Goal: Transaction & Acquisition: Purchase product/service

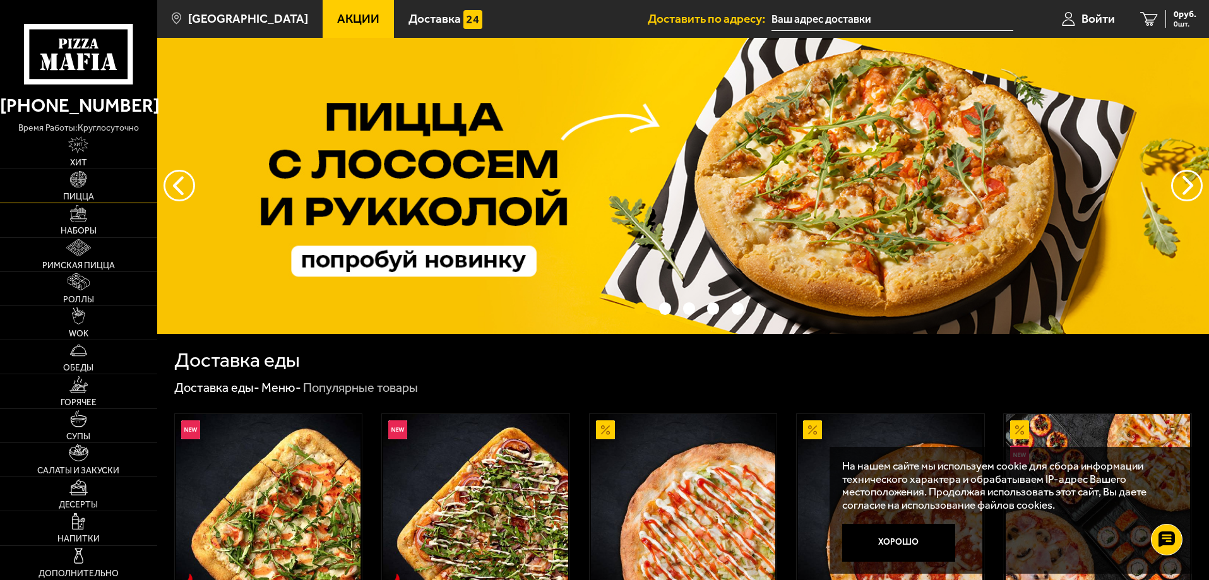
click at [52, 179] on link "Пицца" at bounding box center [78, 185] width 157 height 33
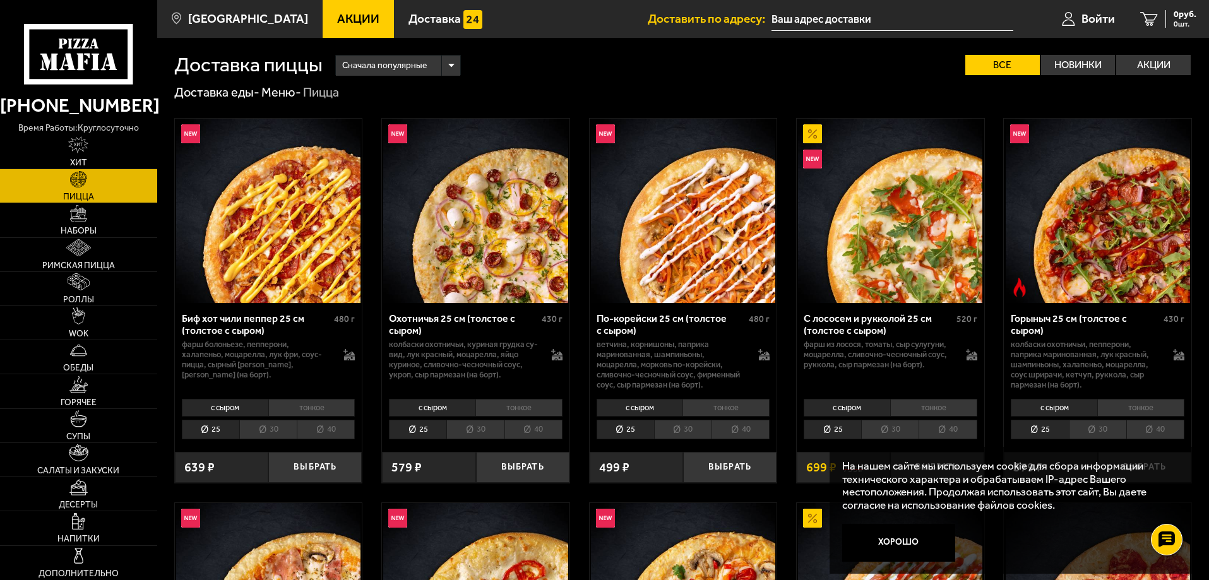
click at [380, 66] on span "Сначала популярные" at bounding box center [384, 66] width 85 height 24
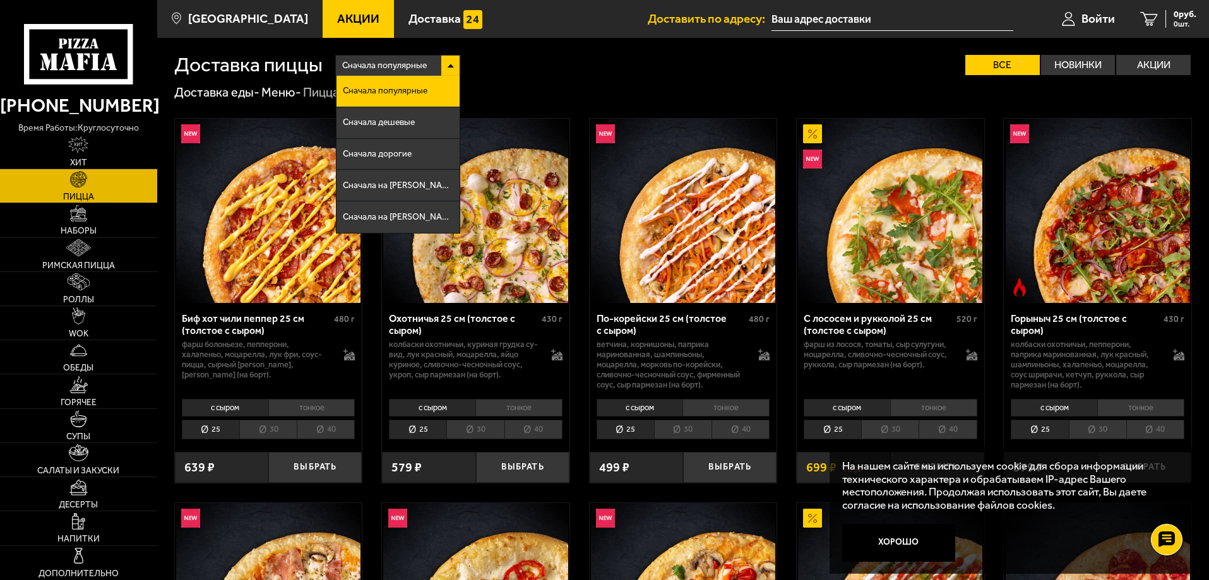
click at [370, 66] on span "Сначала популярные" at bounding box center [384, 66] width 85 height 24
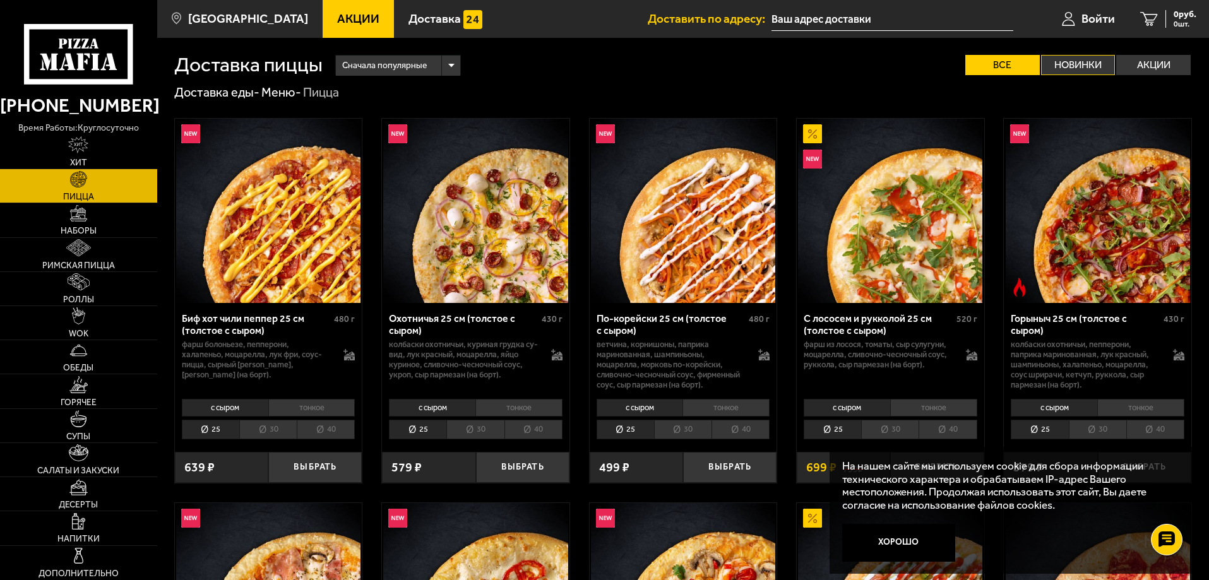
click at [1093, 62] on label "Новинки" at bounding box center [1078, 65] width 75 height 20
click at [0, 0] on input "Новинки" at bounding box center [0, 0] width 0 height 0
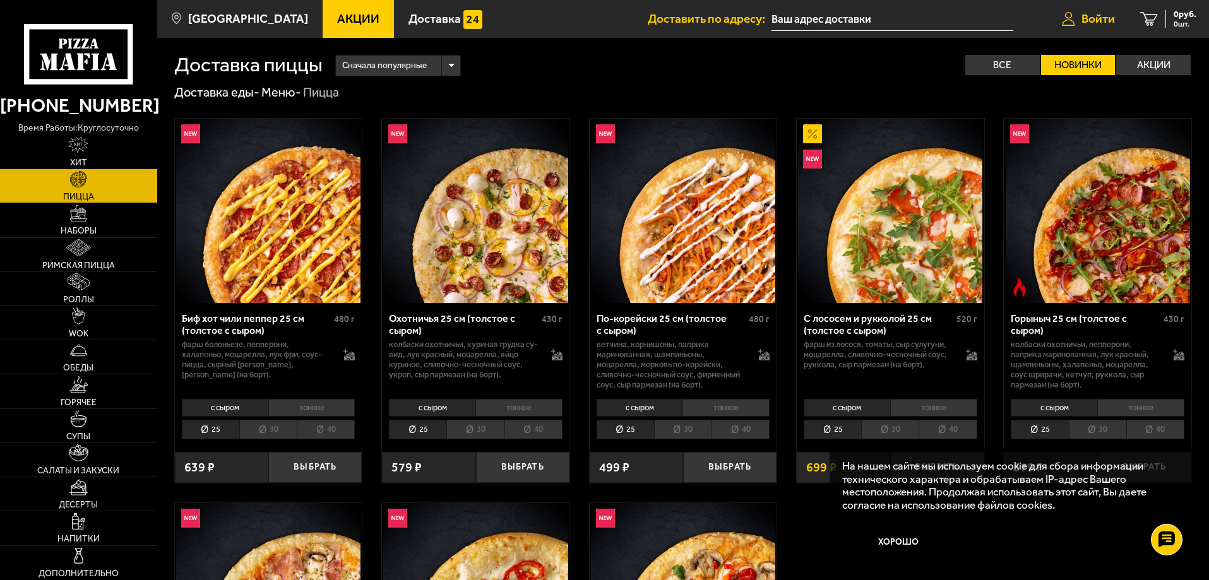
click at [1103, 15] on span "Войти" at bounding box center [1098, 19] width 33 height 12
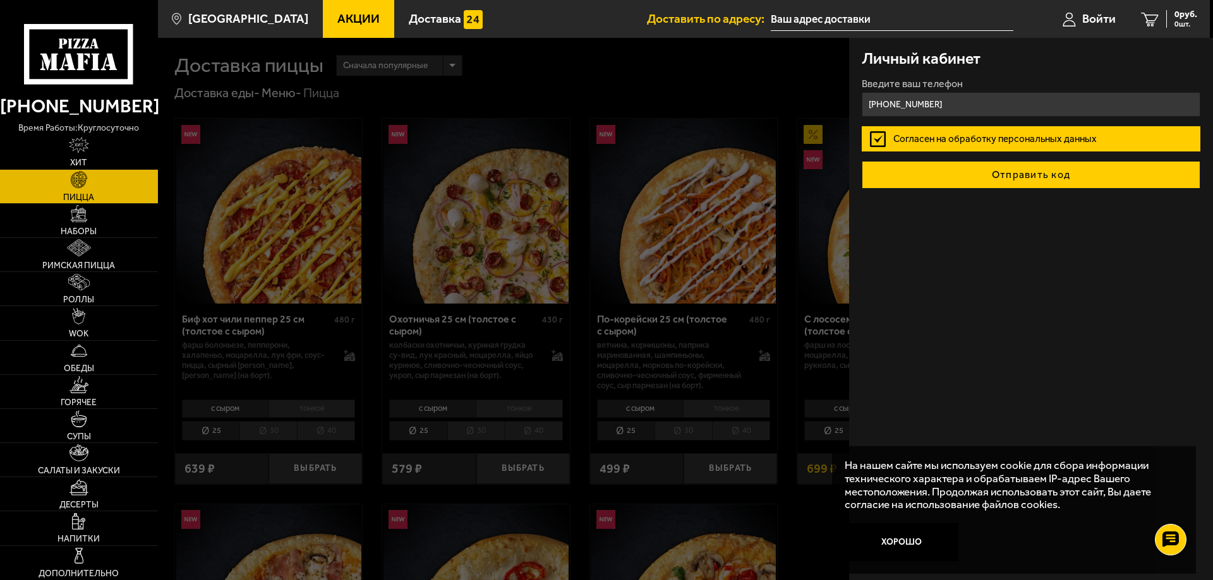
type input "[PHONE_NUMBER]"
click at [1078, 177] on button "Отправить код" at bounding box center [1030, 175] width 338 height 28
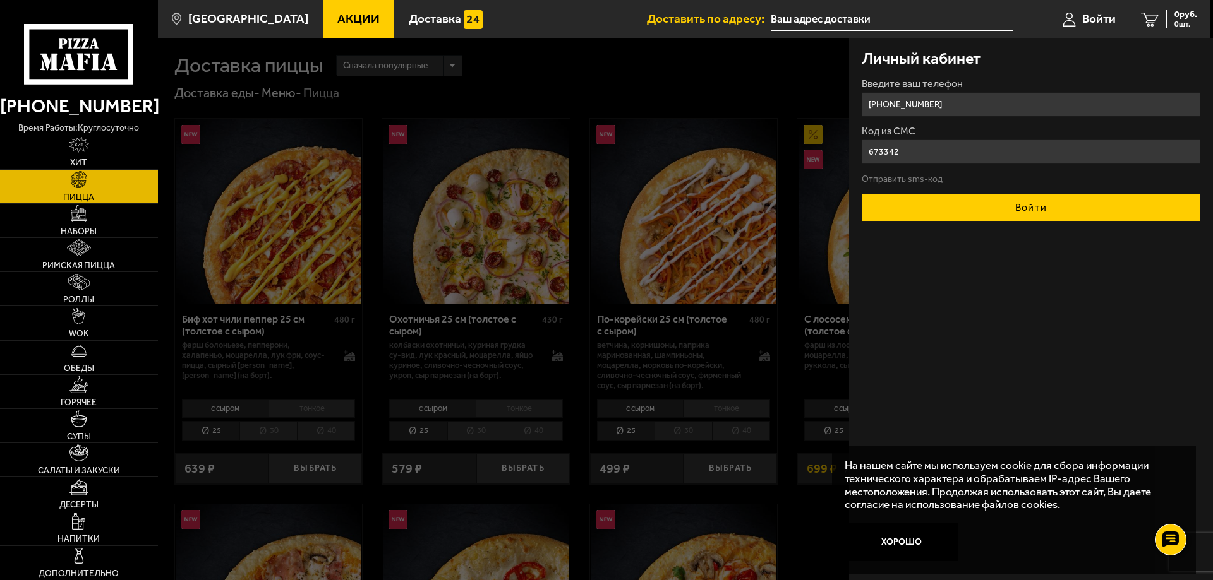
type input "673342"
click at [1068, 199] on button "Войти" at bounding box center [1030, 208] width 338 height 28
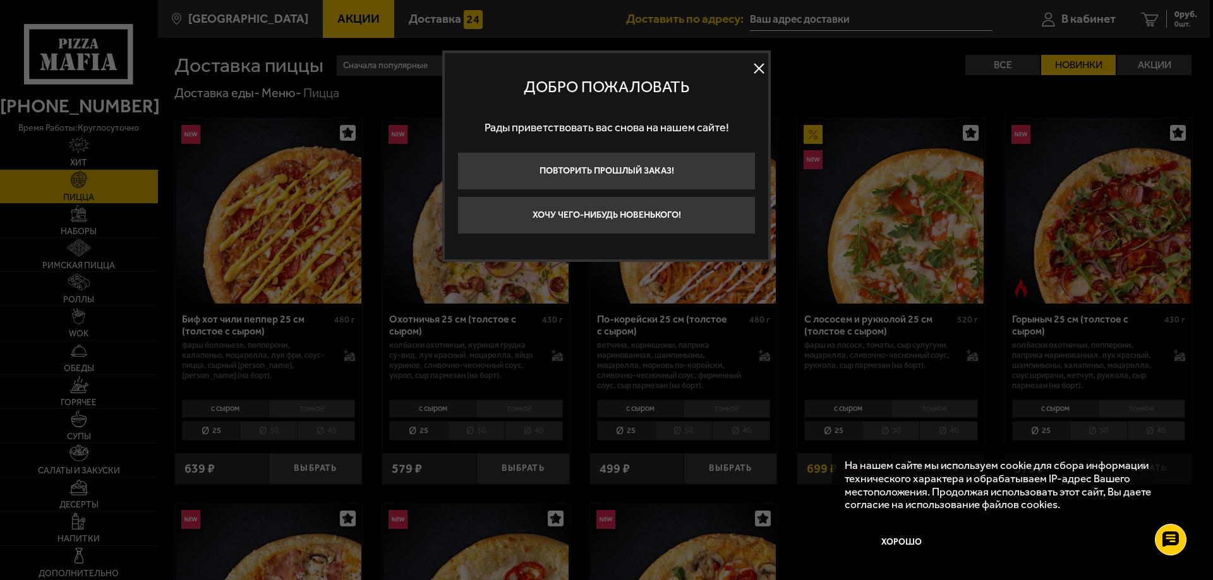
click at [766, 70] on button at bounding box center [758, 68] width 19 height 19
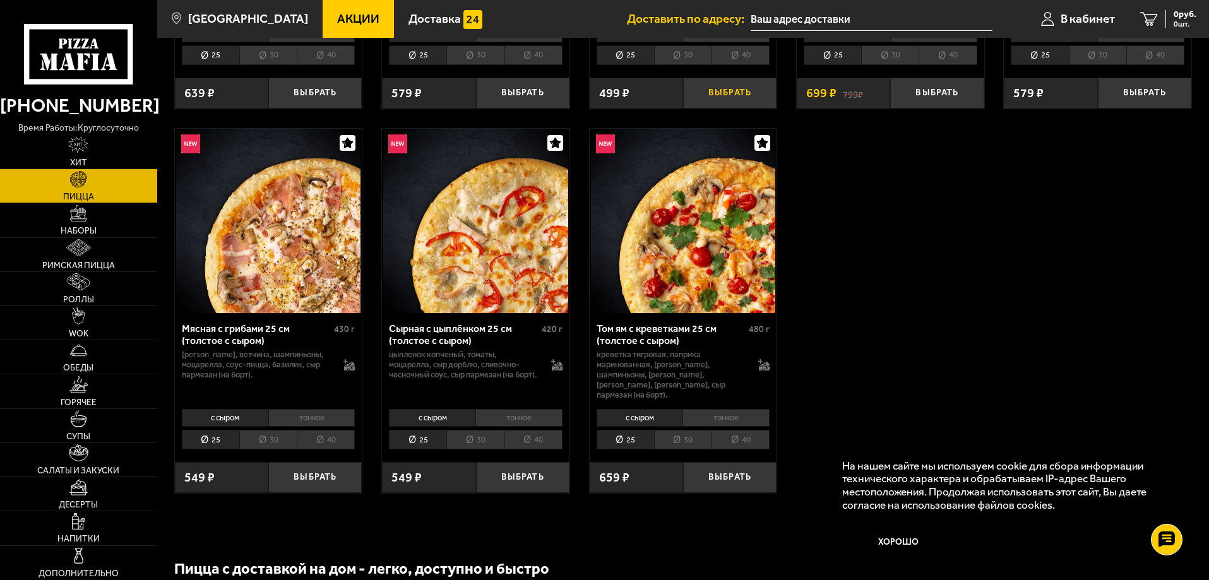
scroll to position [379, 0]
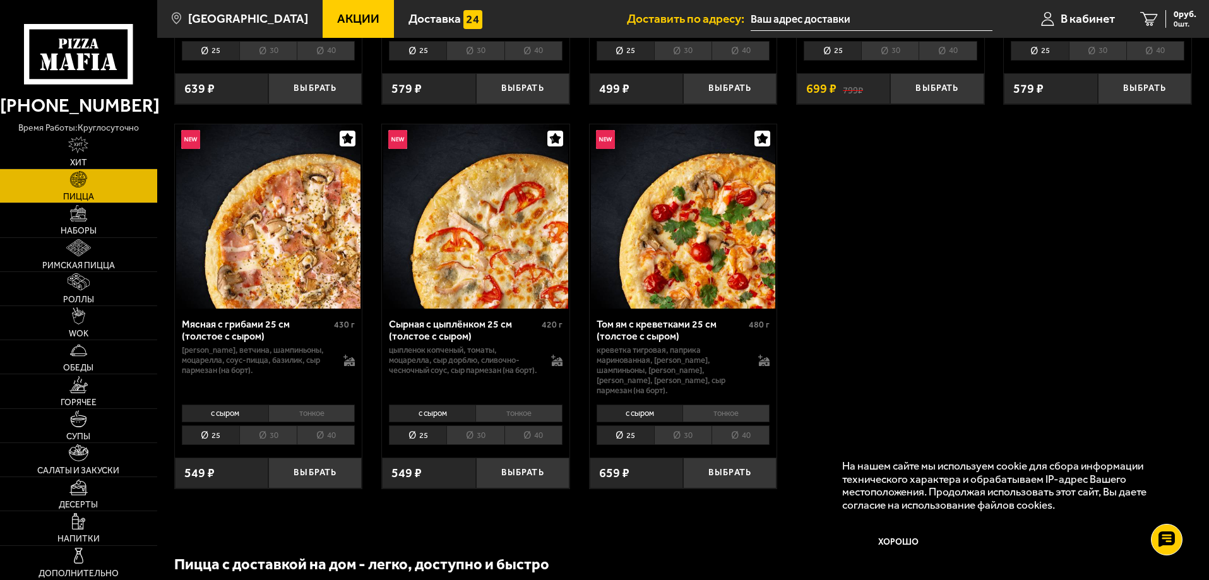
click at [491, 408] on li "тонкое" at bounding box center [519, 414] width 87 height 18
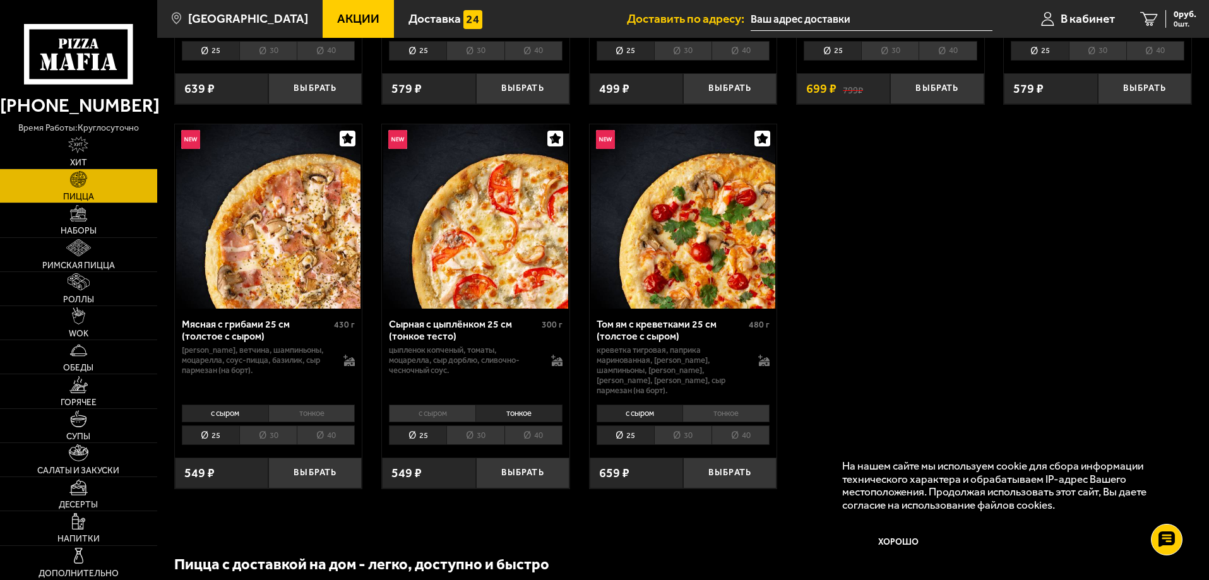
click at [446, 405] on li "с сыром" at bounding box center [432, 414] width 87 height 18
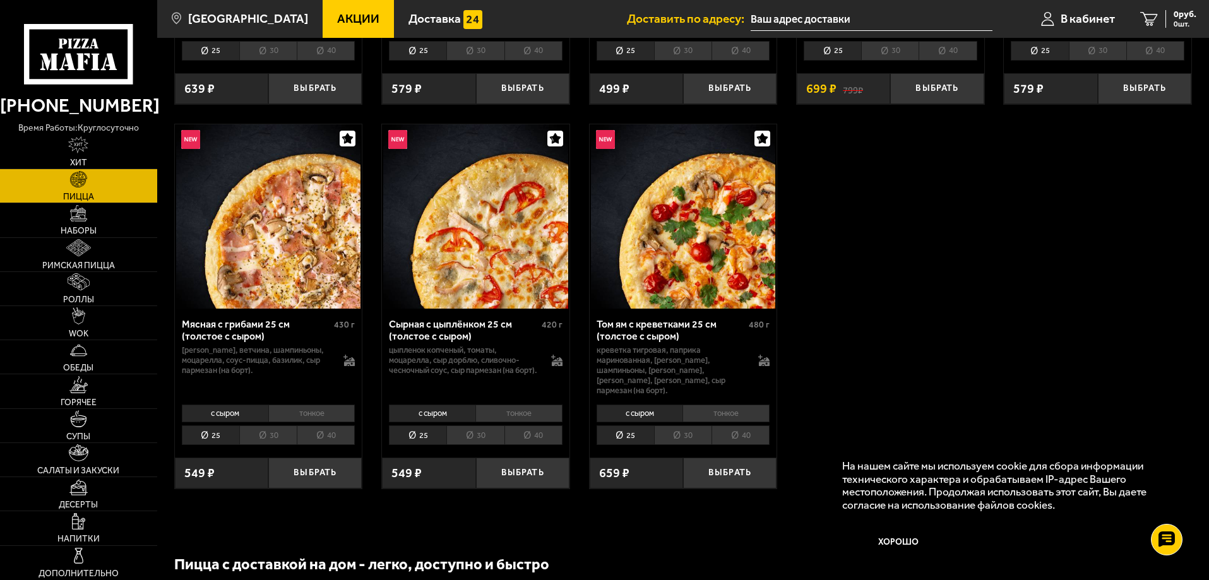
click at [505, 411] on li "тонкое" at bounding box center [519, 414] width 87 height 18
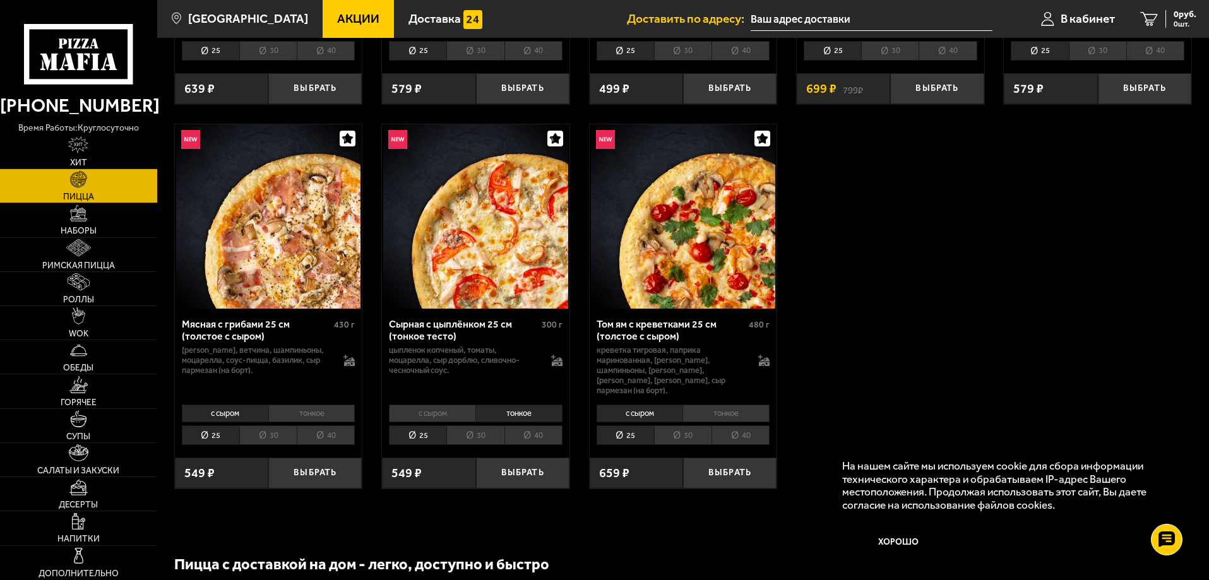
click at [437, 405] on li "с сыром" at bounding box center [432, 414] width 87 height 18
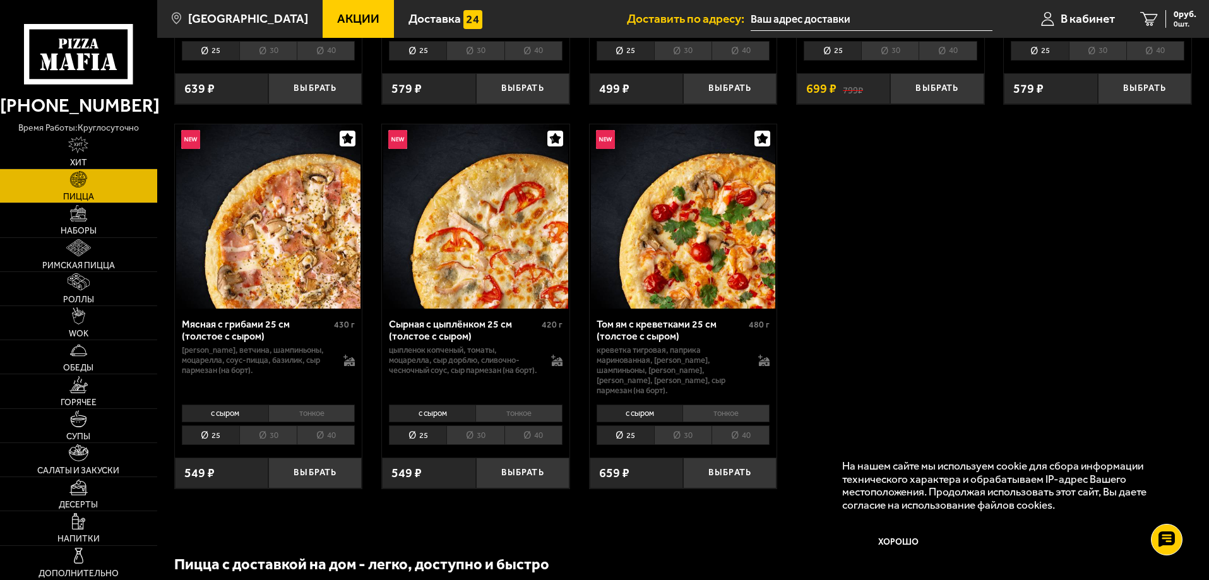
click at [506, 405] on li "тонкое" at bounding box center [519, 414] width 87 height 18
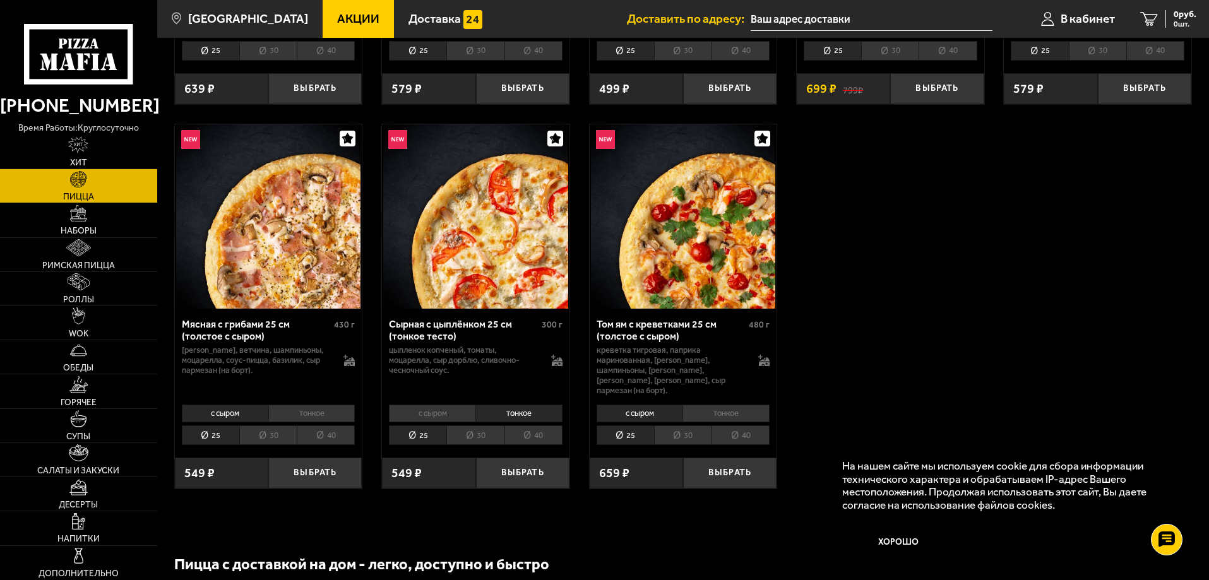
click at [450, 405] on li "с сыром" at bounding box center [432, 414] width 87 height 18
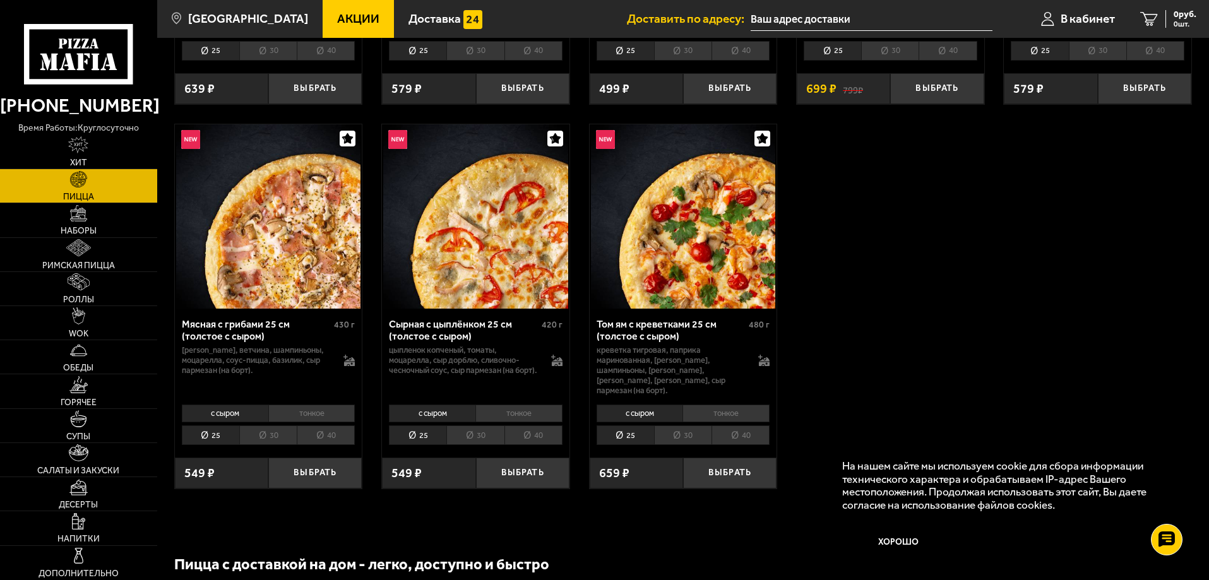
click at [498, 405] on li "тонкое" at bounding box center [519, 414] width 87 height 18
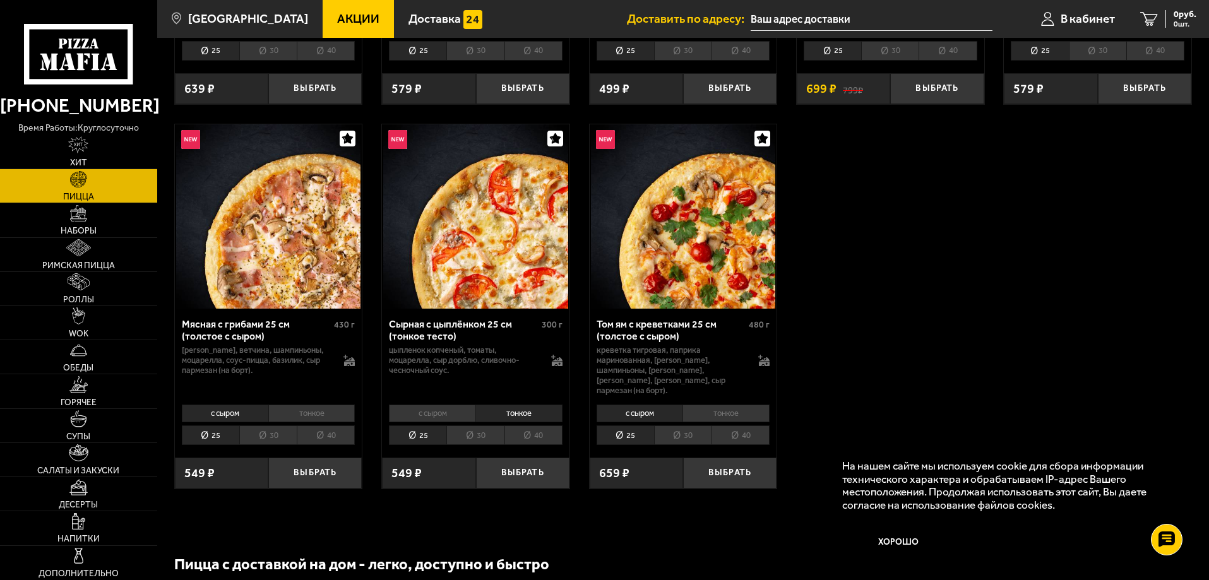
click at [438, 405] on li "с сыром" at bounding box center [432, 414] width 87 height 18
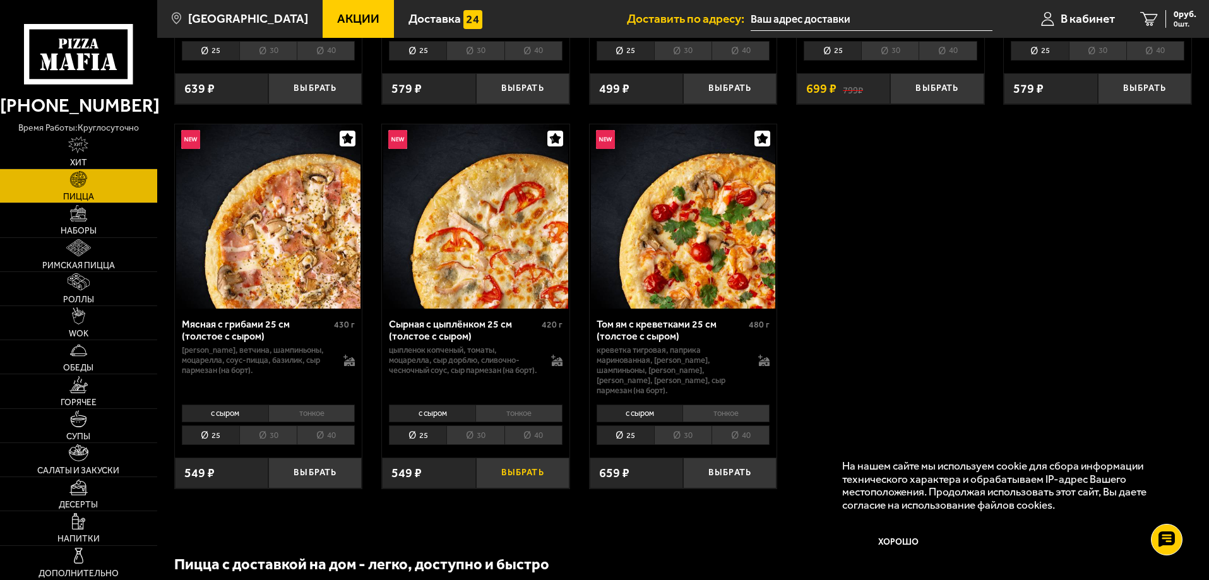
click at [500, 467] on button "Выбрать" at bounding box center [522, 473] width 93 height 31
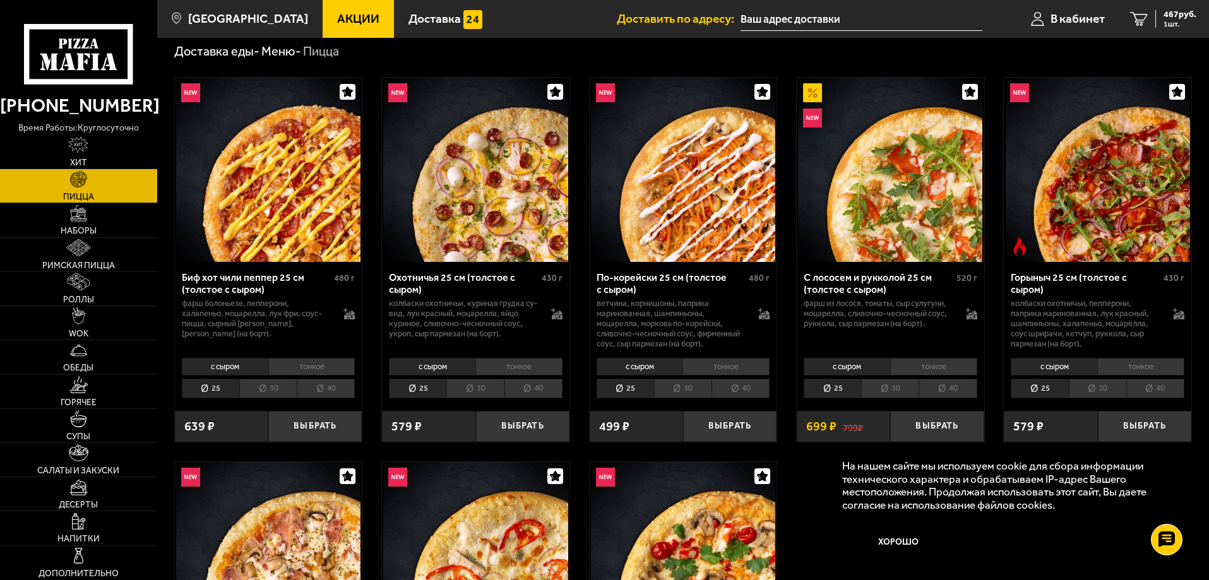
scroll to position [63, 0]
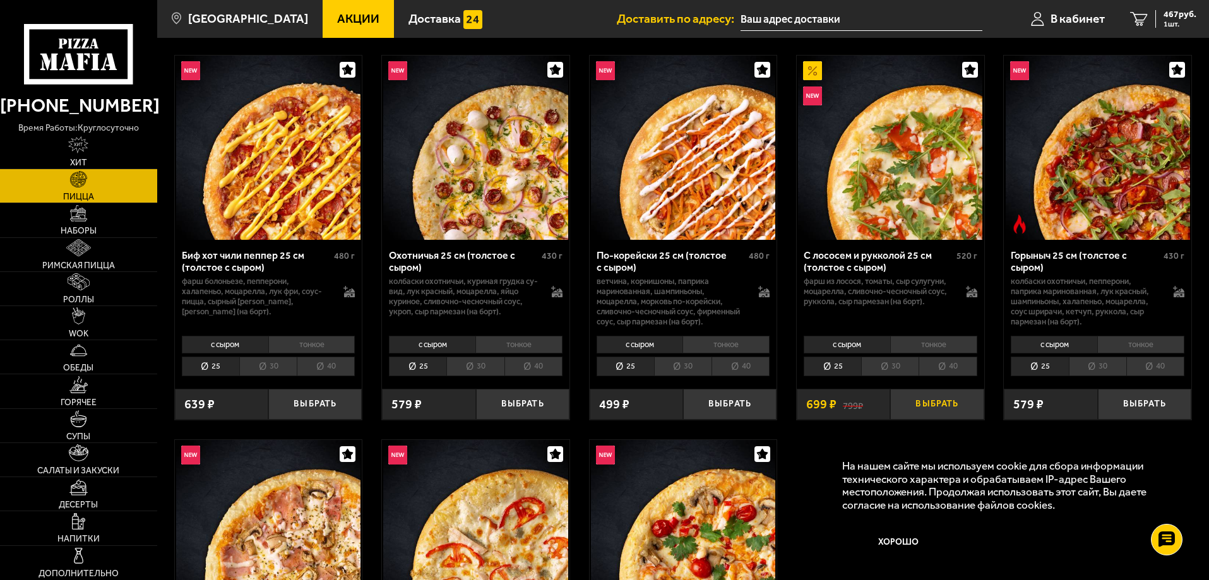
click at [933, 411] on button "Выбрать" at bounding box center [936, 404] width 93 height 31
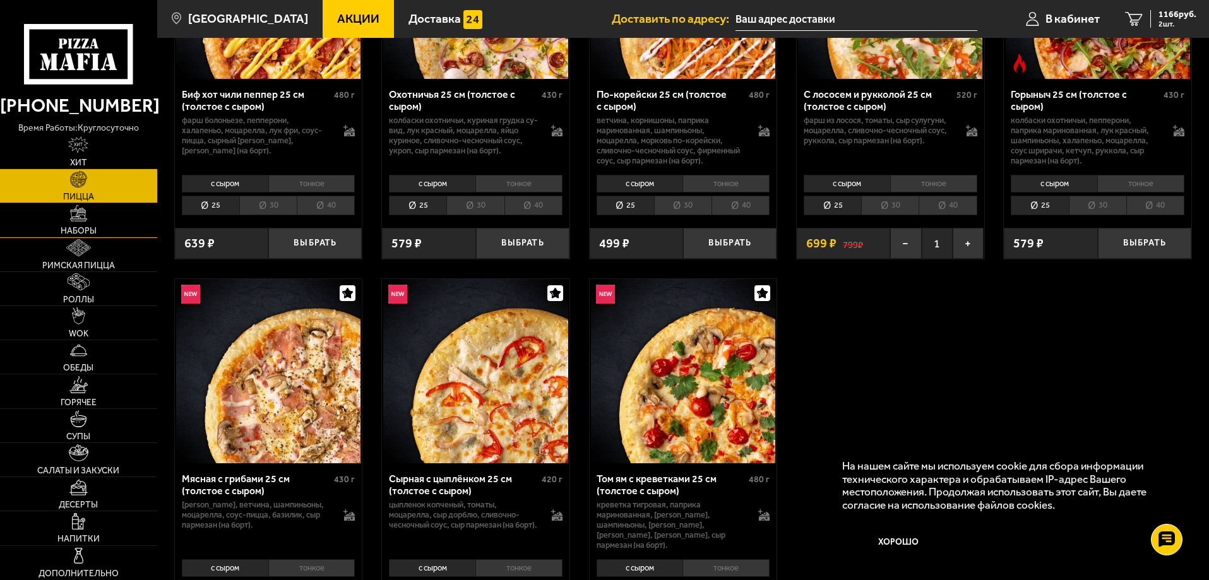
scroll to position [126, 0]
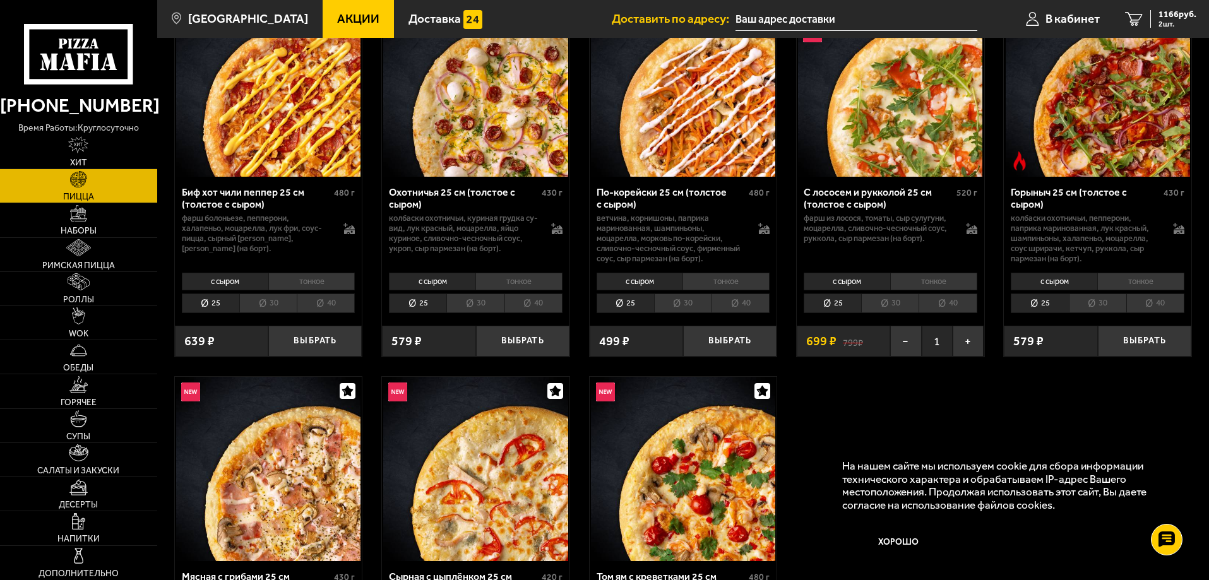
click at [82, 184] on img at bounding box center [78, 179] width 17 height 17
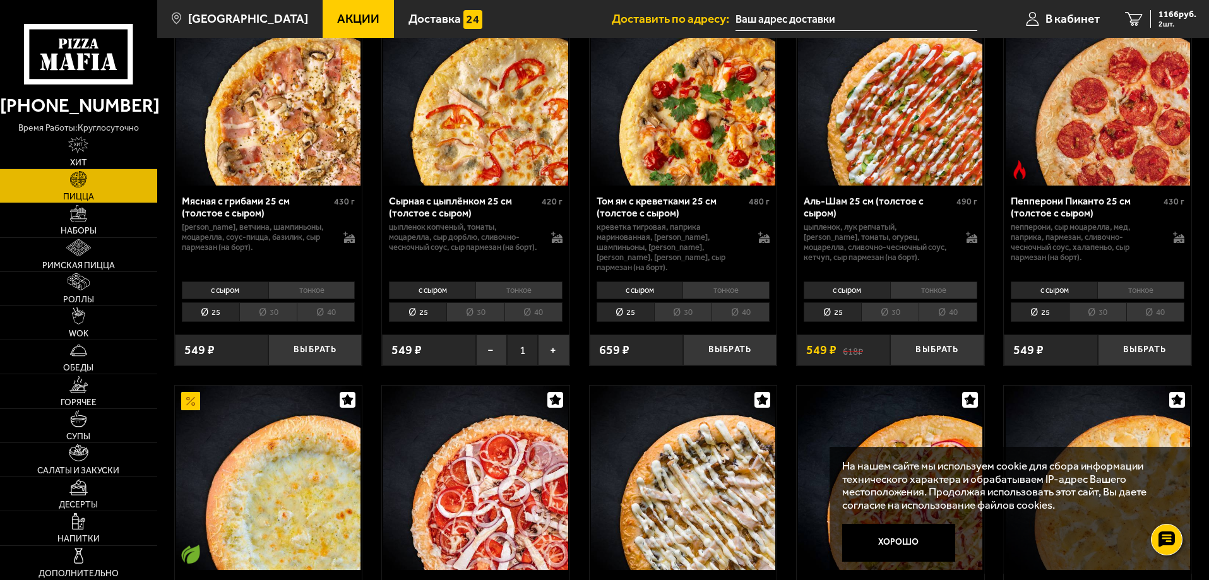
scroll to position [505, 0]
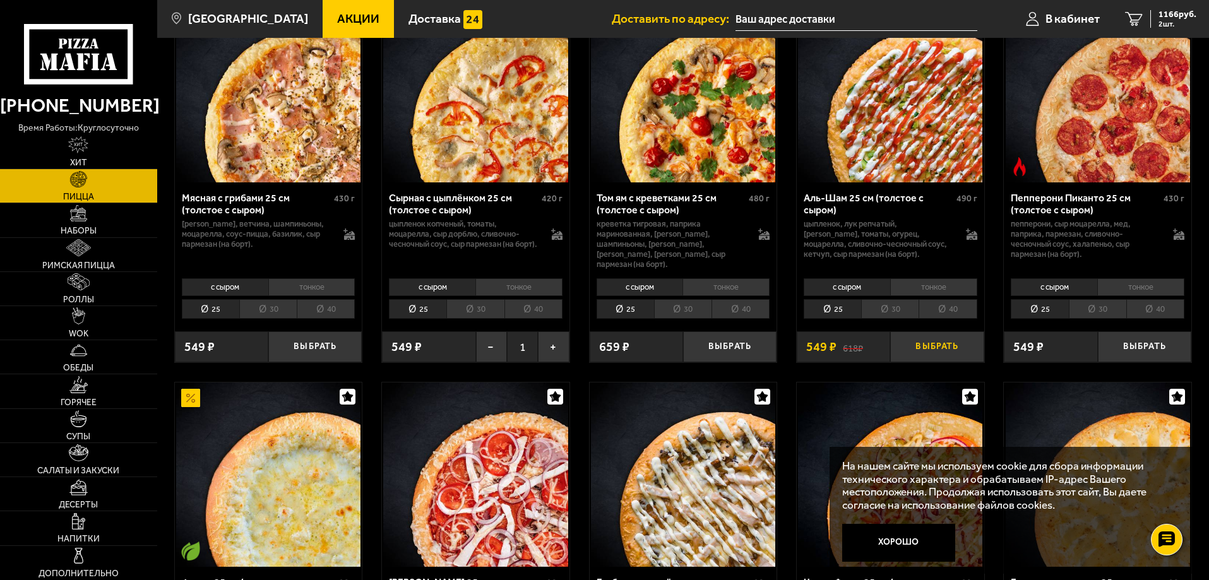
click at [935, 332] on button "Выбрать" at bounding box center [936, 347] width 93 height 31
click at [1161, 12] on span "1715 руб." at bounding box center [1178, 14] width 38 height 9
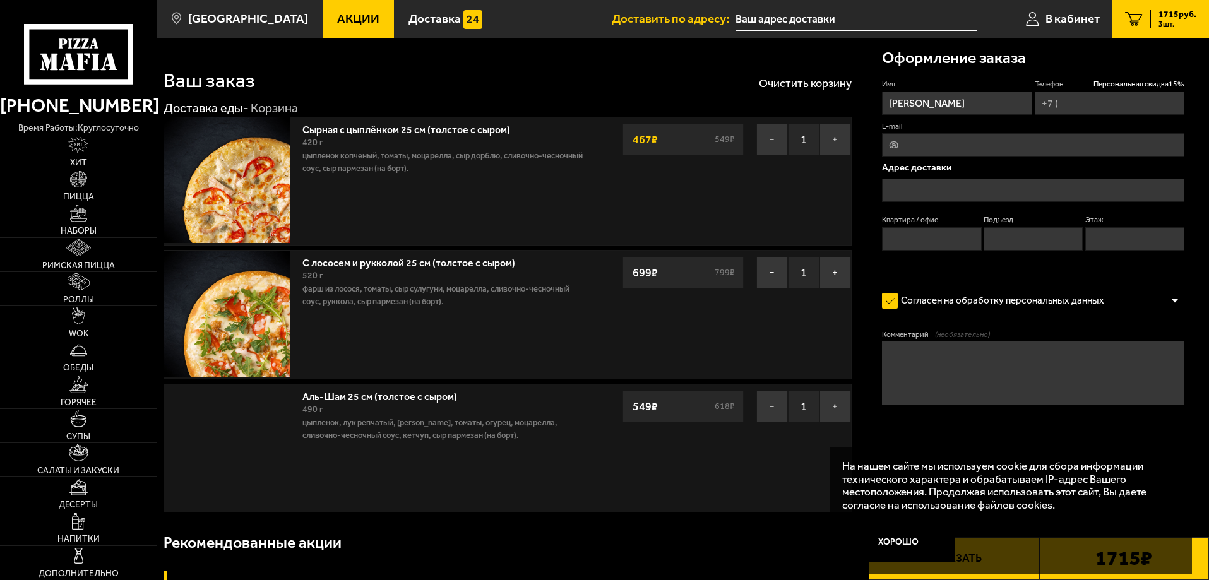
type input "[PHONE_NUMBER]"
type input "[STREET_ADDRESS]"
type input "295"
type input "6"
type input "2"
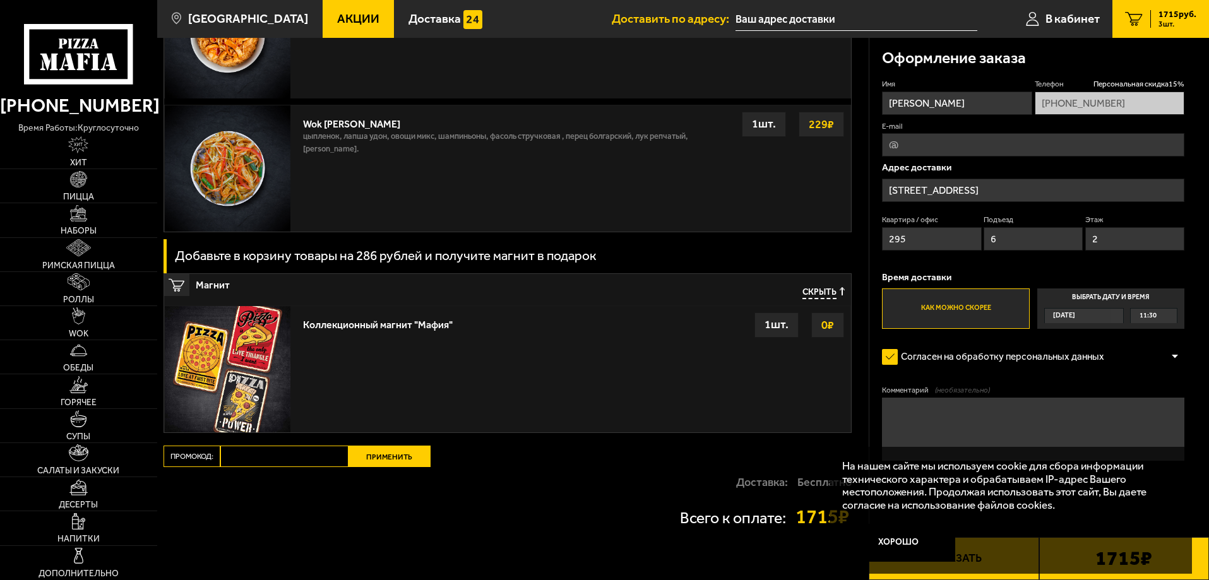
scroll to position [1200, 0]
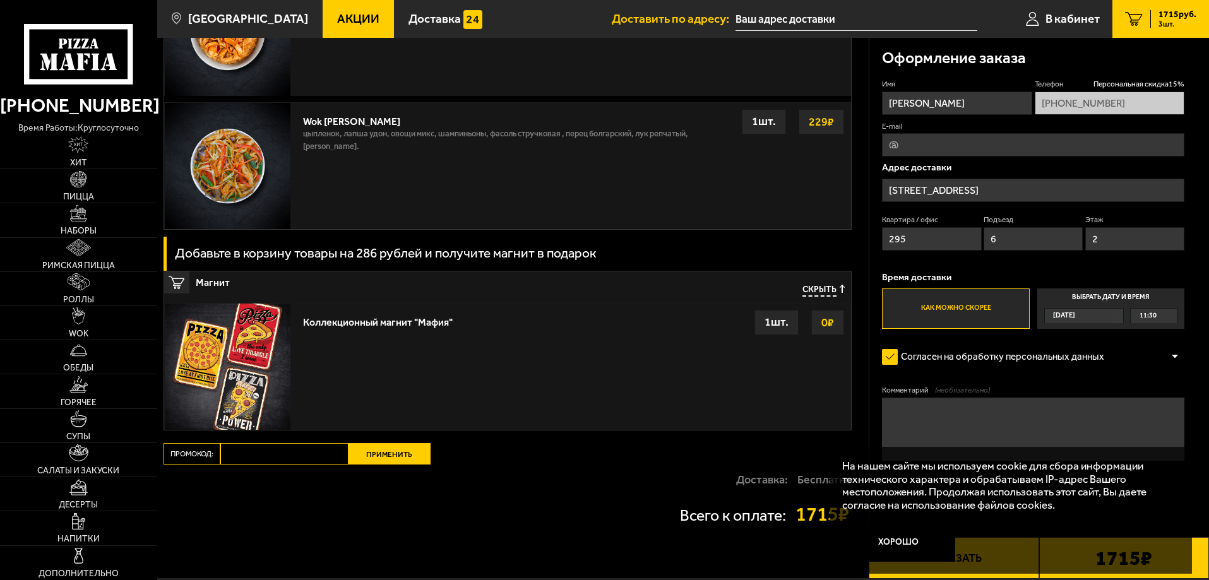
click at [911, 543] on button "Хорошо" at bounding box center [899, 543] width 114 height 38
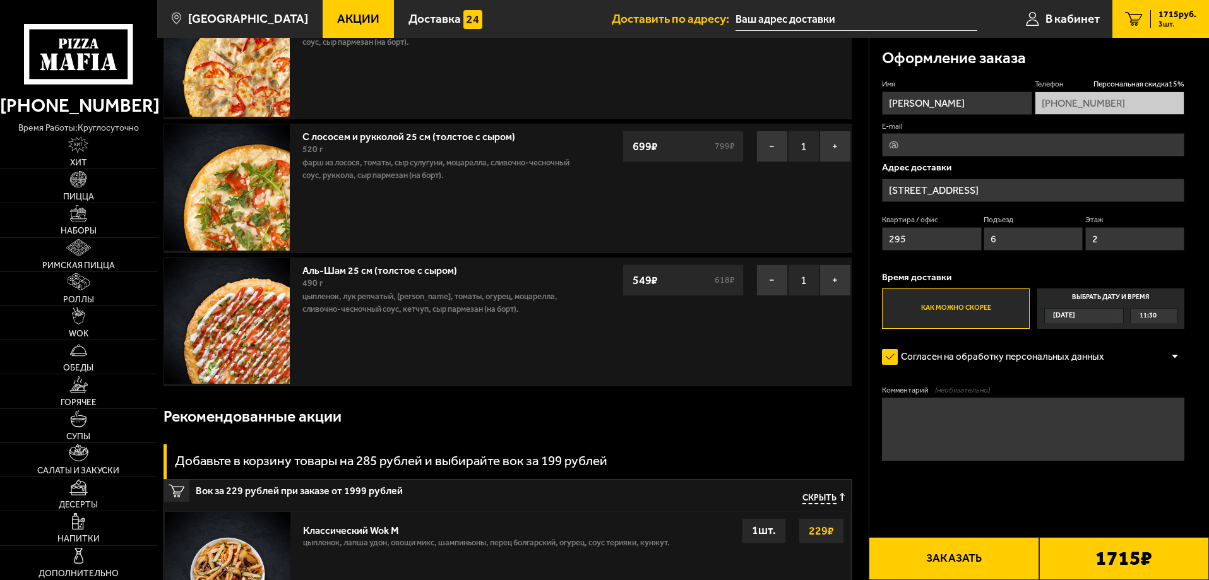
scroll to position [0, 0]
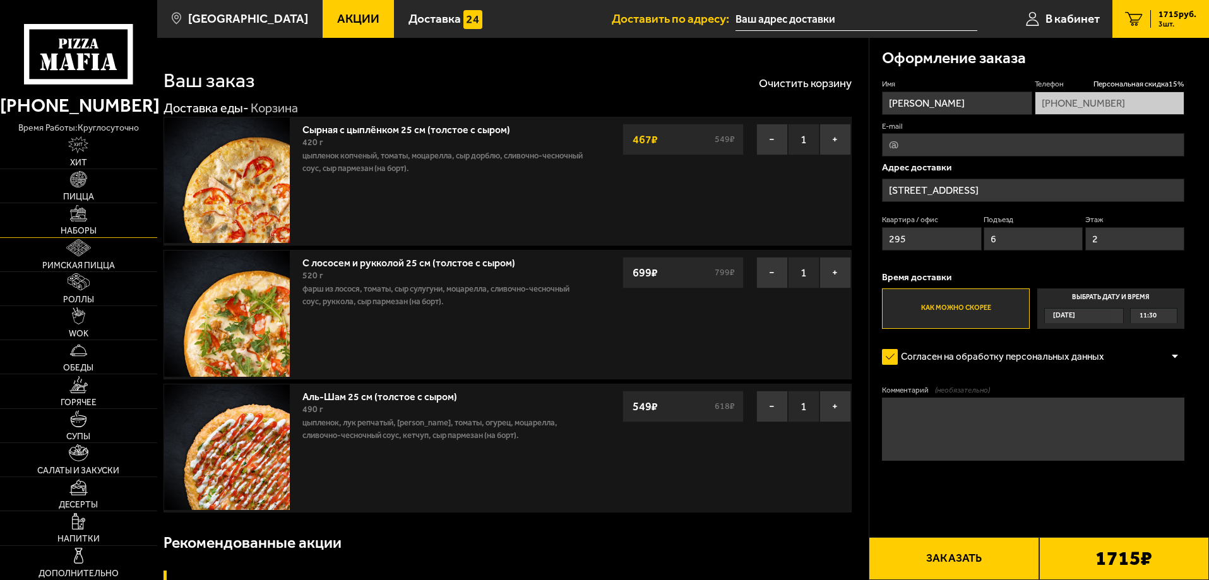
click at [98, 218] on link "Наборы" at bounding box center [78, 219] width 157 height 33
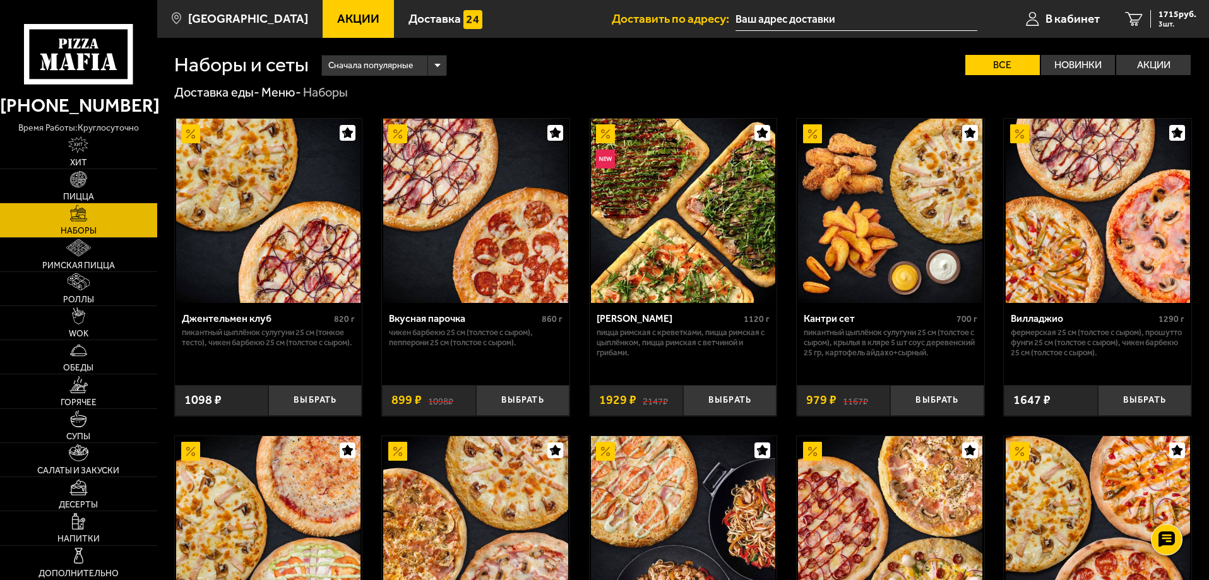
click at [337, 22] on span "Акции" at bounding box center [358, 19] width 42 height 12
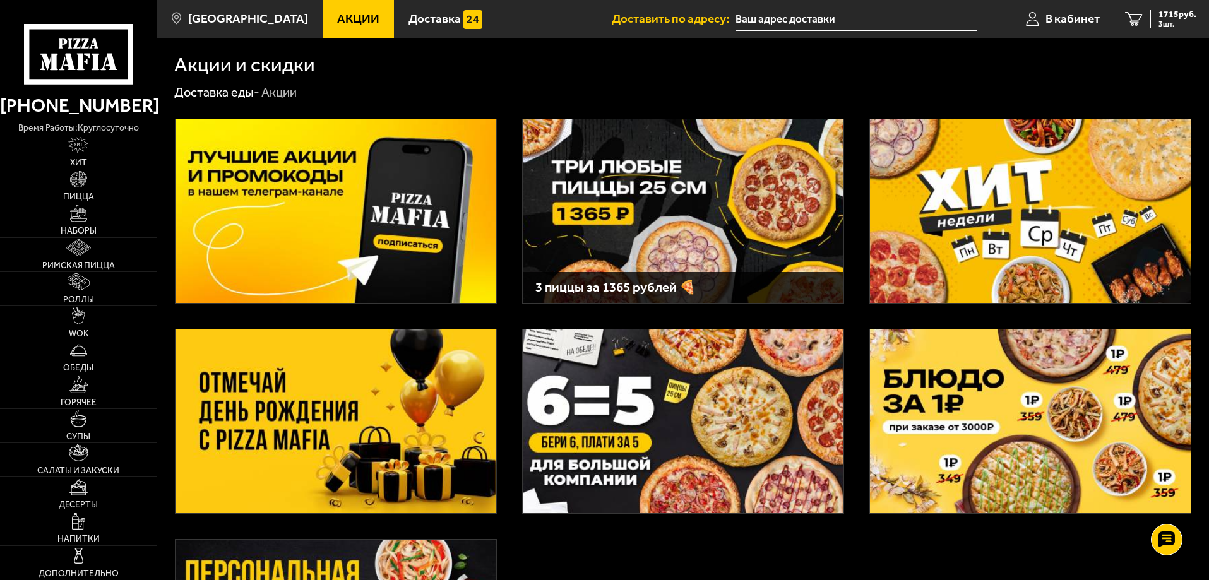
click at [588, 287] on h3 "3 пиццы за 1365 рублей 🍕" at bounding box center [684, 287] width 296 height 13
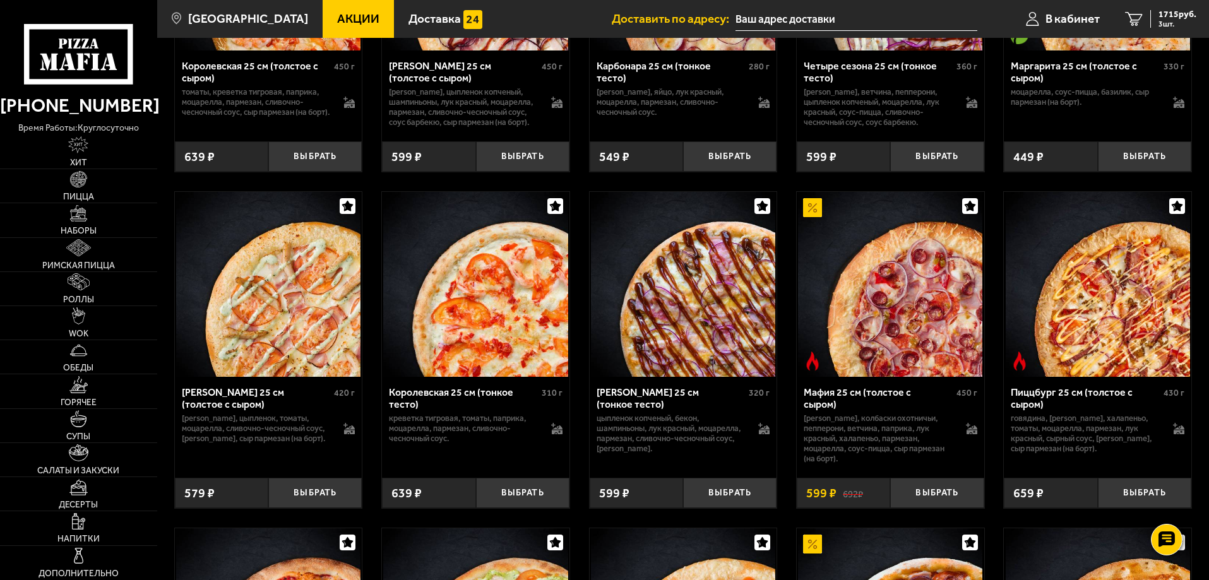
scroll to position [3410, 0]
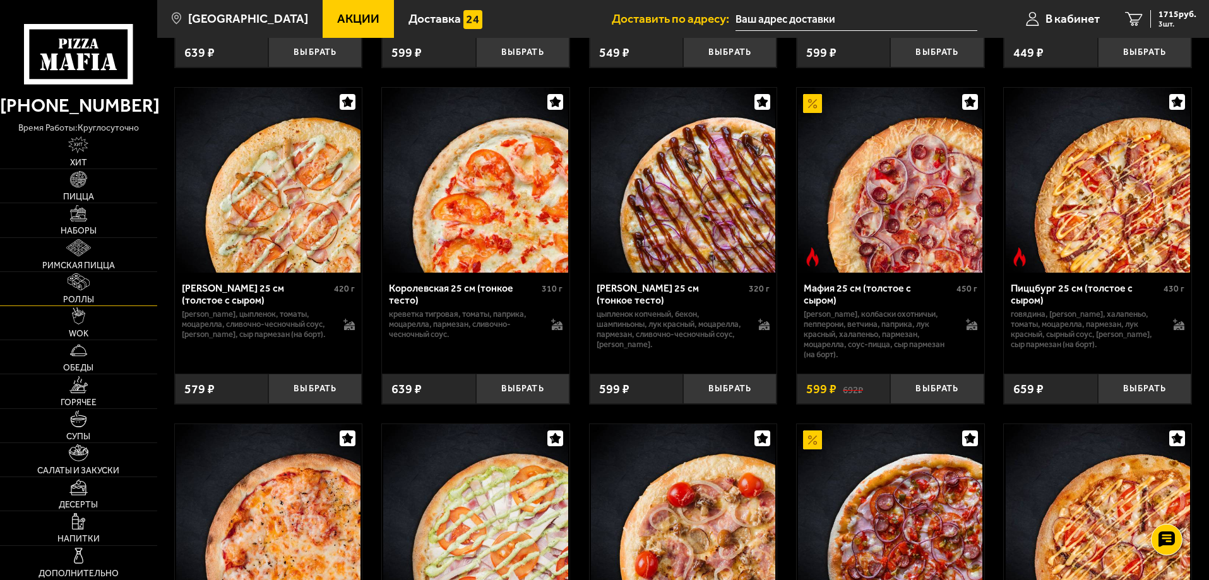
click at [123, 292] on link "Роллы" at bounding box center [78, 288] width 157 height 33
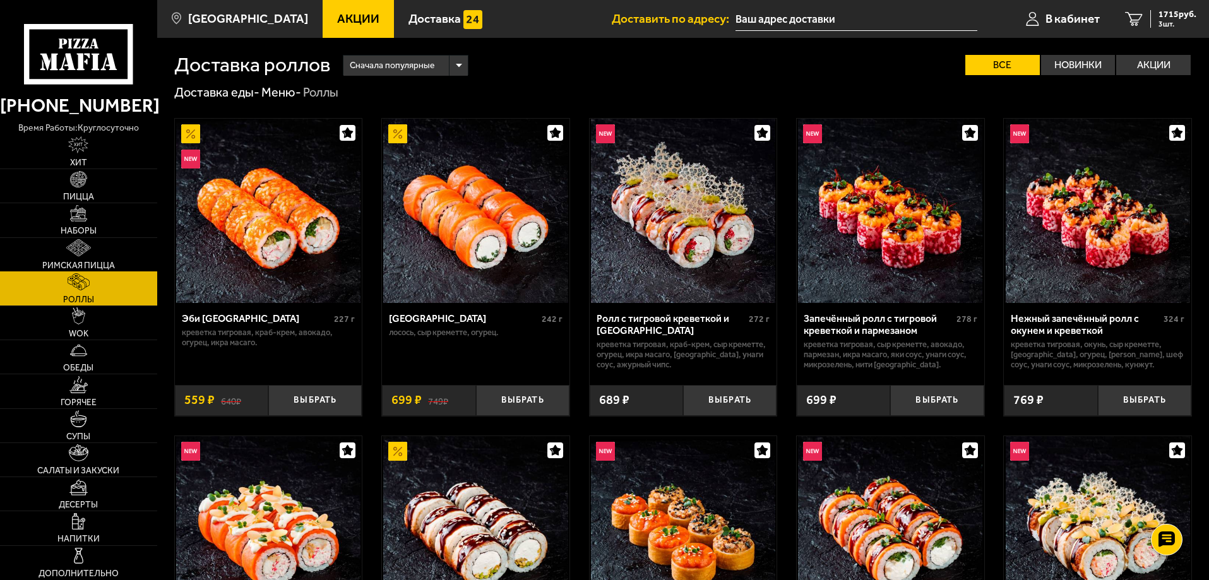
click at [97, 256] on link "Римская пицца" at bounding box center [78, 254] width 157 height 33
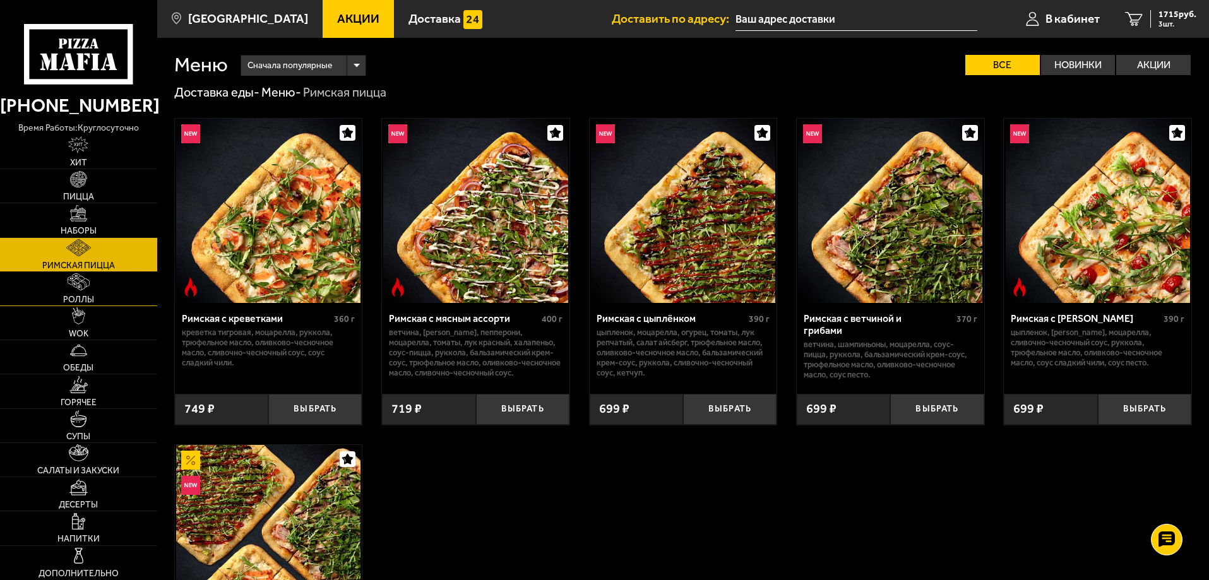
click at [91, 291] on link "Роллы" at bounding box center [78, 288] width 157 height 33
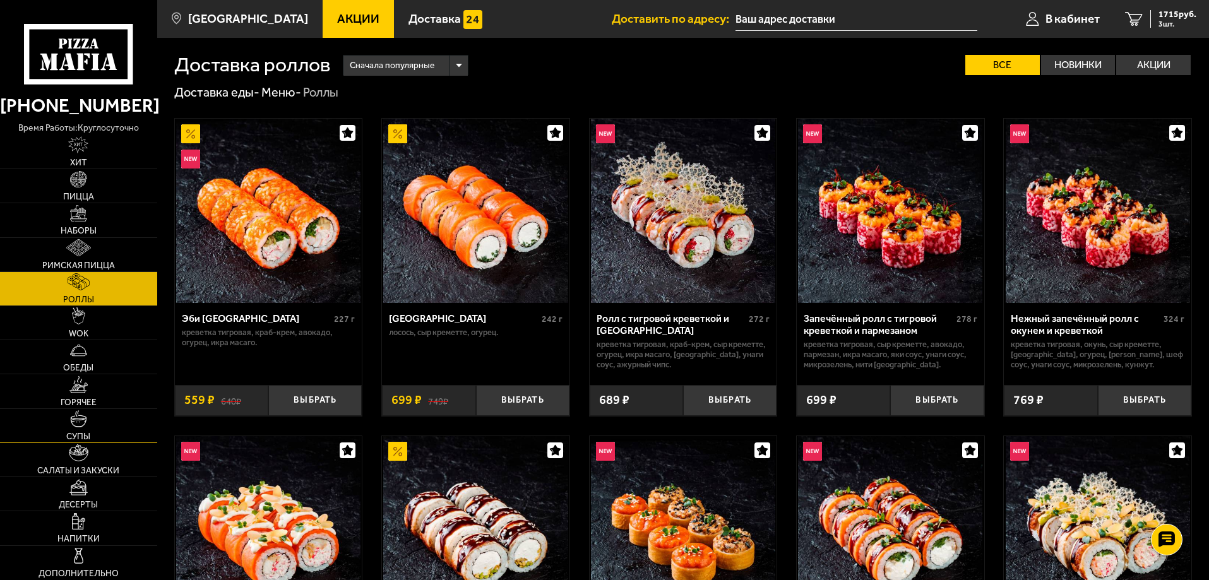
click at [80, 437] on span "Супы" at bounding box center [78, 437] width 24 height 9
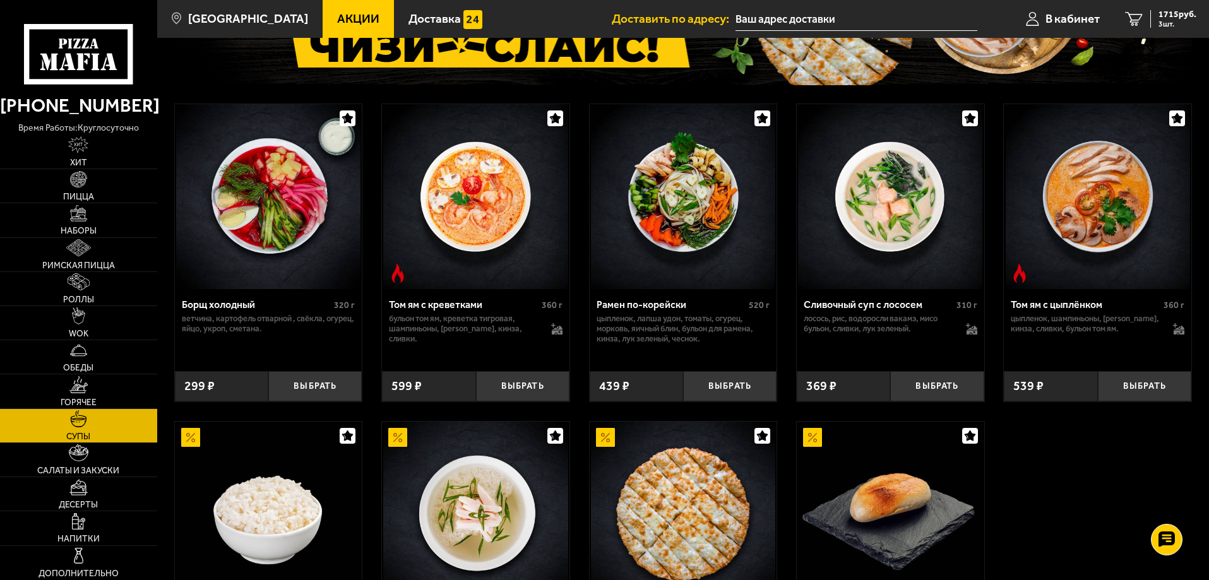
scroll to position [189, 0]
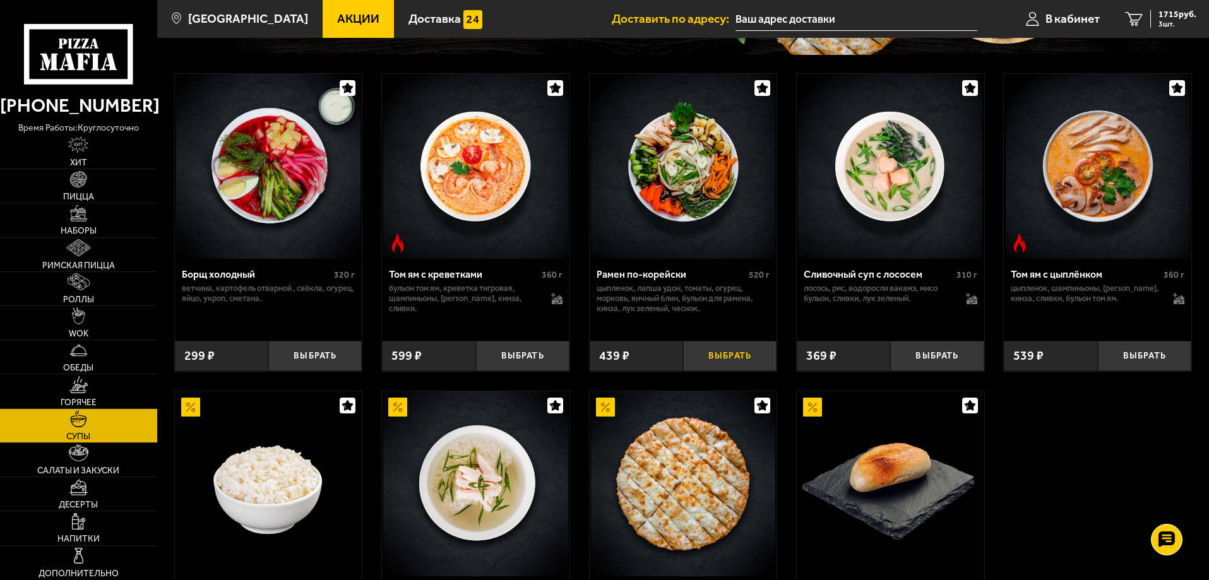
click at [726, 354] on button "Выбрать" at bounding box center [729, 356] width 93 height 31
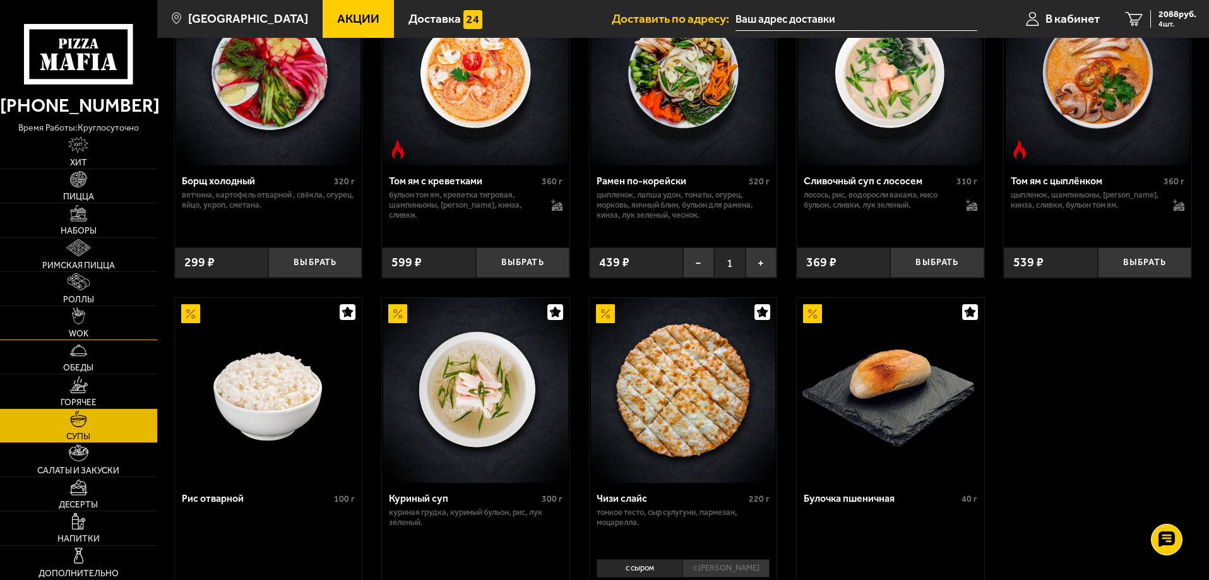
scroll to position [379, 0]
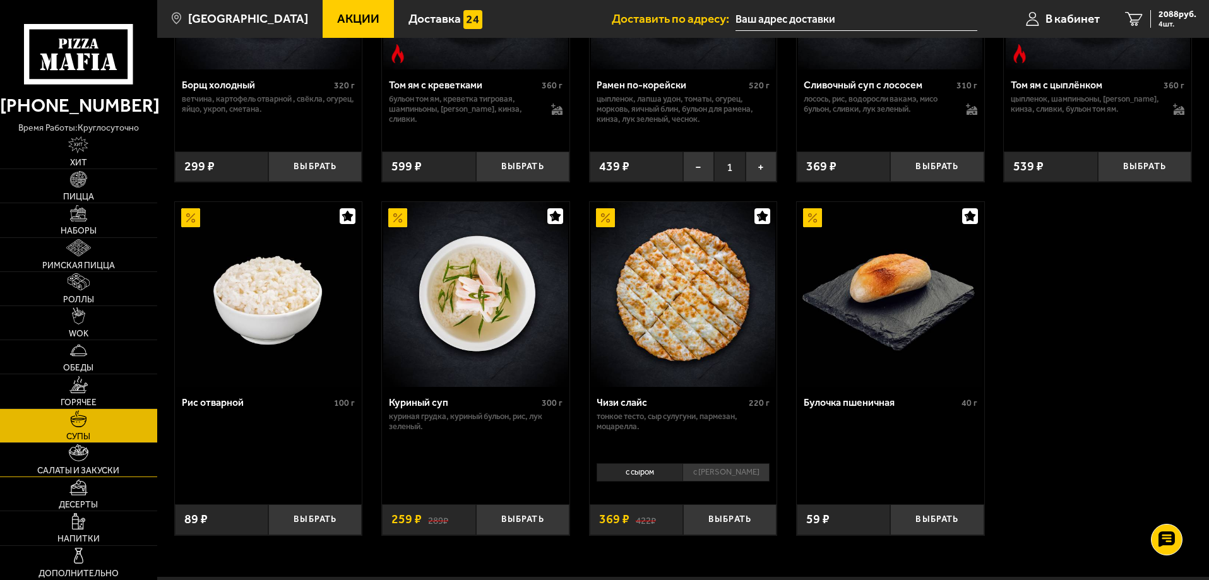
click at [70, 467] on span "Салаты и закуски" at bounding box center [78, 471] width 82 height 9
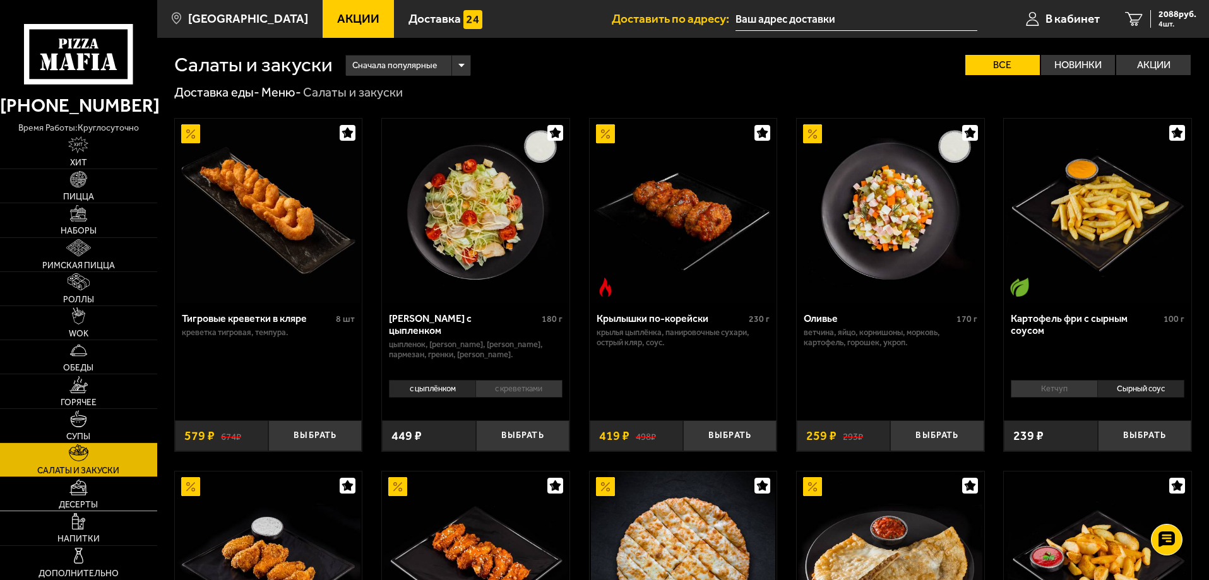
click at [62, 488] on link "Десерты" at bounding box center [78, 493] width 157 height 33
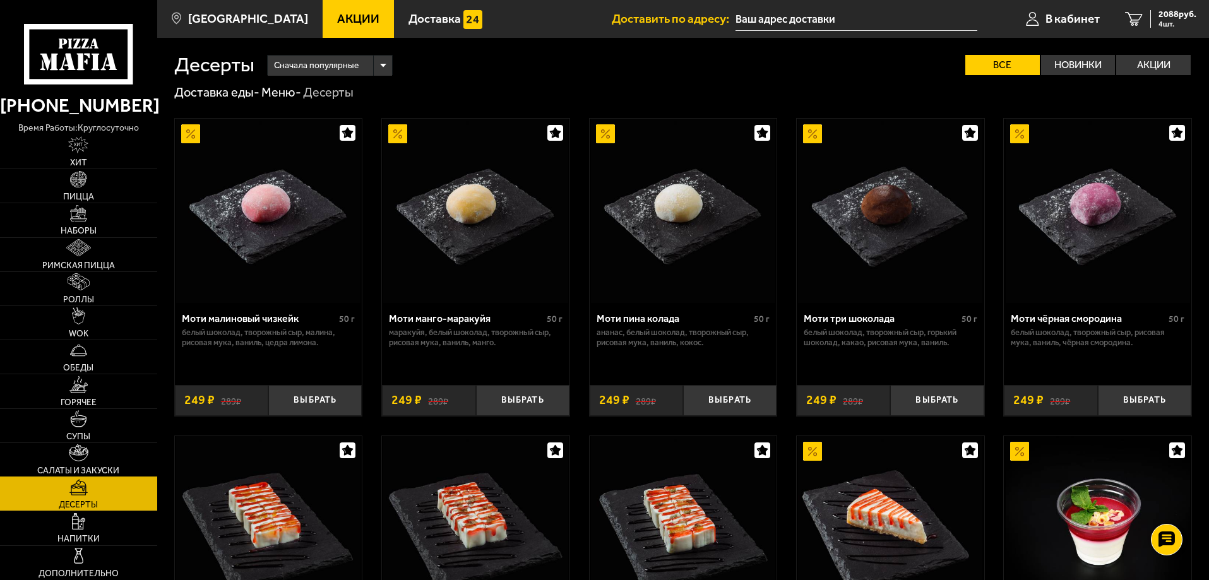
click at [70, 463] on link "Салаты и закуски" at bounding box center [78, 459] width 157 height 33
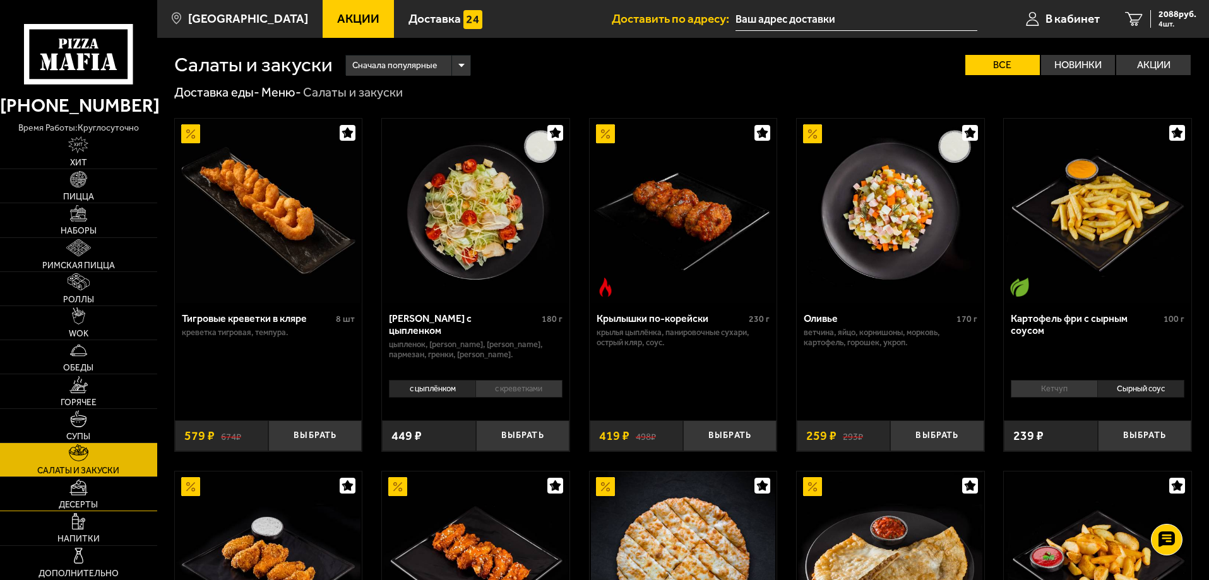
click at [66, 487] on link "Десерты" at bounding box center [78, 493] width 157 height 33
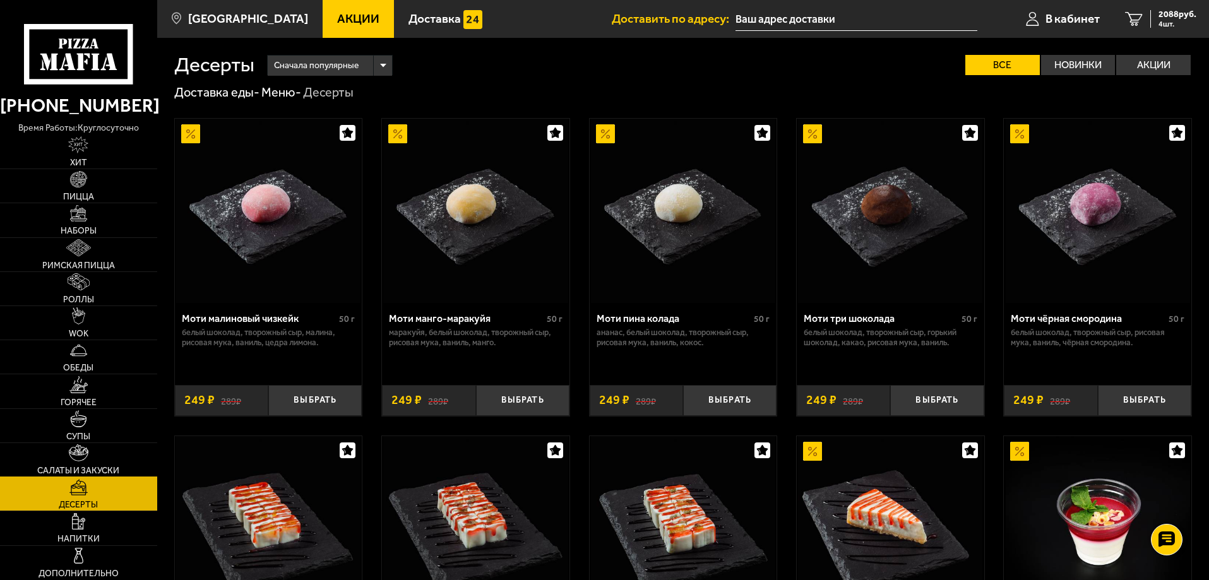
click at [83, 467] on span "Салаты и закуски" at bounding box center [78, 471] width 82 height 9
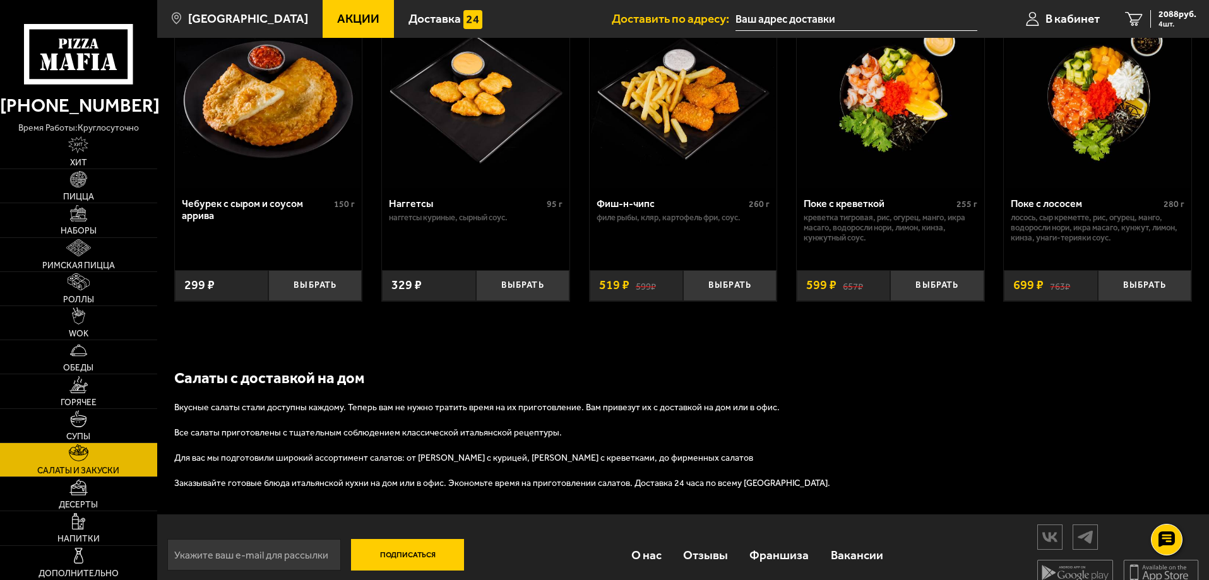
scroll to position [632, 0]
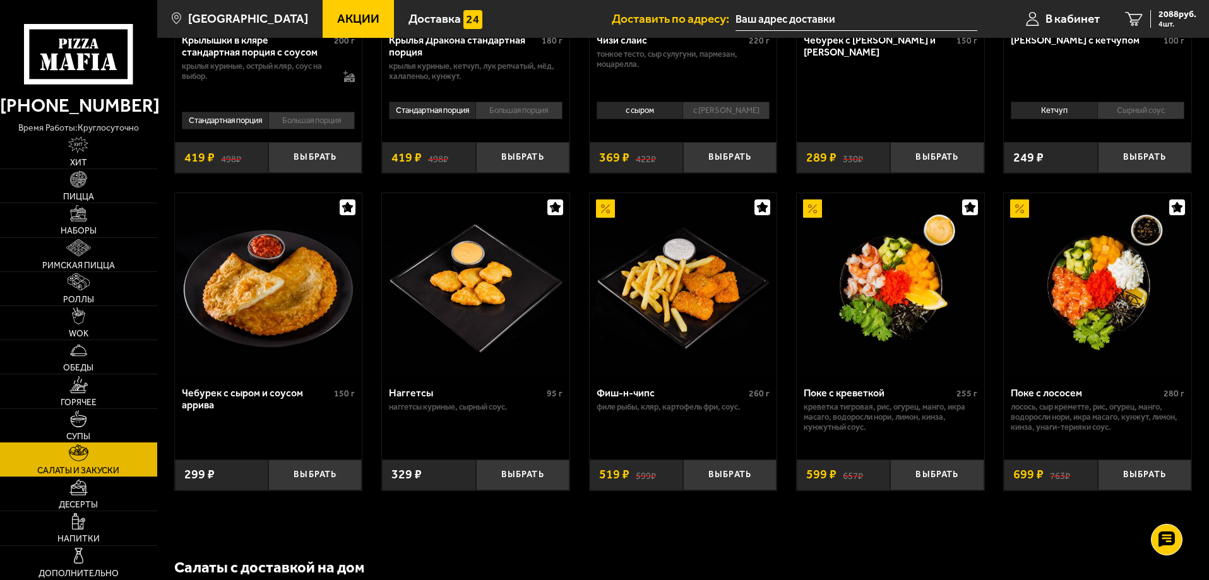
click at [106, 417] on link "Супы" at bounding box center [78, 425] width 157 height 33
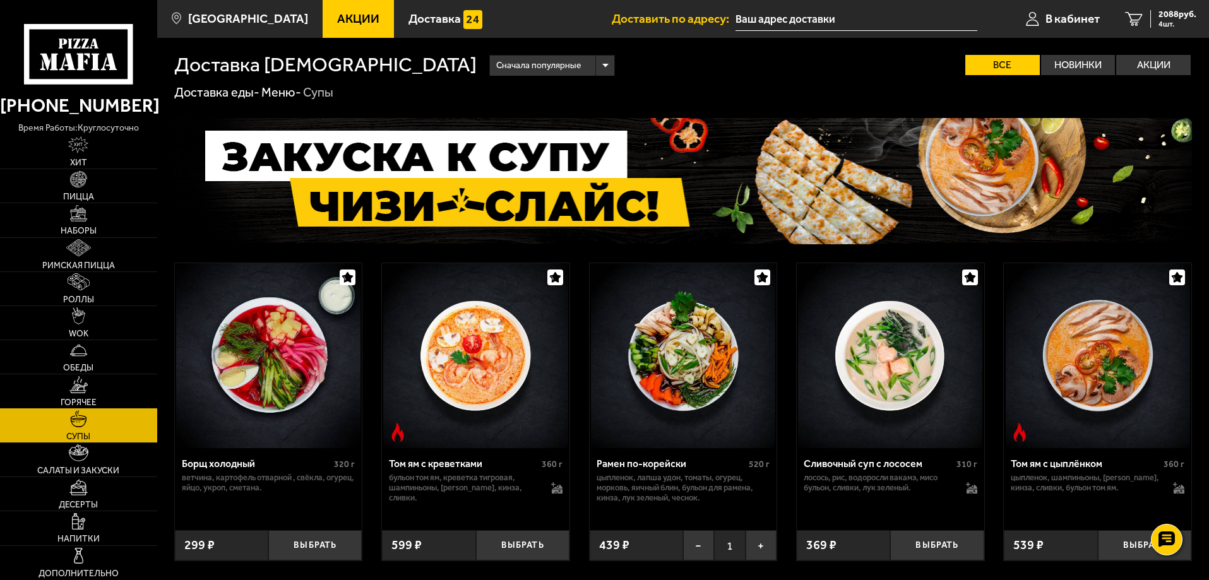
click at [81, 385] on img at bounding box center [78, 384] width 19 height 17
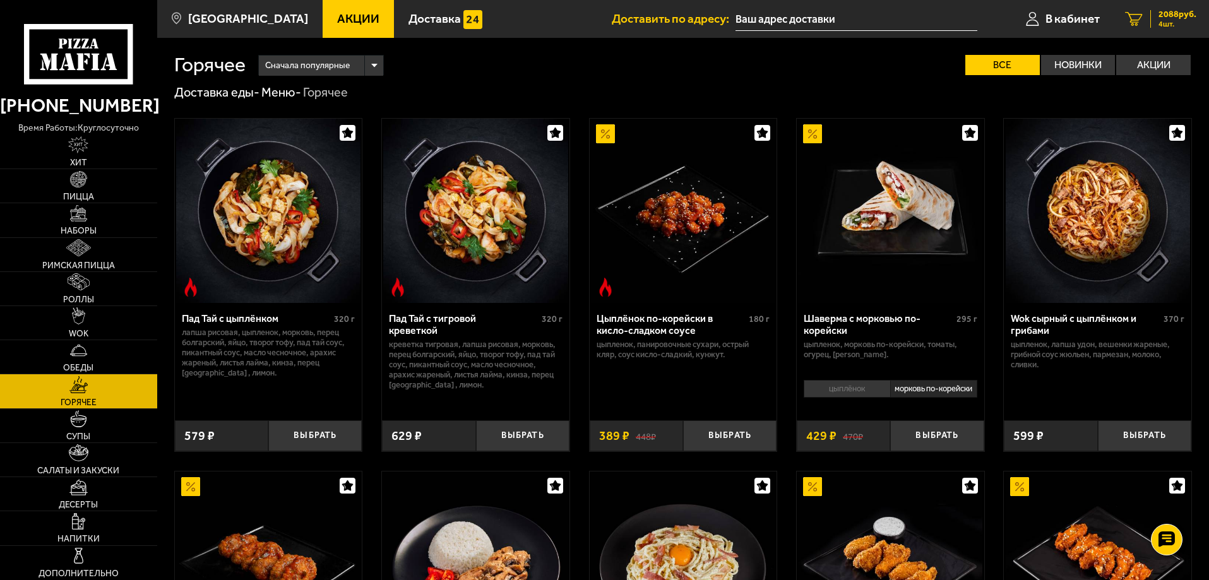
click at [1185, 25] on span "4 шт." at bounding box center [1178, 24] width 38 height 8
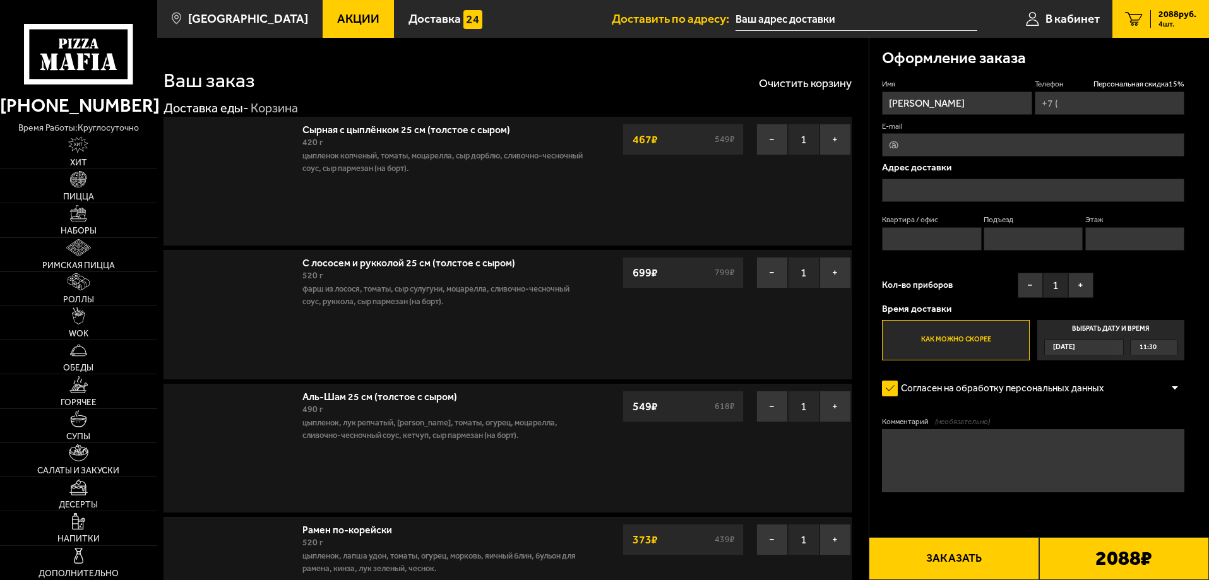
type input "[PHONE_NUMBER]"
type input "[STREET_ADDRESS]"
type input "295"
type input "6"
type input "2"
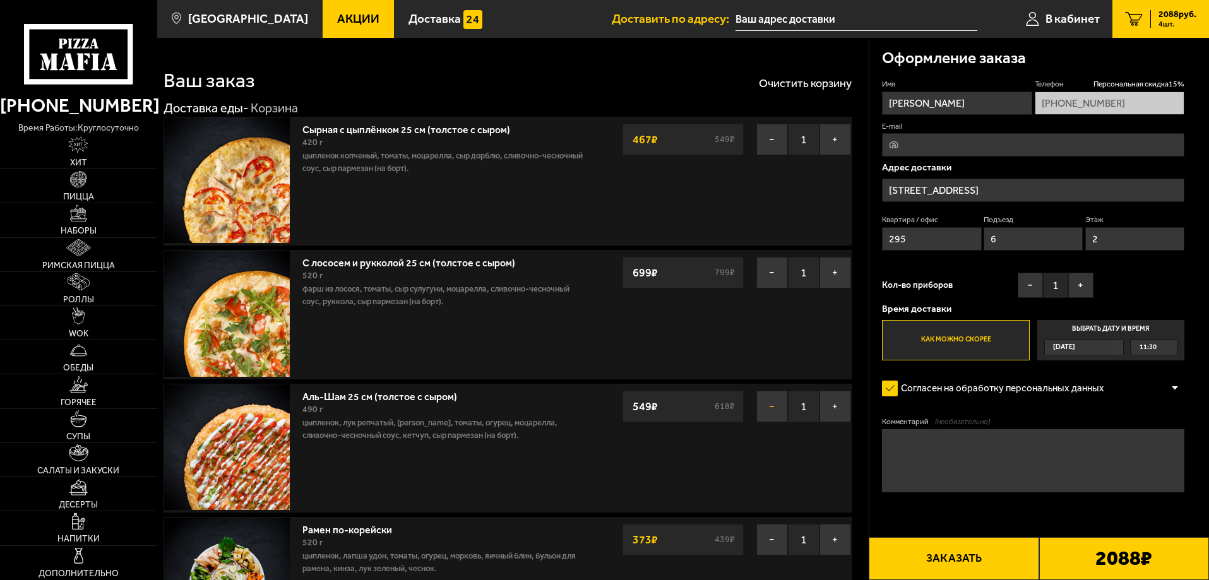
click at [778, 407] on button "−" at bounding box center [773, 407] width 32 height 32
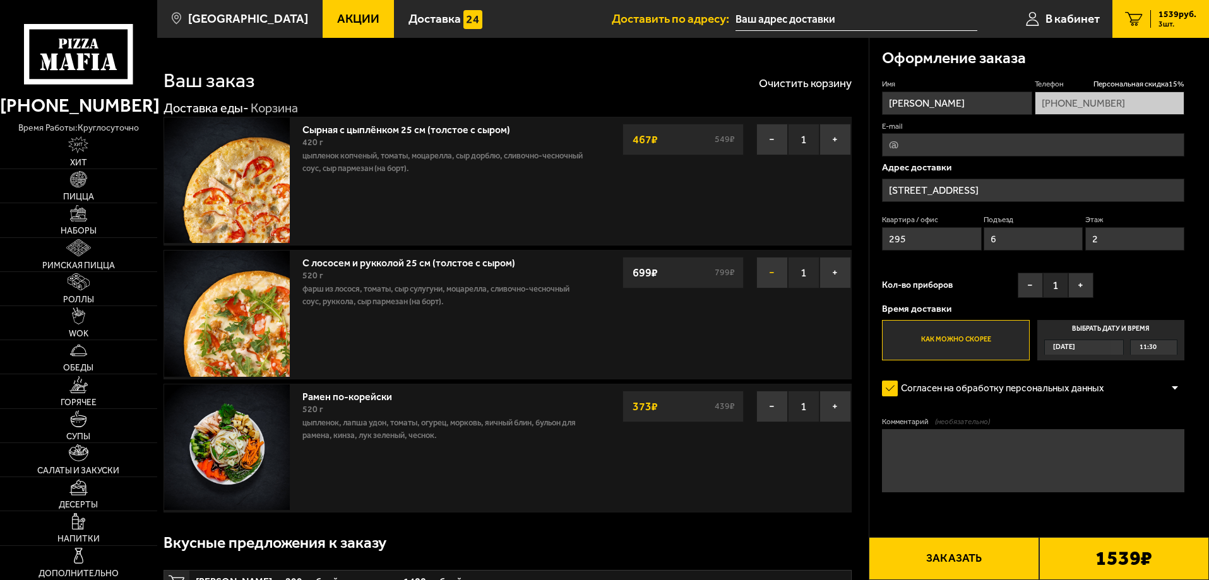
click at [769, 274] on button "−" at bounding box center [773, 273] width 32 height 32
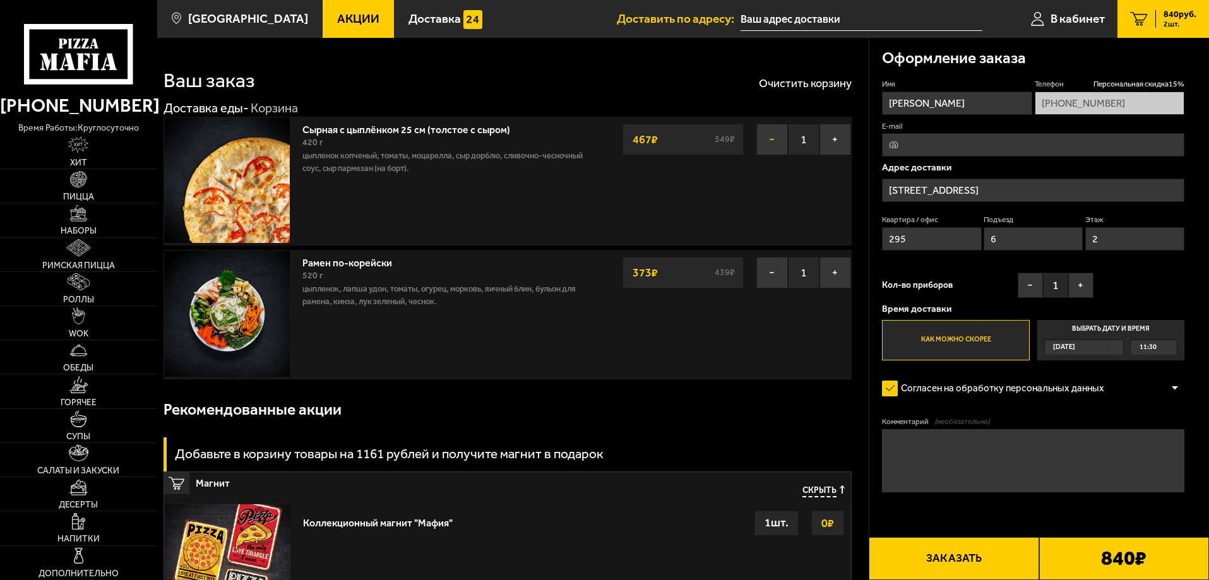
click at [772, 139] on button "−" at bounding box center [773, 140] width 32 height 32
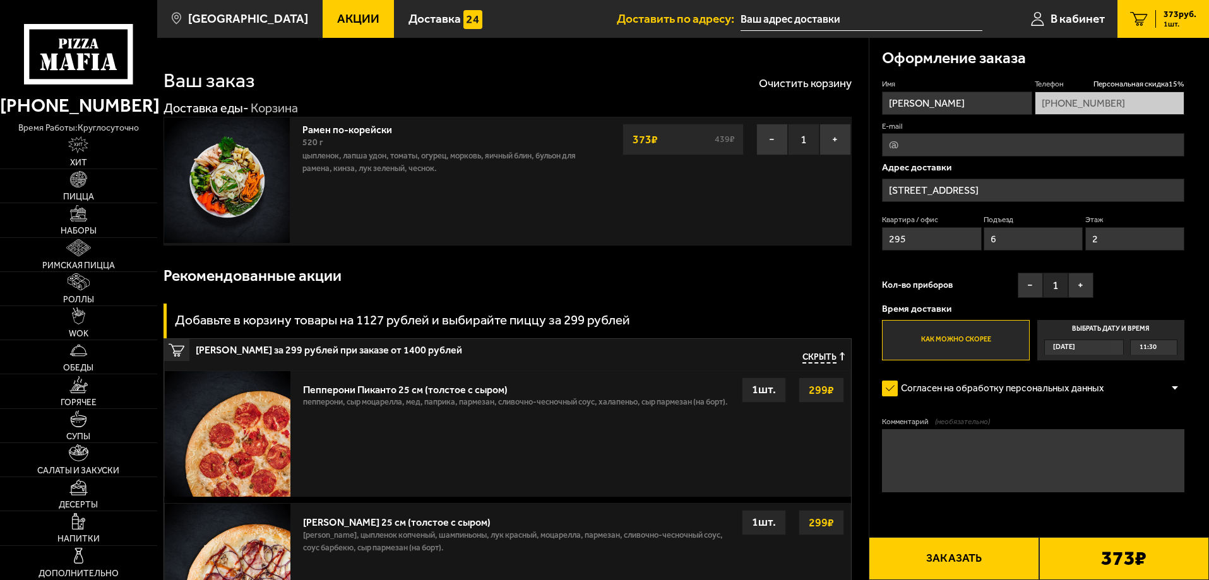
click at [323, 26] on link "Акции" at bounding box center [358, 19] width 71 height 38
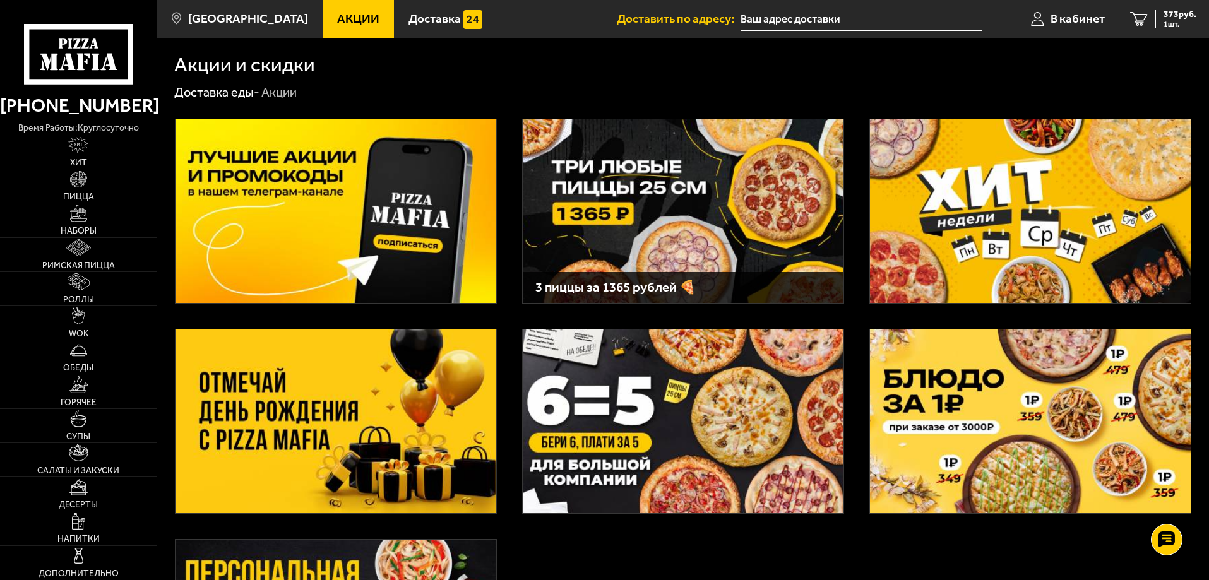
click at [566, 204] on img at bounding box center [683, 211] width 321 height 184
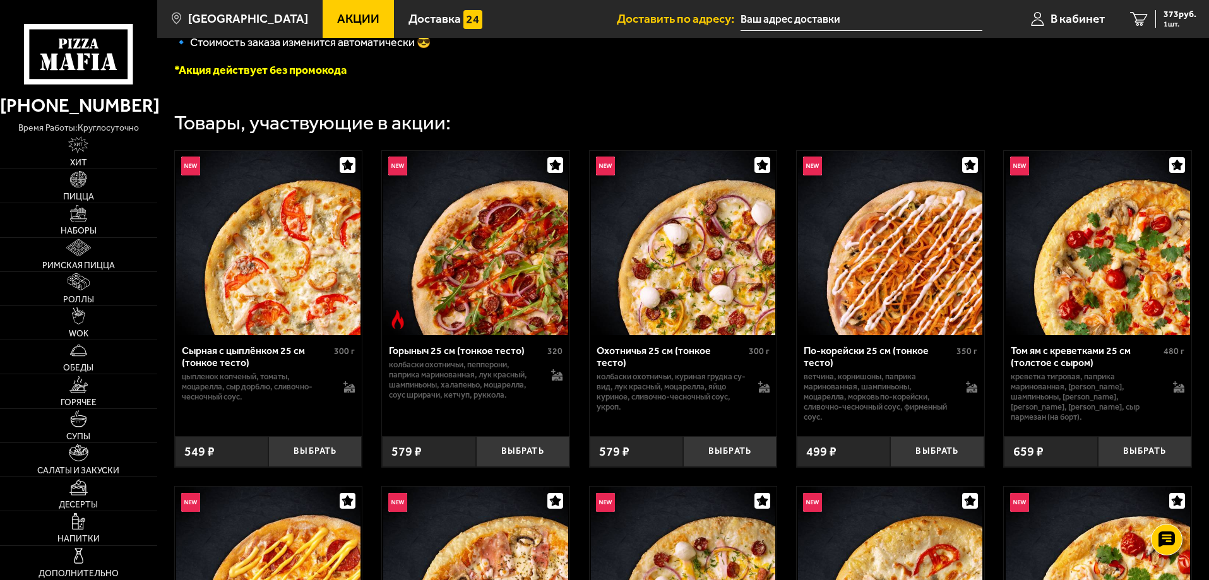
scroll to position [379, 0]
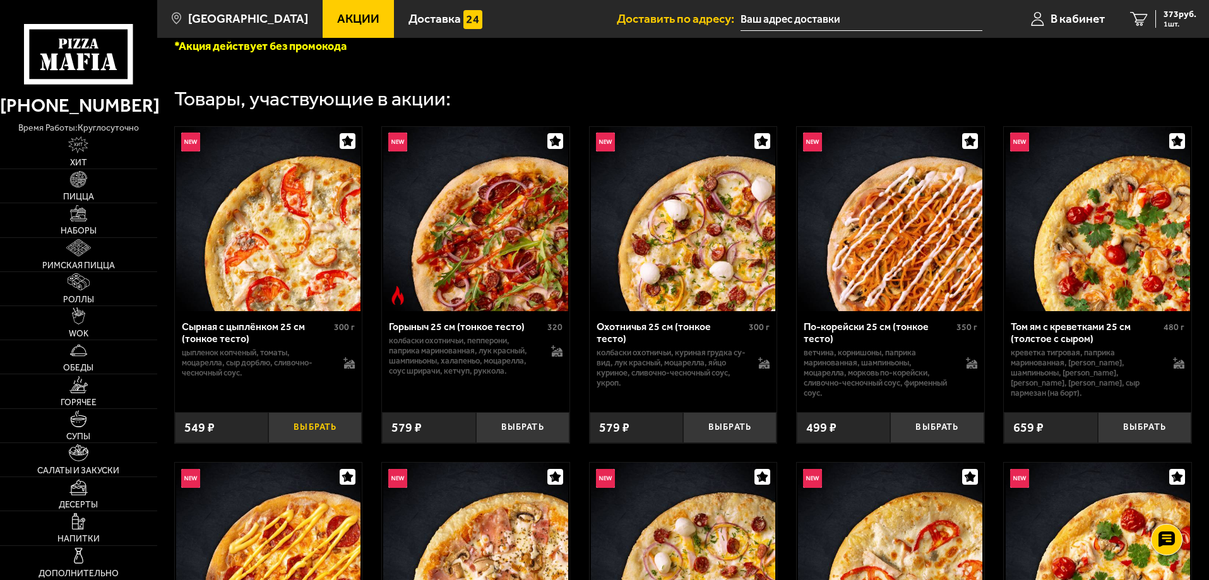
click at [320, 427] on button "Выбрать" at bounding box center [314, 427] width 93 height 31
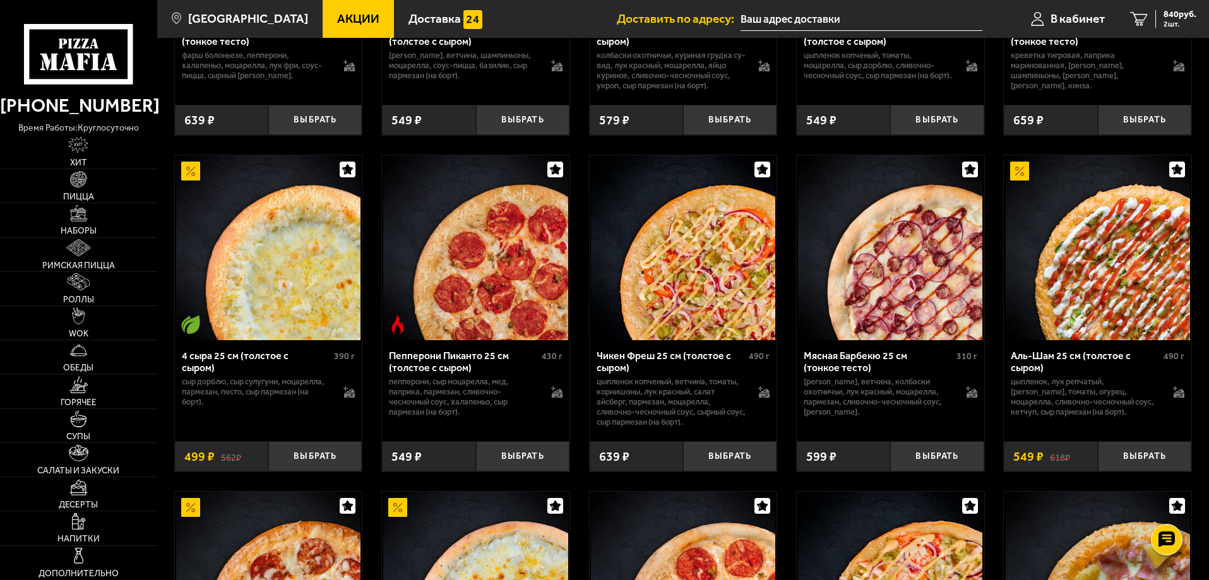
scroll to position [1074, 0]
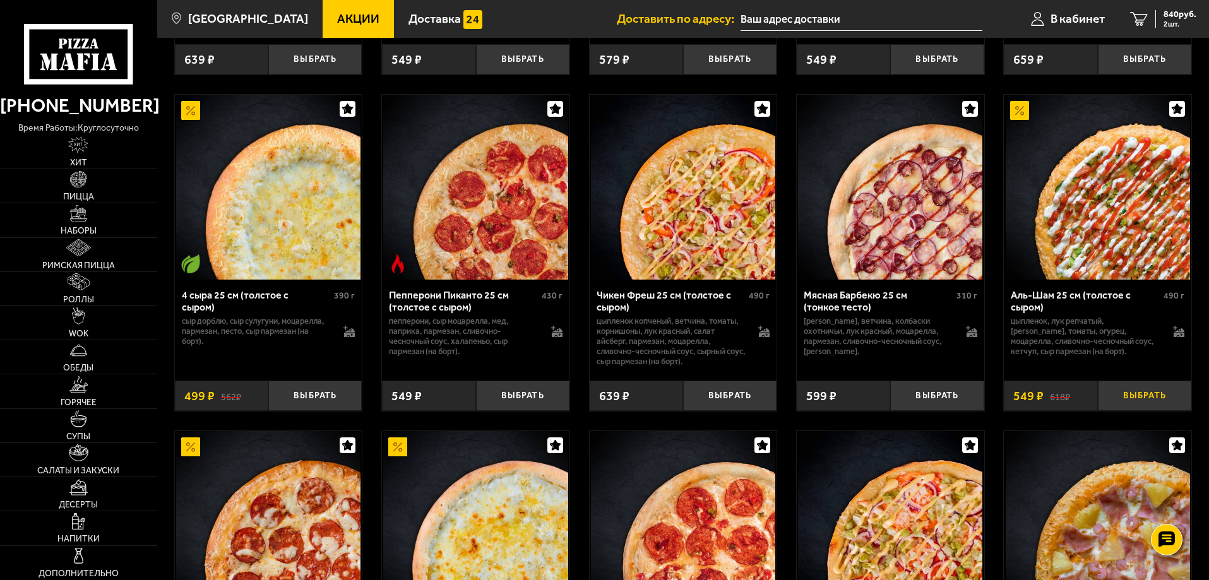
click at [1157, 398] on button "Выбрать" at bounding box center [1144, 396] width 93 height 31
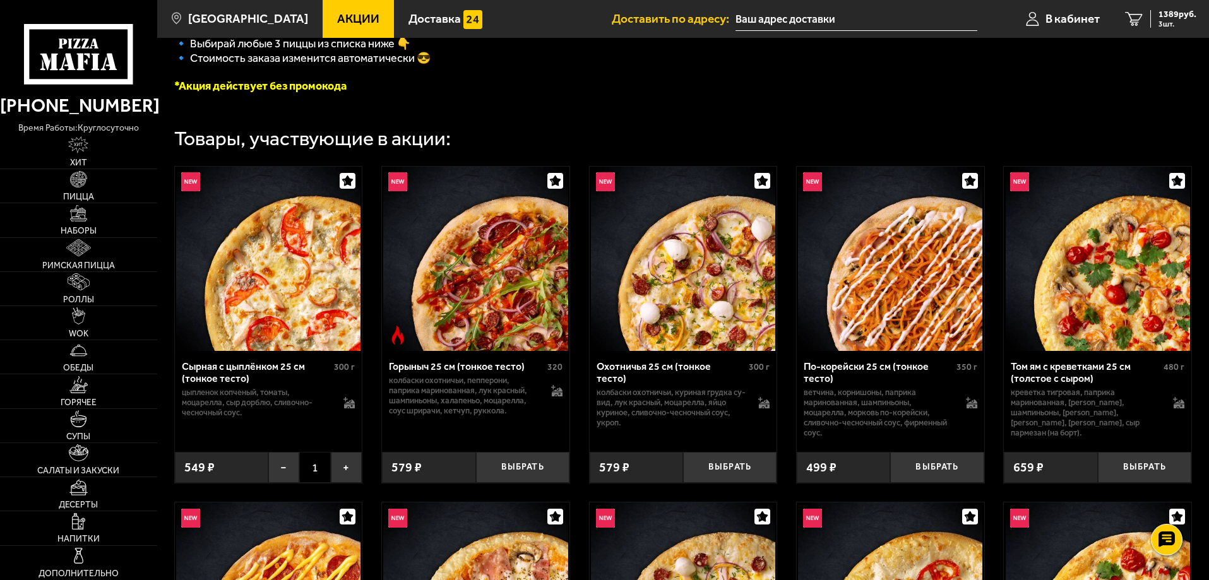
scroll to position [379, 0]
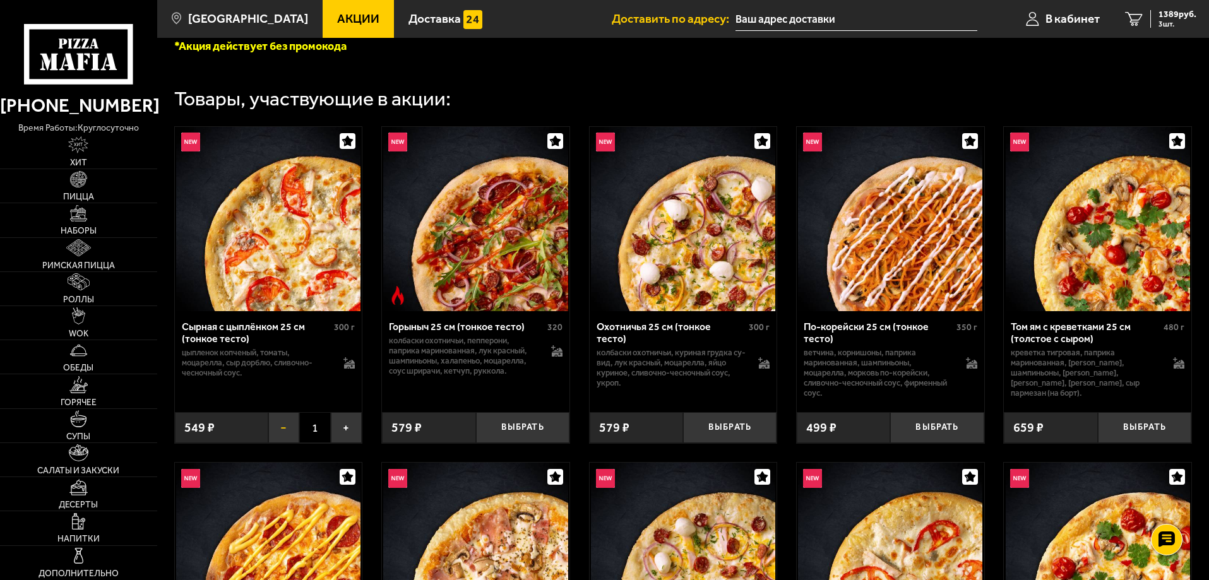
click at [292, 431] on button "−" at bounding box center [283, 427] width 31 height 31
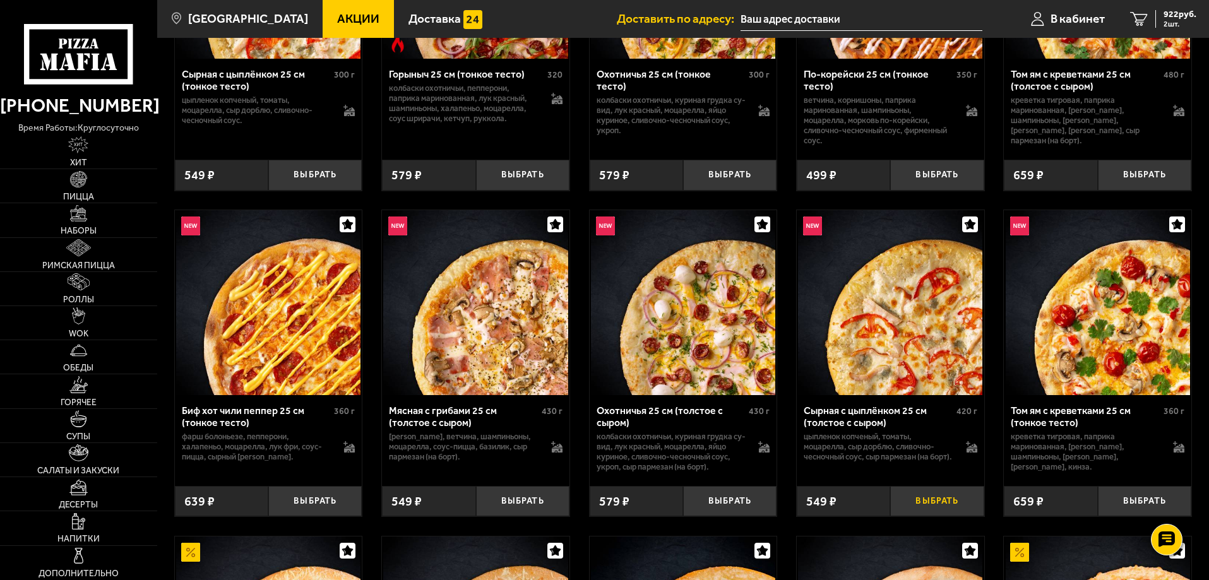
click at [925, 505] on button "Выбрать" at bounding box center [936, 501] width 93 height 31
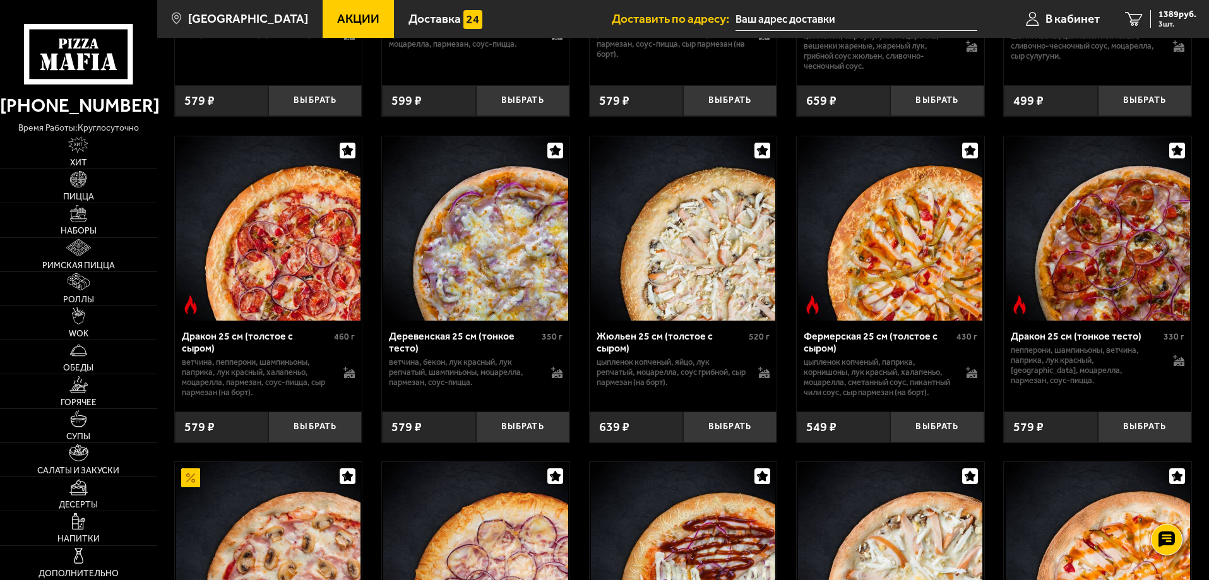
scroll to position [2562, 0]
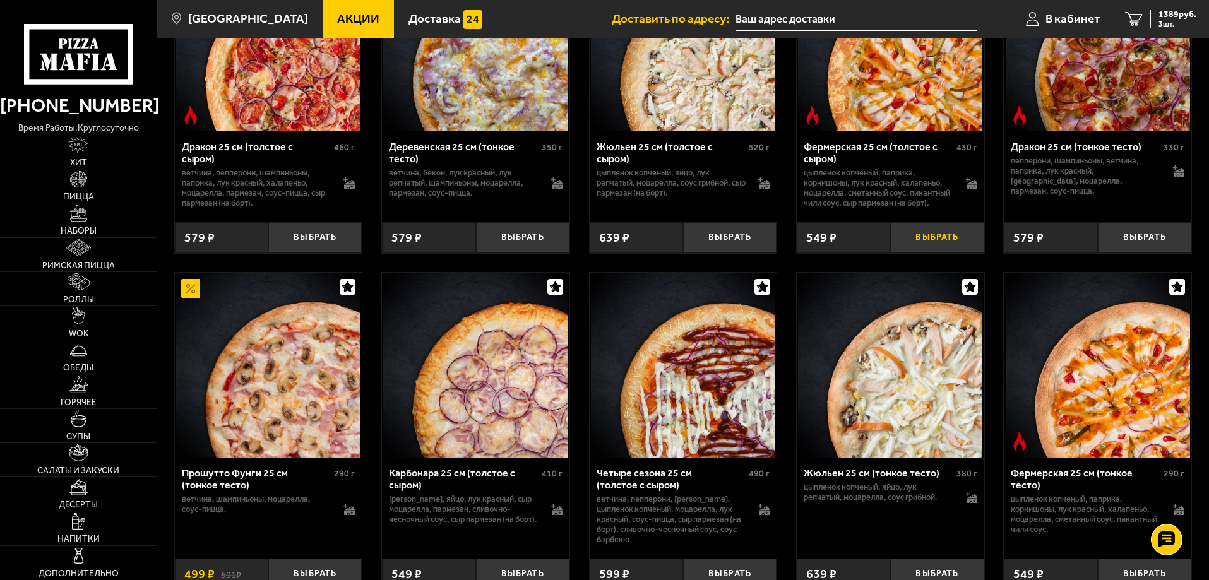
click at [922, 253] on button "Выбрать" at bounding box center [936, 237] width 93 height 31
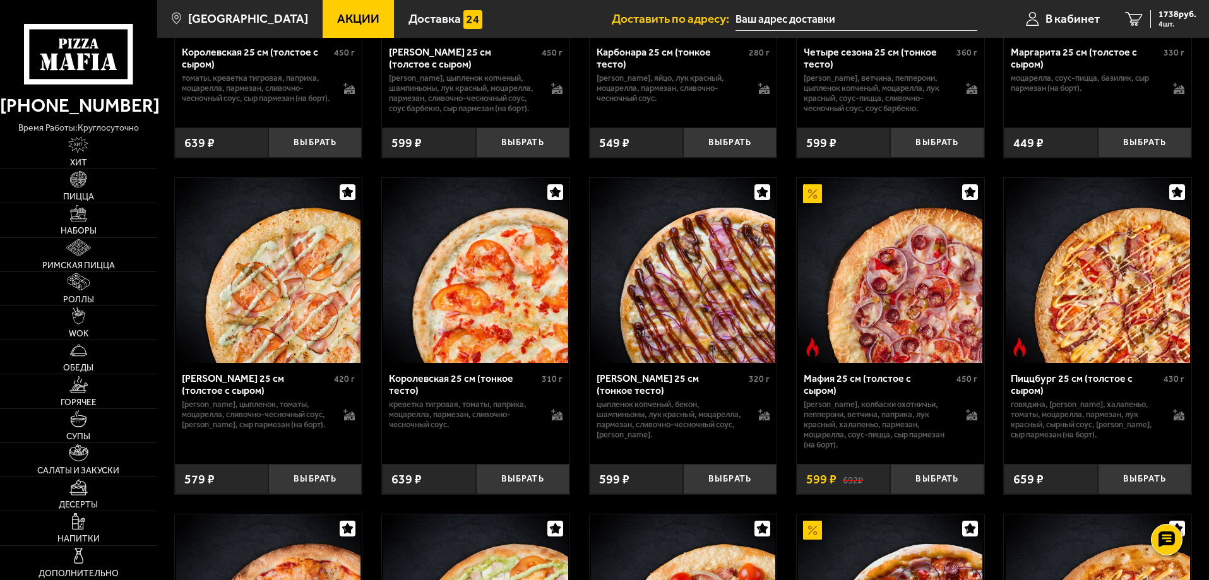
scroll to position [3572, 0]
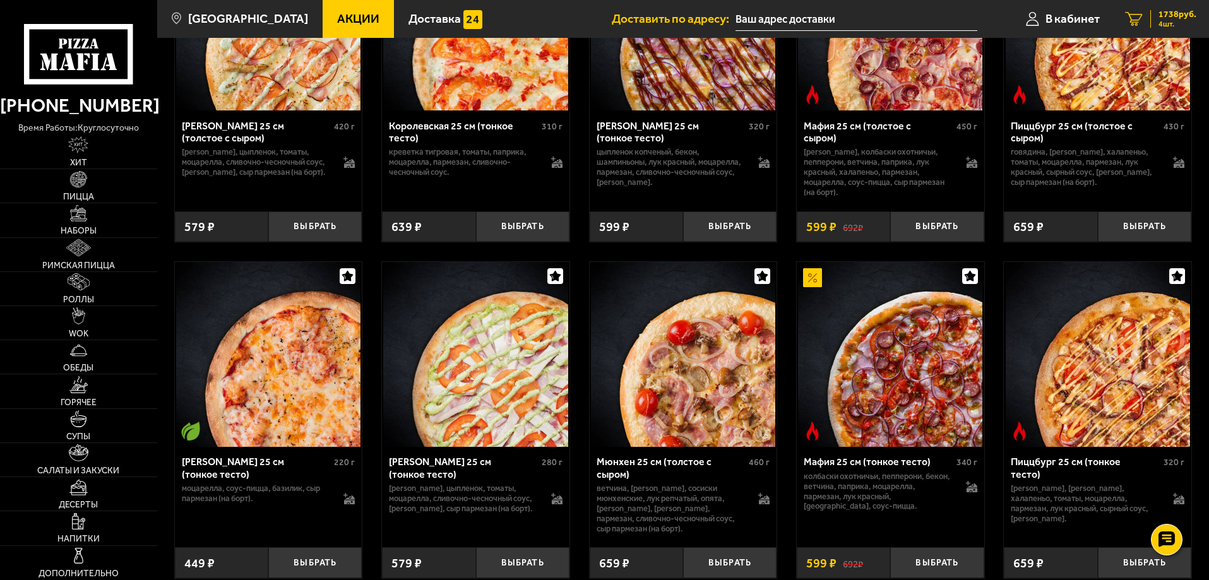
click at [1154, 20] on div "1738 руб. 4 шт." at bounding box center [1174, 19] width 46 height 18
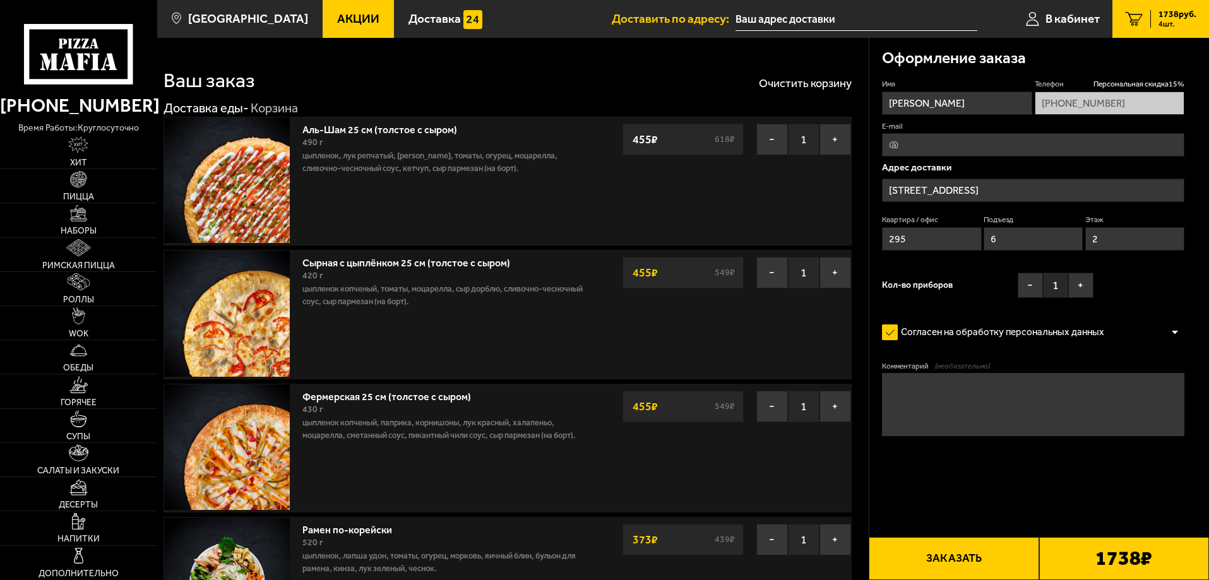
click at [337, 20] on span "Акции" at bounding box center [358, 19] width 42 height 12
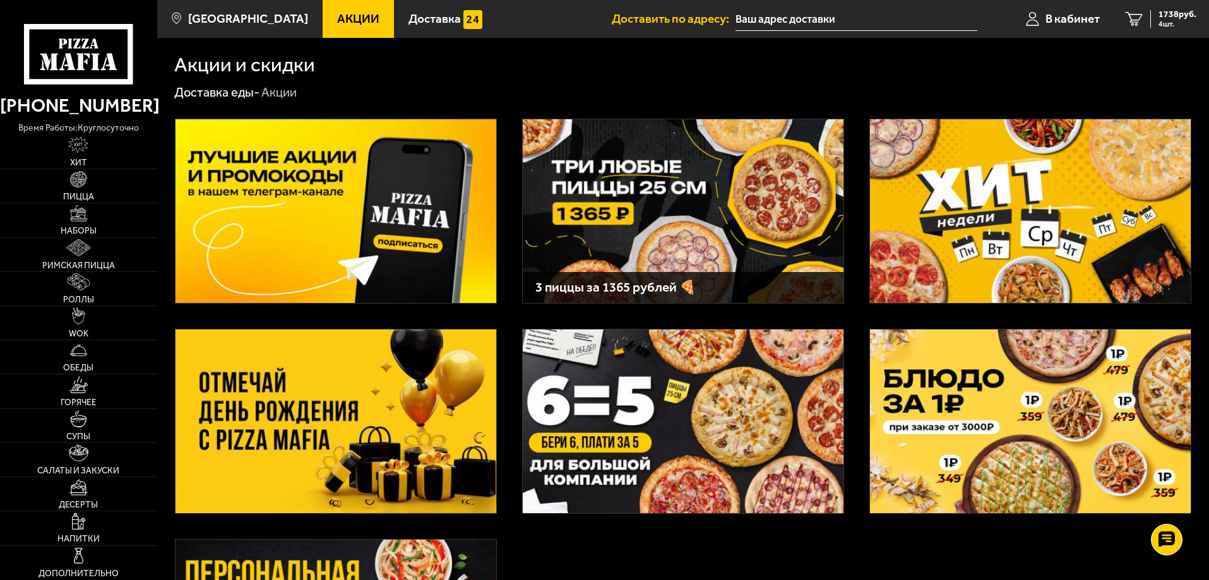
click at [768, 207] on img at bounding box center [683, 211] width 321 height 184
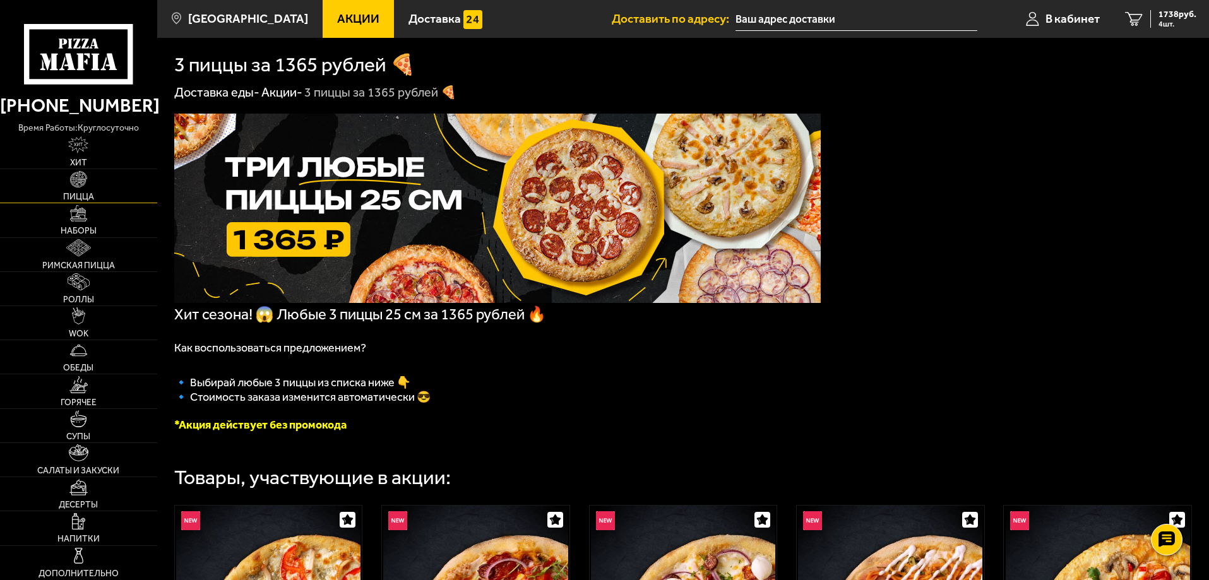
click at [92, 189] on link "Пицца" at bounding box center [78, 185] width 157 height 33
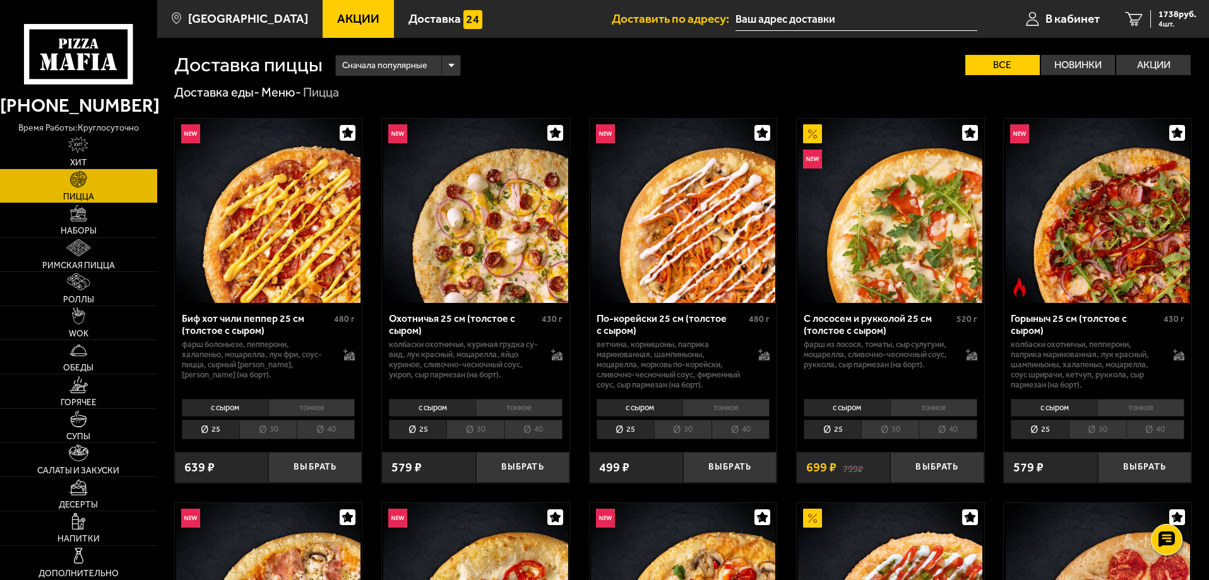
click at [888, 269] on img at bounding box center [890, 211] width 184 height 184
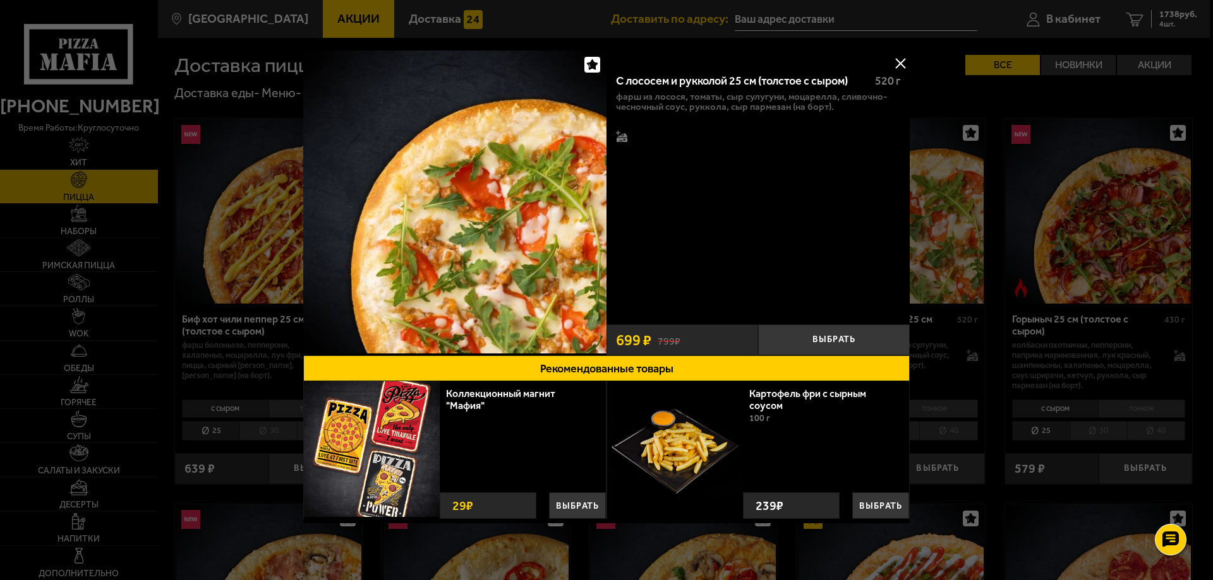
click at [901, 61] on button at bounding box center [899, 63] width 19 height 19
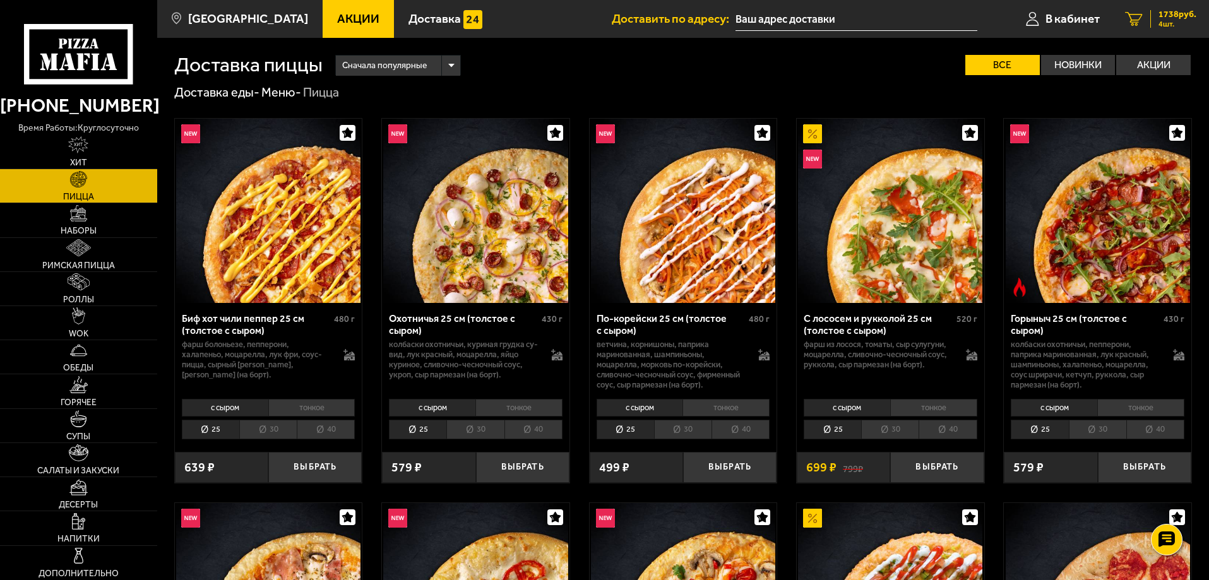
click at [1172, 13] on span "1738 руб." at bounding box center [1178, 14] width 38 height 9
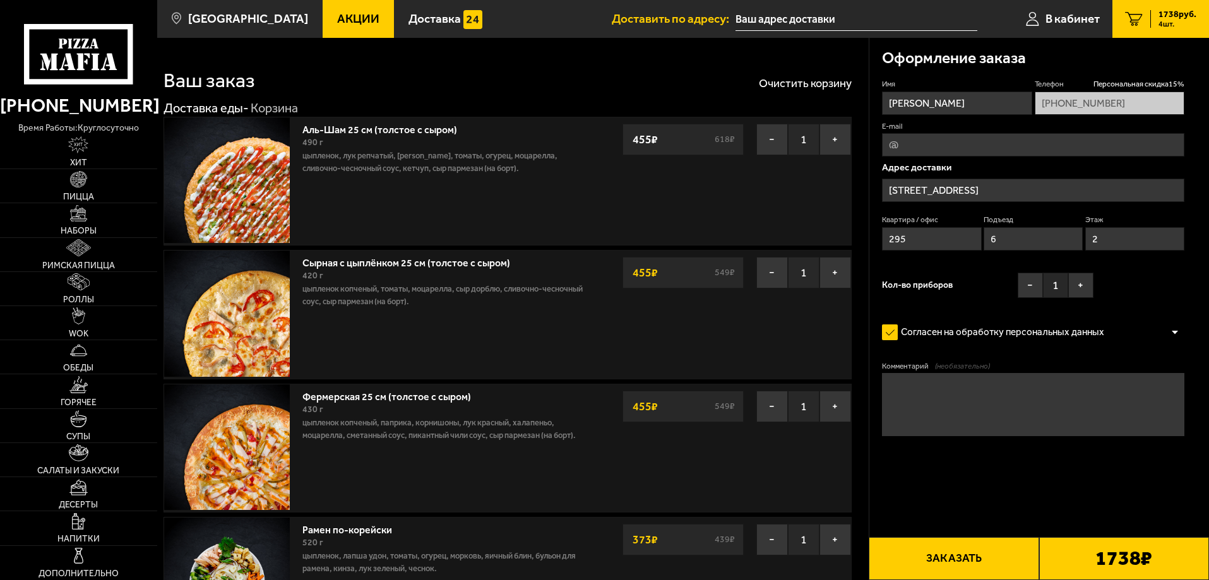
click at [975, 560] on button "Заказать" at bounding box center [954, 558] width 170 height 43
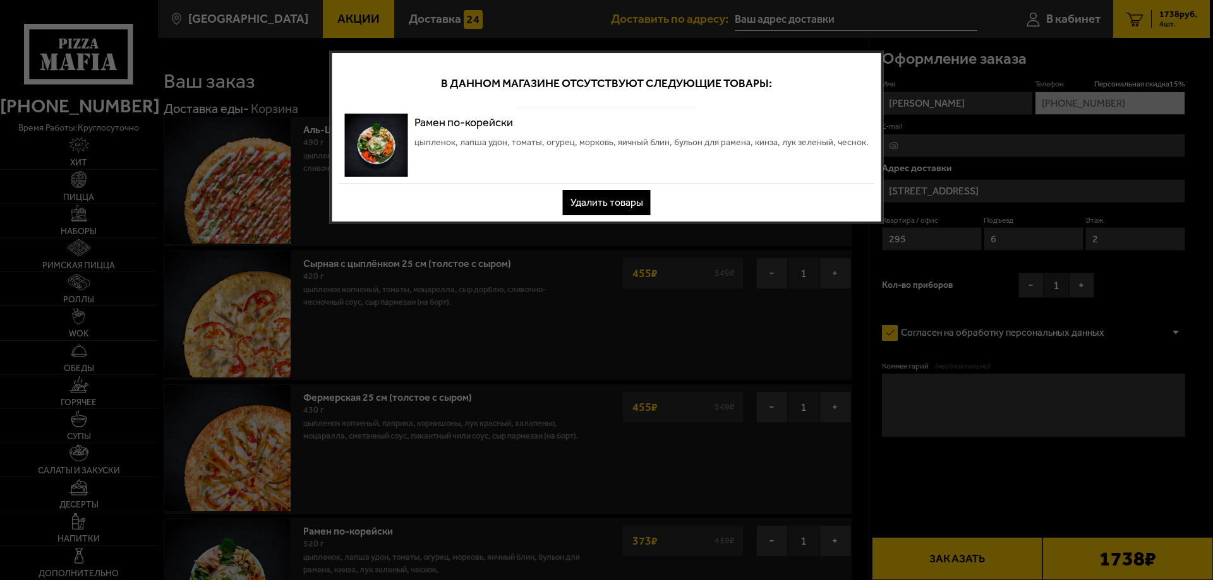
click at [608, 197] on button "Удалить товары" at bounding box center [607, 202] width 88 height 25
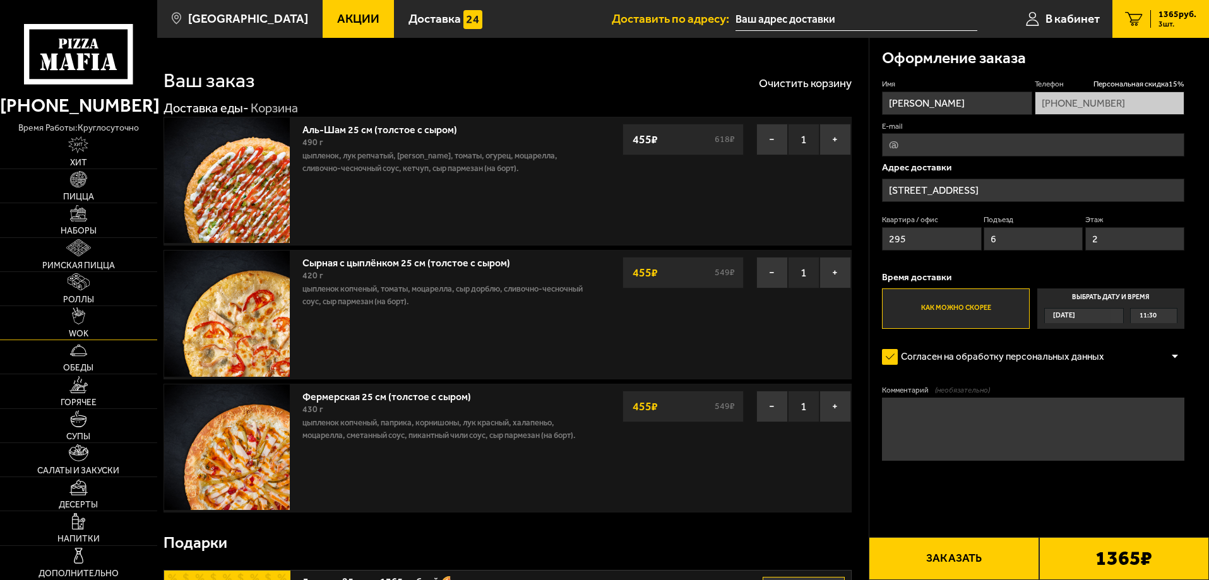
click at [75, 313] on img at bounding box center [78, 316] width 13 height 17
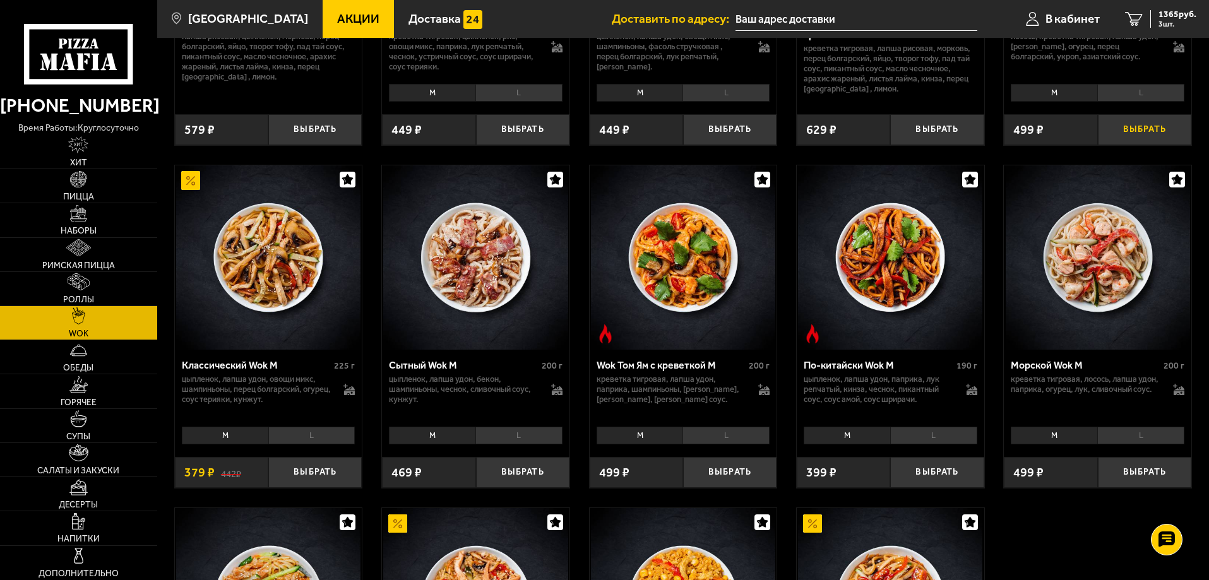
scroll to position [379, 0]
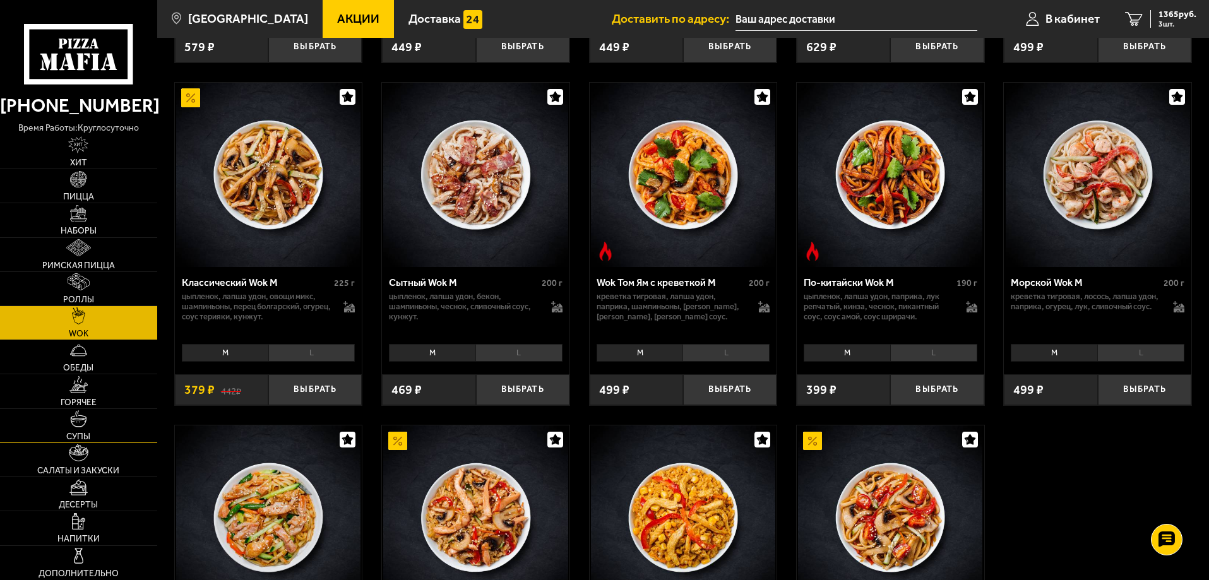
click at [78, 436] on span "Супы" at bounding box center [78, 437] width 24 height 9
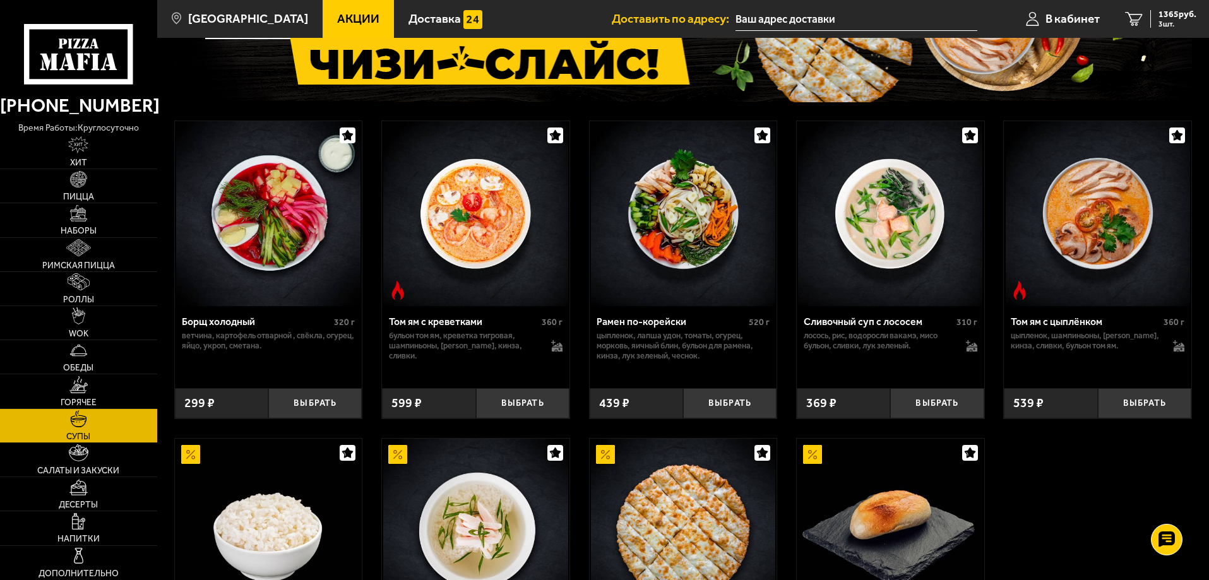
scroll to position [63, 0]
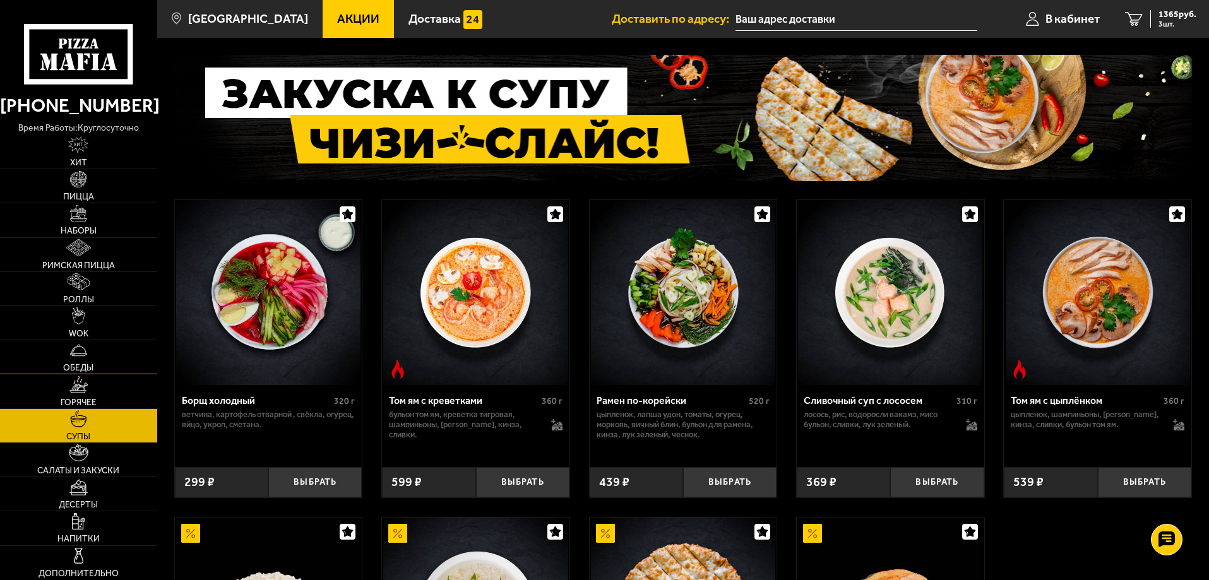
click at [93, 356] on link "Обеды" at bounding box center [78, 356] width 157 height 33
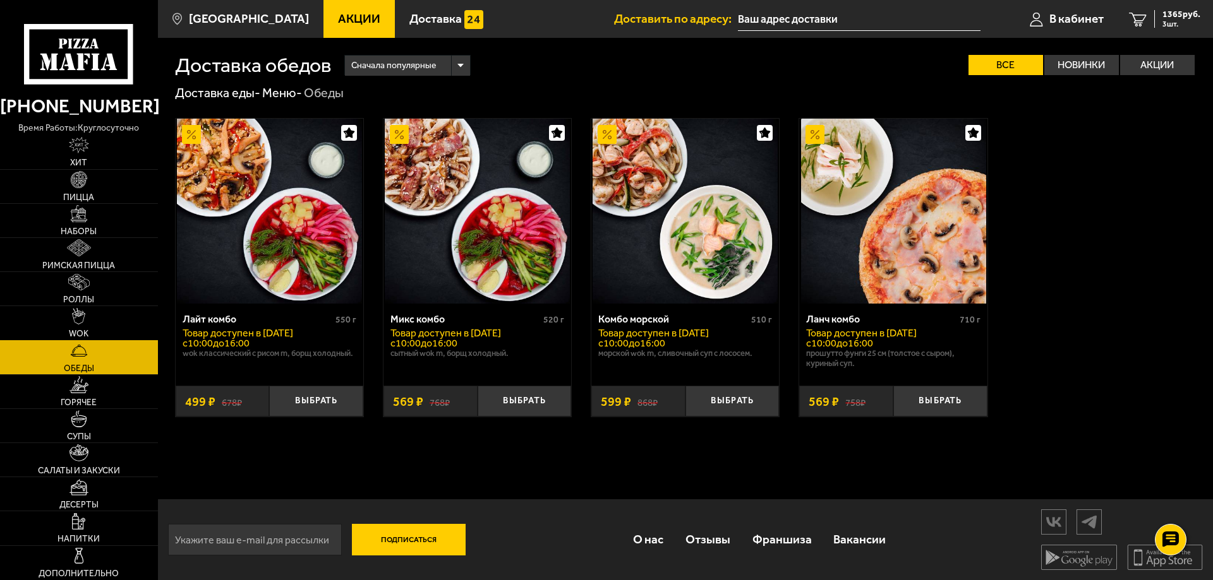
click at [68, 309] on link "WOK" at bounding box center [79, 322] width 158 height 33
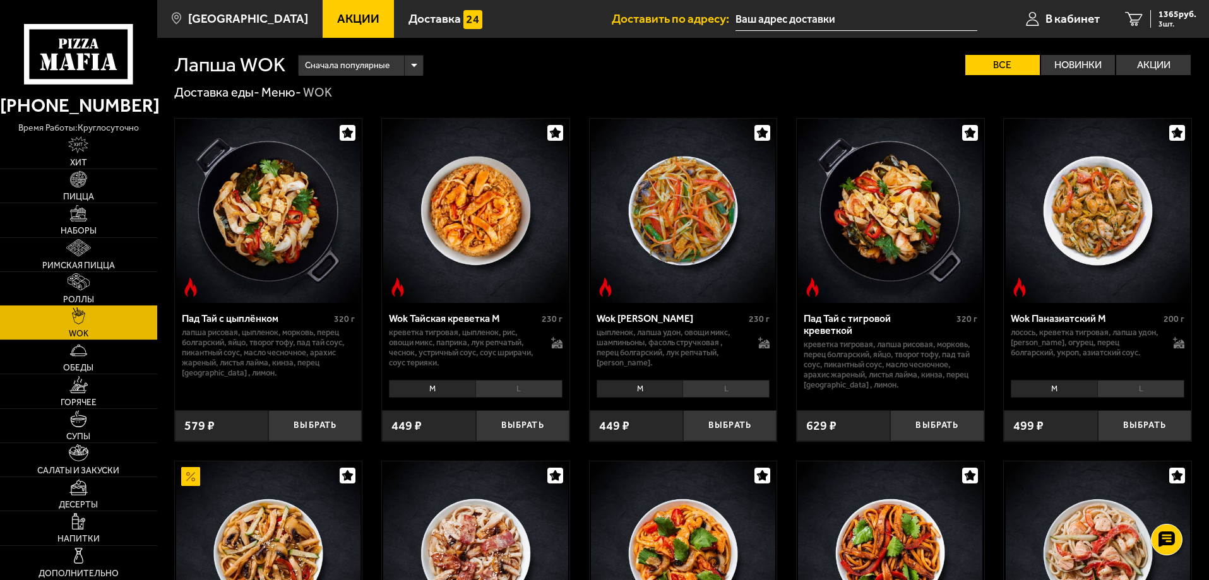
click at [66, 280] on link "Роллы" at bounding box center [78, 288] width 157 height 33
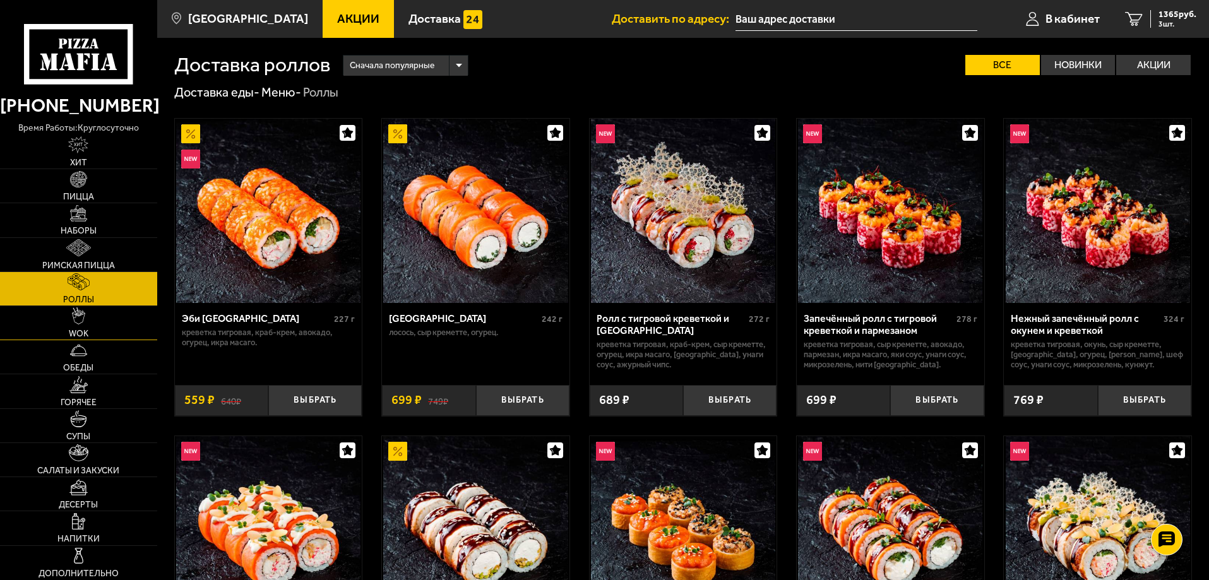
click at [58, 340] on link "WOK" at bounding box center [78, 322] width 157 height 33
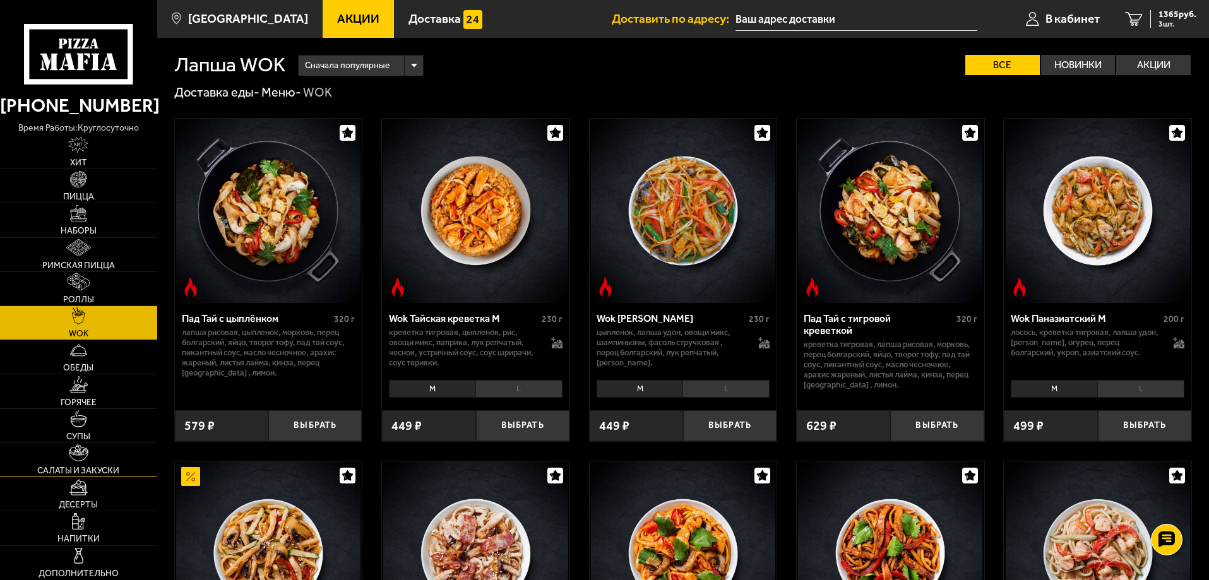
click at [76, 470] on span "Салаты и закуски" at bounding box center [78, 471] width 82 height 9
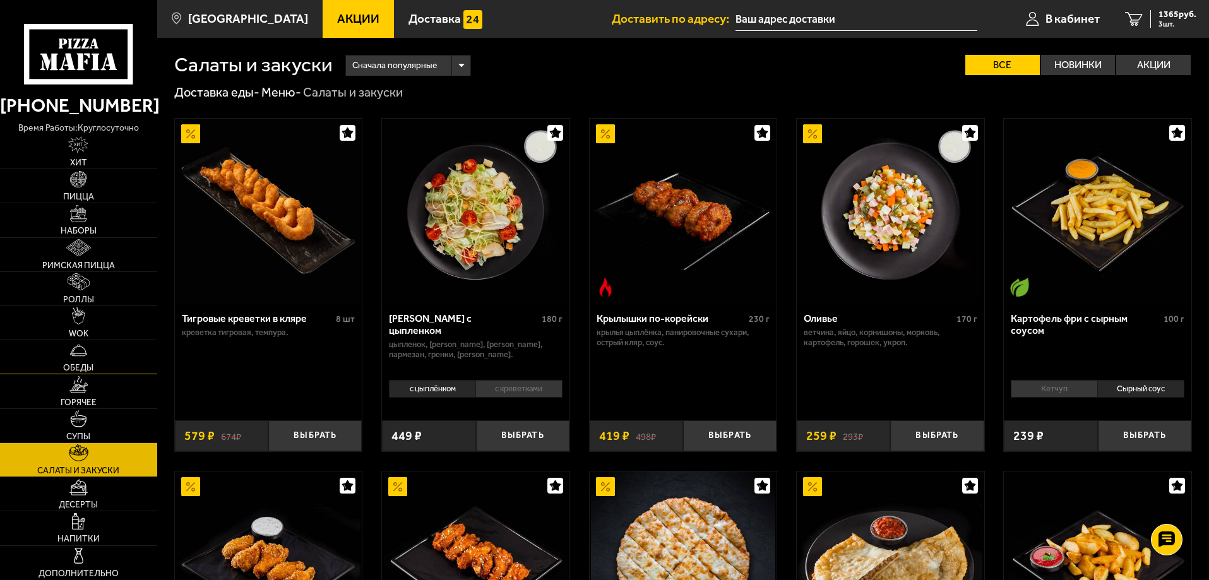
click at [80, 354] on img at bounding box center [78, 350] width 17 height 17
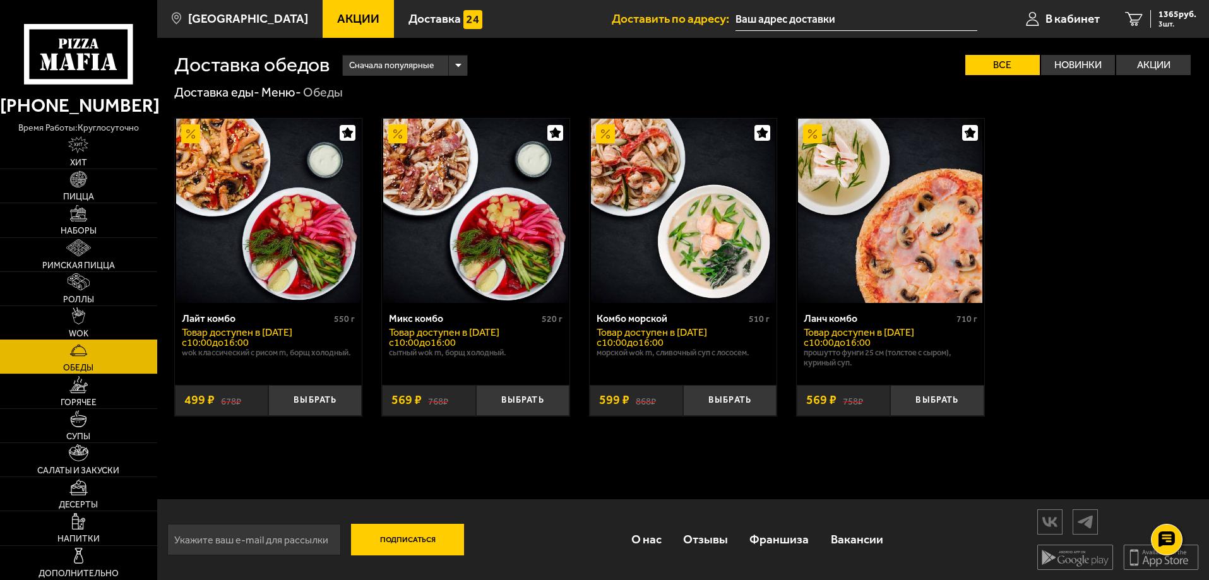
click at [71, 324] on link "WOK" at bounding box center [78, 322] width 157 height 33
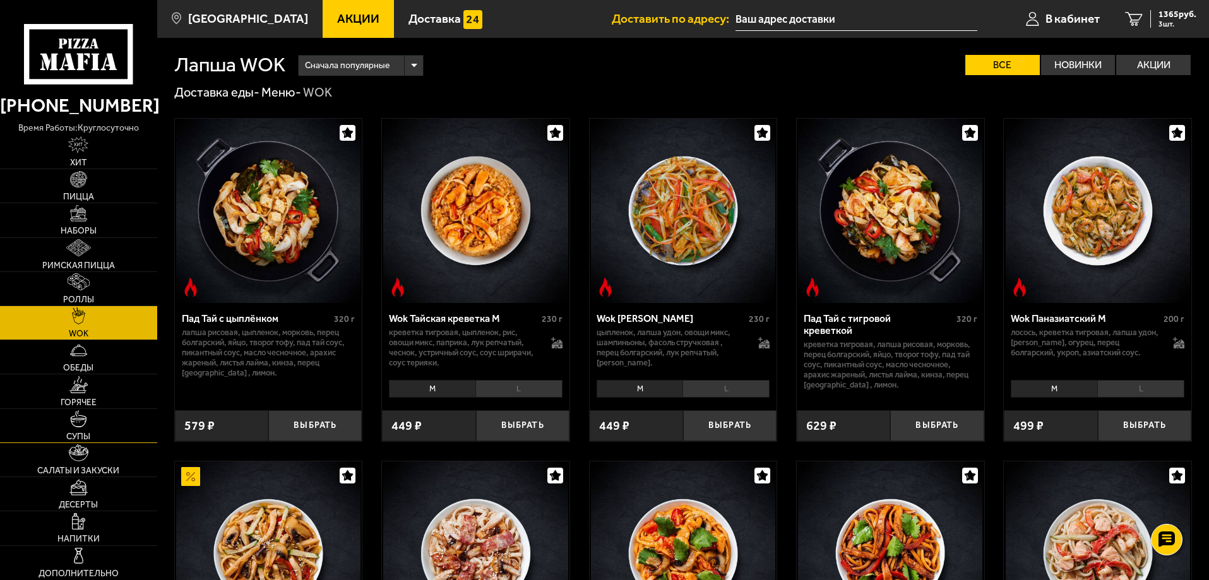
click at [66, 427] on link "Супы" at bounding box center [78, 425] width 157 height 33
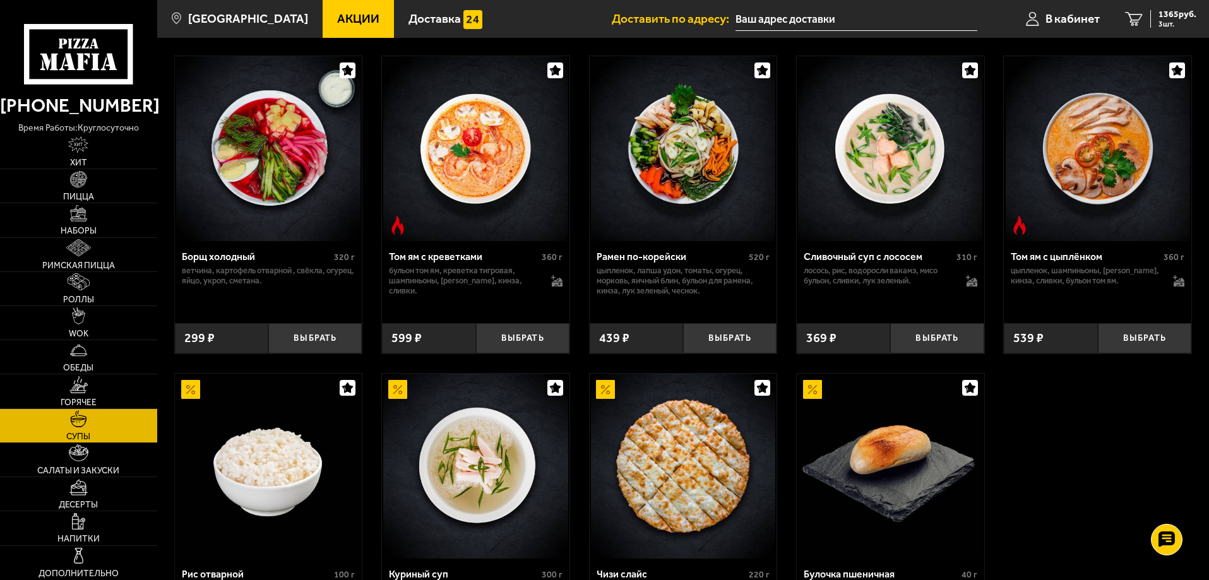
scroll to position [253, 0]
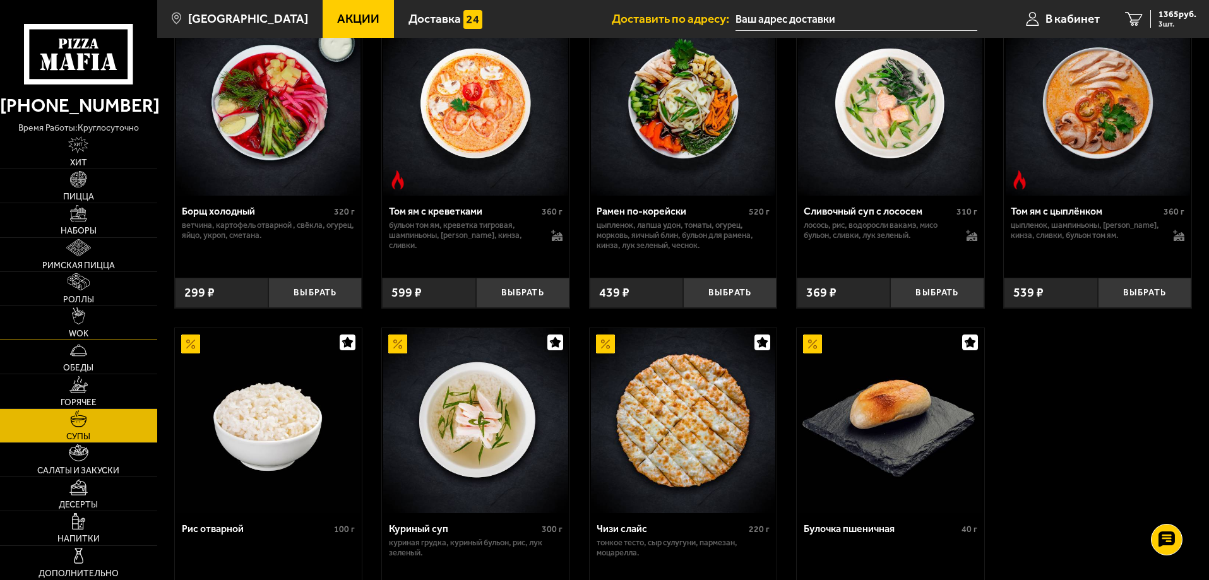
click at [78, 315] on img at bounding box center [78, 316] width 13 height 17
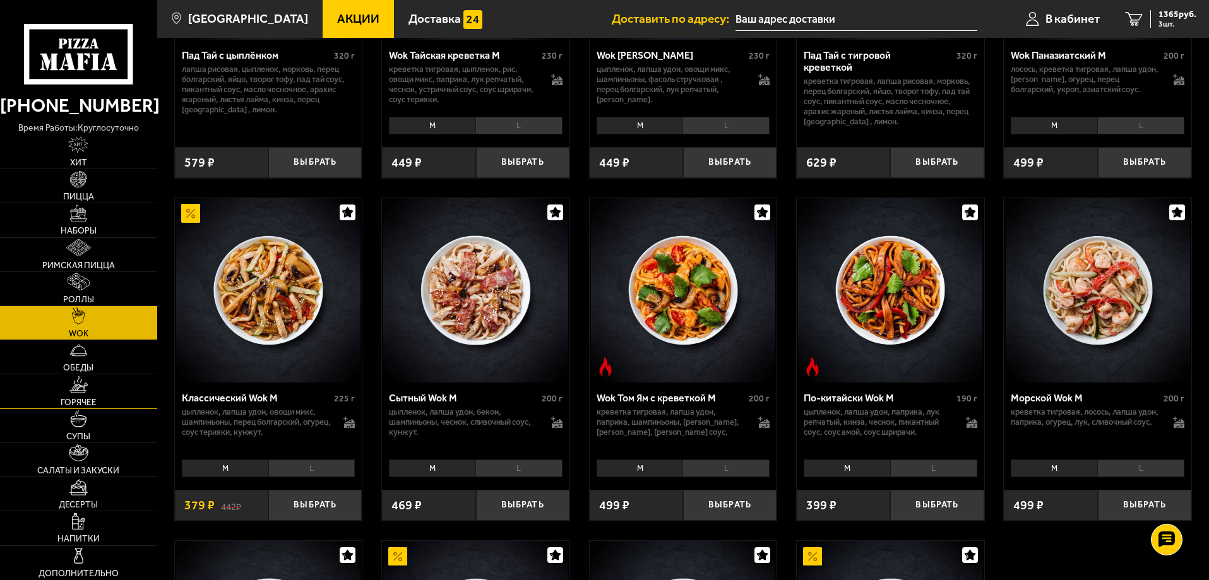
scroll to position [253, 0]
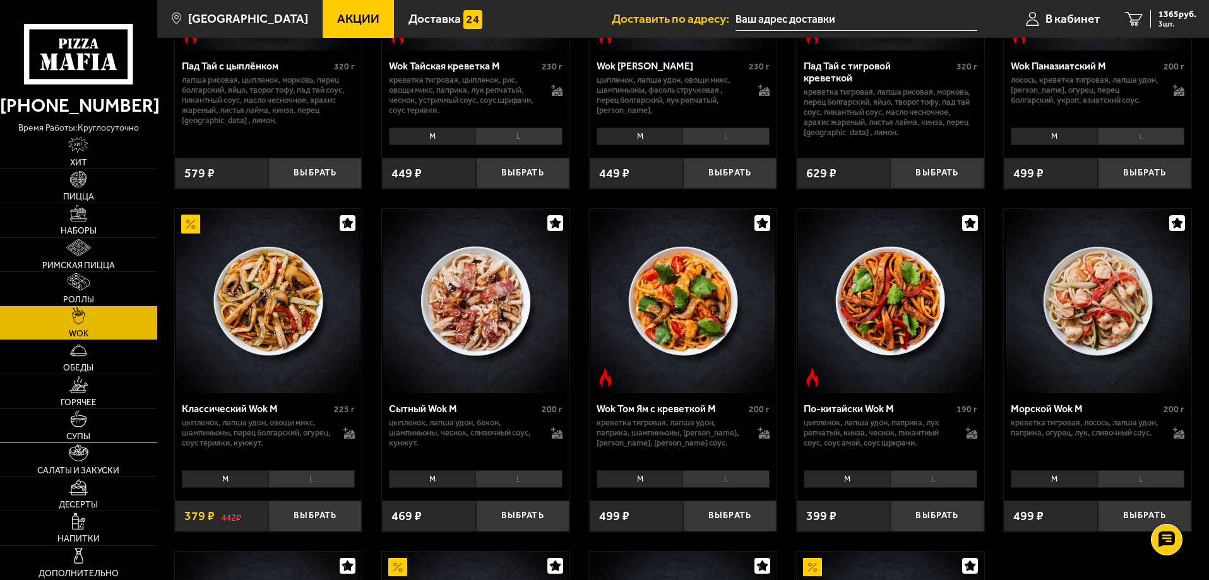
click at [95, 418] on link "Супы" at bounding box center [78, 425] width 157 height 33
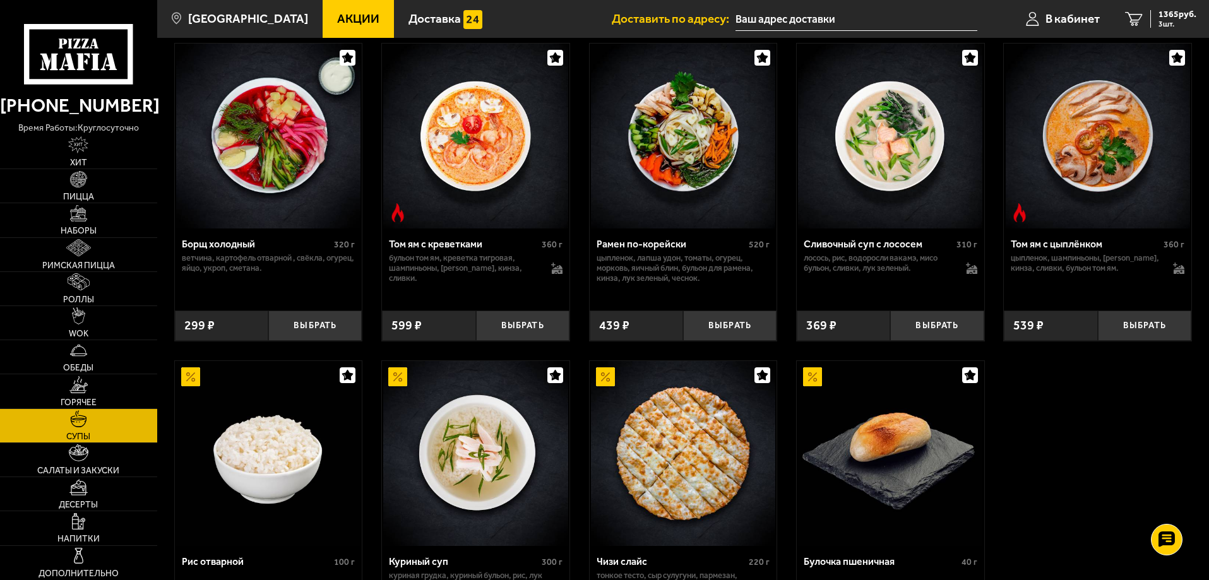
scroll to position [189, 0]
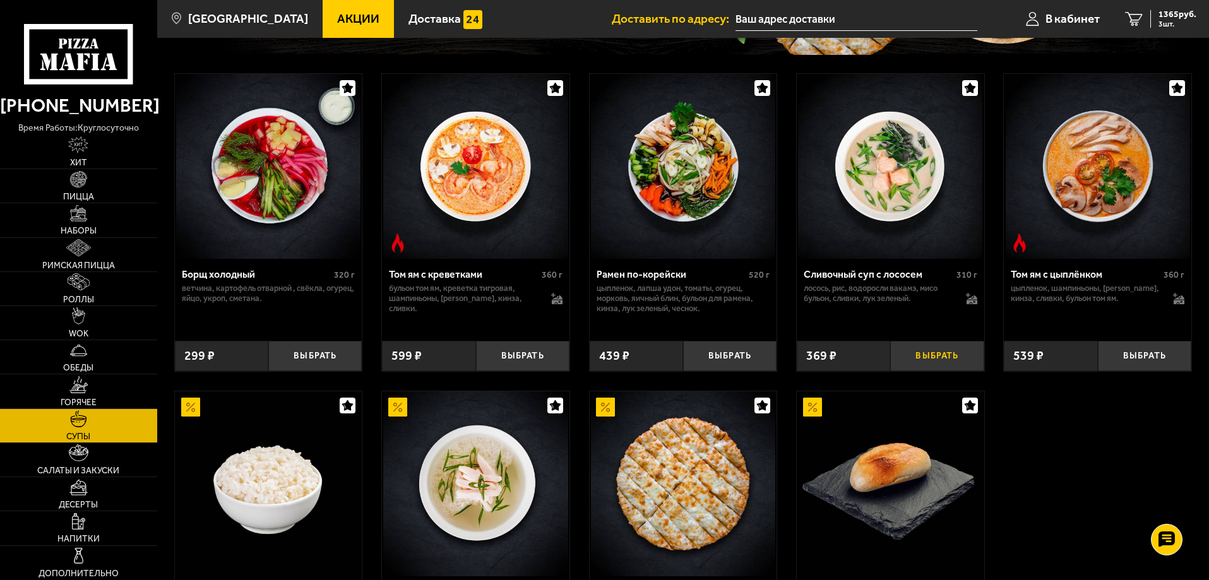
click at [921, 359] on button "Выбрать" at bounding box center [936, 356] width 93 height 31
click at [966, 302] on icon at bounding box center [971, 298] width 11 height 11
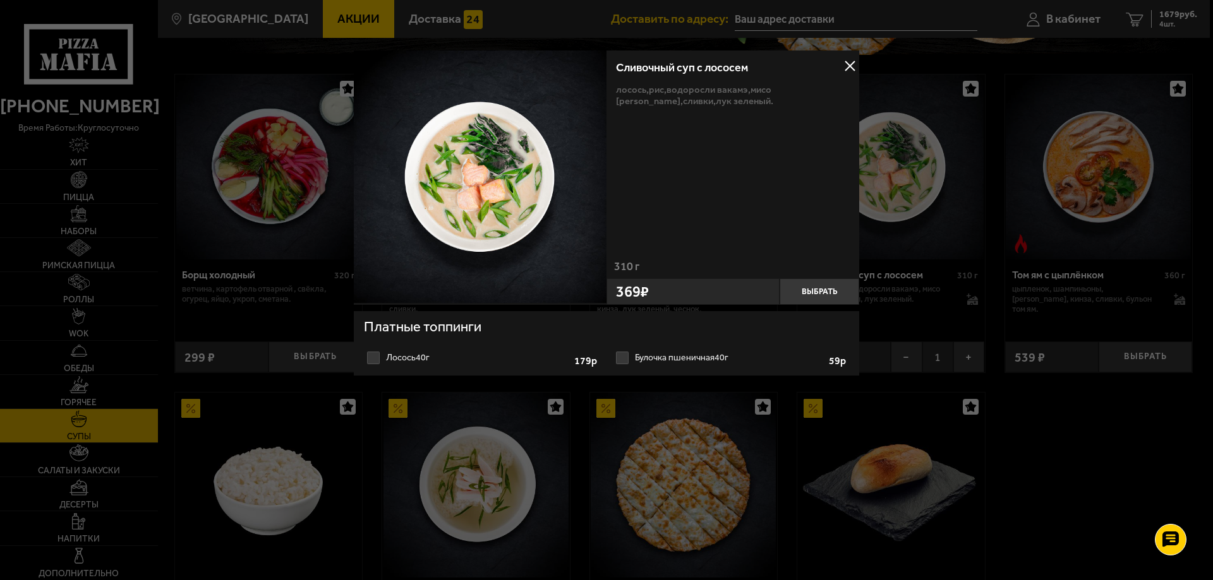
click at [847, 69] on button at bounding box center [849, 66] width 19 height 19
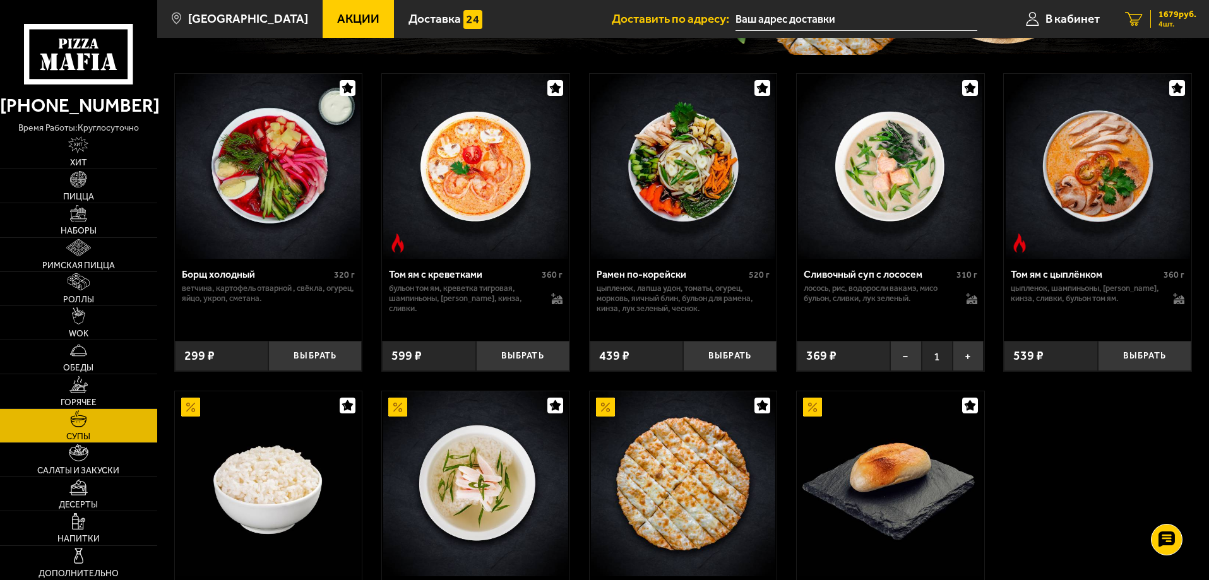
click at [1160, 21] on span "4 шт." at bounding box center [1178, 24] width 38 height 8
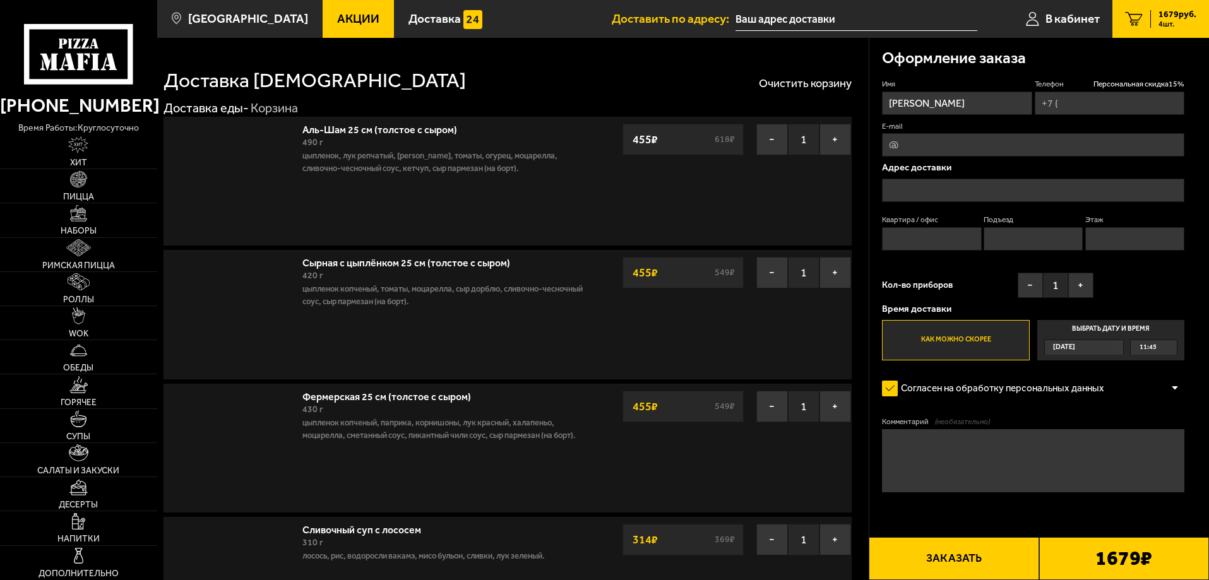
type input "[PHONE_NUMBER]"
type input "[STREET_ADDRESS]"
type input "295"
type input "6"
type input "2"
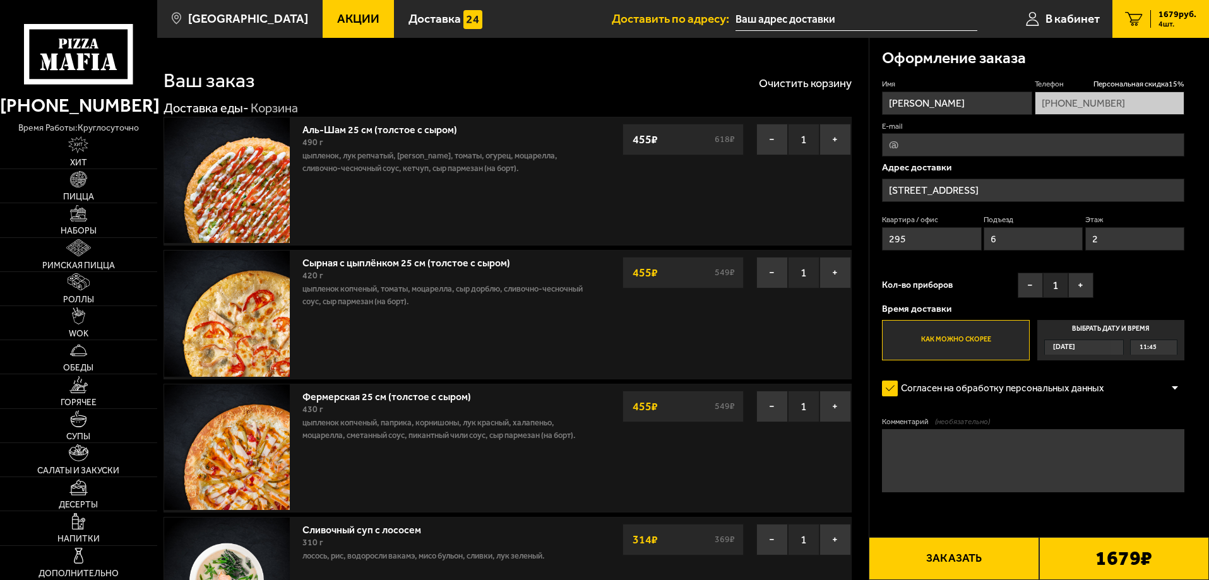
click at [971, 556] on button "Заказать" at bounding box center [954, 558] width 170 height 43
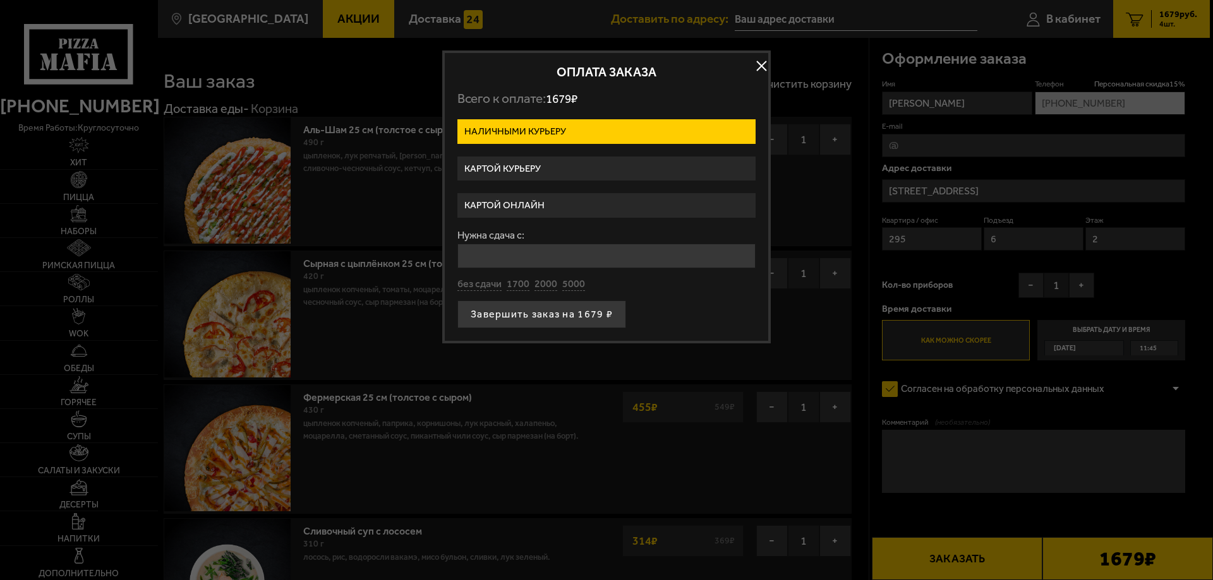
click at [559, 171] on label "Картой курьеру" at bounding box center [606, 169] width 298 height 25
click at [0, 0] on input "Картой курьеру" at bounding box center [0, 0] width 0 height 0
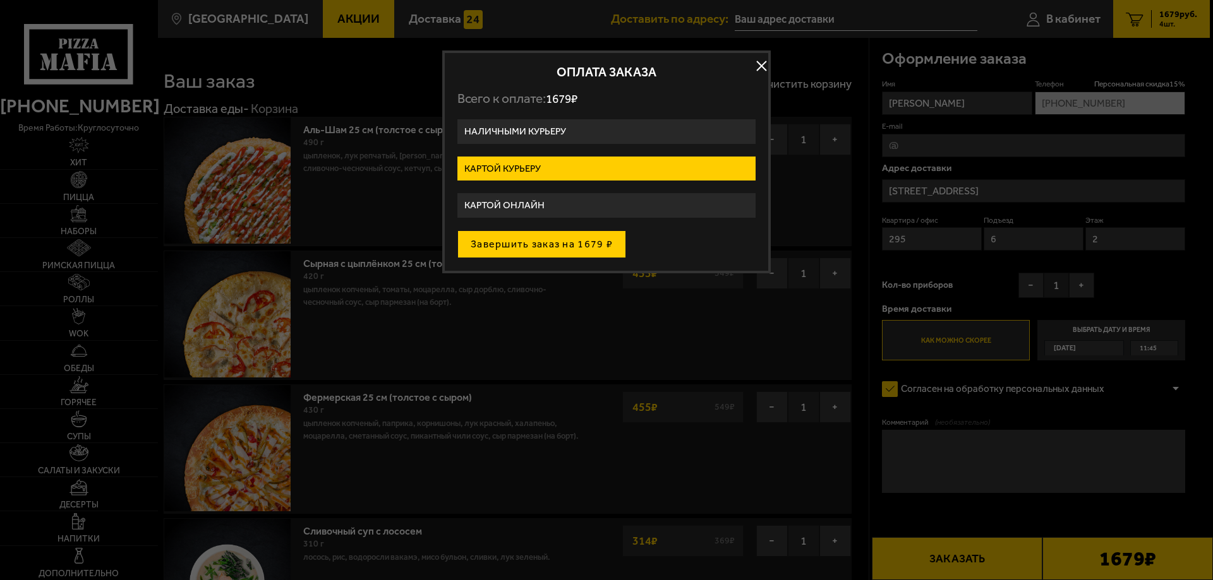
click at [540, 246] on button "Завершить заказ на 1679 ₽" at bounding box center [541, 245] width 169 height 28
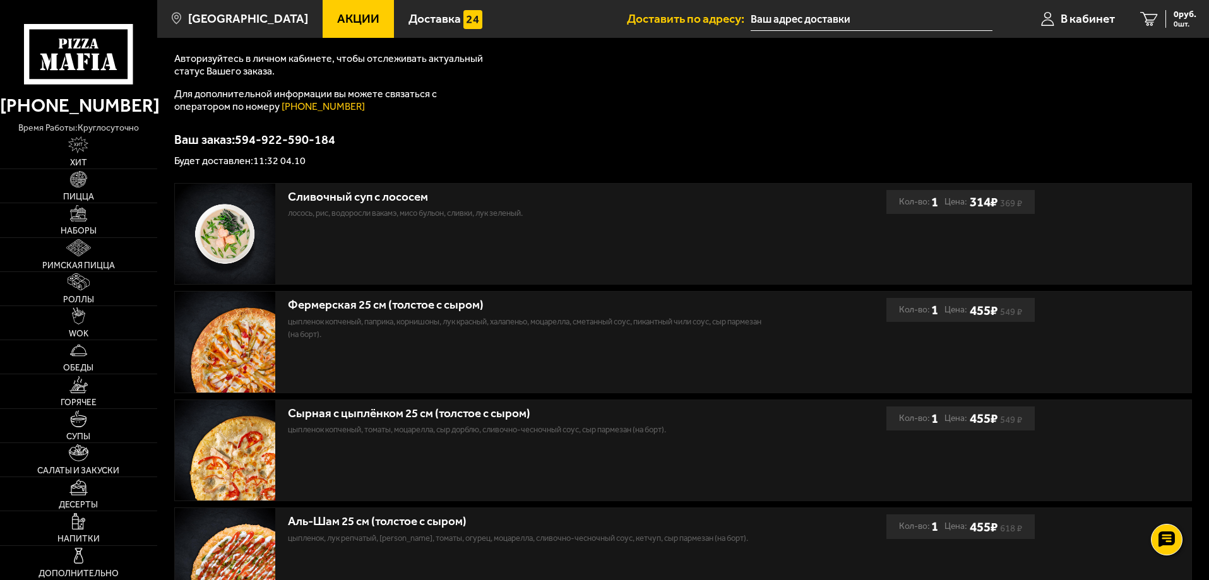
scroll to position [63, 0]
